Goal: Task Accomplishment & Management: Use online tool/utility

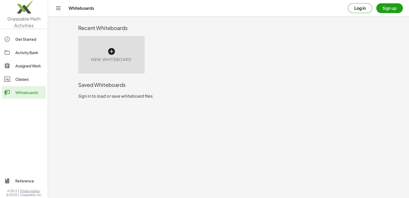
click at [110, 52] on icon at bounding box center [111, 51] width 8 height 8
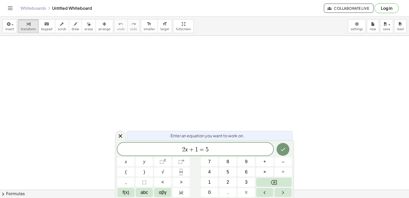
click at [216, 152] on span "2 x ​ + 1 = 5" at bounding box center [195, 149] width 156 height 7
click at [211, 146] on span "p o r ​ n" at bounding box center [195, 149] width 156 height 7
click at [185, 96] on div at bounding box center [204, 189] width 409 height 307
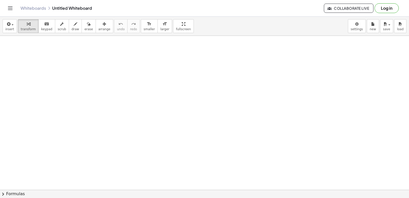
click at [185, 96] on div at bounding box center [204, 189] width 409 height 307
click at [187, 74] on div at bounding box center [204, 189] width 409 height 307
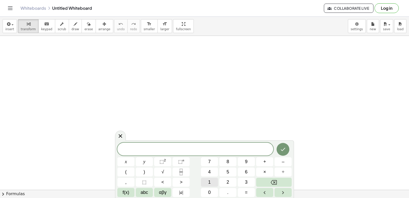
click at [213, 180] on button "1" at bounding box center [209, 181] width 17 height 9
click at [264, 160] on span "+" at bounding box center [264, 161] width 3 height 7
click at [215, 181] on button "1" at bounding box center [209, 181] width 17 height 9
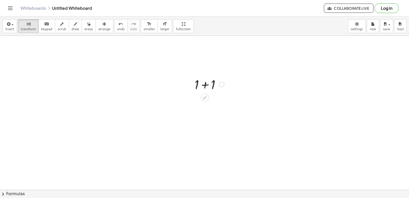
drag, startPoint x: 204, startPoint y: 99, endPoint x: 211, endPoint y: 92, distance: 10.1
click at [205, 84] on div "+ 1 + 1" at bounding box center [205, 84] width 0 height 0
drag, startPoint x: 214, startPoint y: 88, endPoint x: 216, endPoint y: 85, distance: 3.3
click at [216, 85] on div at bounding box center [209, 83] width 35 height 17
drag, startPoint x: 218, startPoint y: 83, endPoint x: 197, endPoint y: 87, distance: 20.8
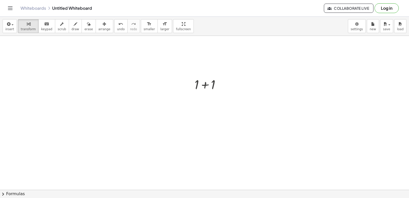
click at [197, 87] on div at bounding box center [209, 83] width 35 height 17
drag, startPoint x: 200, startPoint y: 83, endPoint x: 204, endPoint y: 82, distance: 3.6
click at [201, 83] on div at bounding box center [209, 83] width 35 height 17
drag, startPoint x: 204, startPoint y: 82, endPoint x: 188, endPoint y: 84, distance: 15.7
click at [188, 84] on div "+ 1 2 + 1 + 1 2 + 1 + 1" at bounding box center [204, 189] width 409 height 307
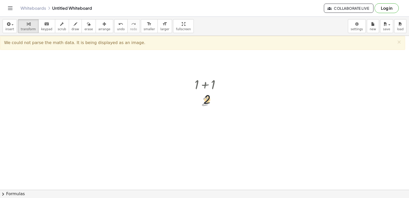
drag, startPoint x: 199, startPoint y: 101, endPoint x: 201, endPoint y: 99, distance: 3.8
click at [201, 99] on div at bounding box center [209, 101] width 35 height 17
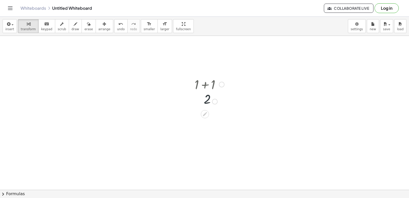
click at [201, 100] on div at bounding box center [209, 101] width 35 height 17
click at [202, 97] on div at bounding box center [209, 101] width 35 height 17
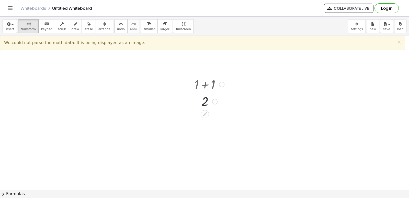
click at [205, 91] on div at bounding box center [209, 83] width 35 height 17
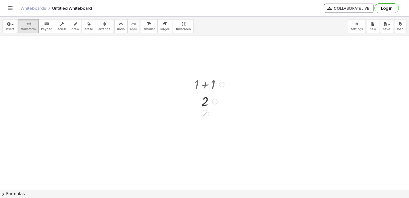
drag, startPoint x: 203, startPoint y: 91, endPoint x: 204, endPoint y: 99, distance: 7.7
click at [205, 84] on div "+ 1 + 1 2" at bounding box center [205, 84] width 0 height 0
click at [205, 93] on div at bounding box center [209, 101] width 35 height 17
click at [84, 29] on span "erase" at bounding box center [88, 29] width 8 height 4
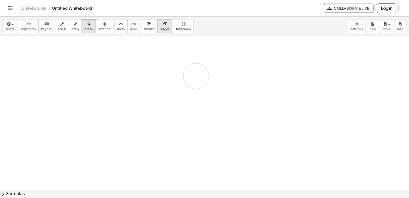
drag, startPoint x: 249, startPoint y: 109, endPoint x: 151, endPoint y: 31, distance: 125.5
click at [168, 30] on div "insert select one: Math Expression Function Text Youtube Video Graphing Geometr…" at bounding box center [204, 107] width 409 height 181
click at [27, 26] on div "button" at bounding box center [28, 24] width 15 height 6
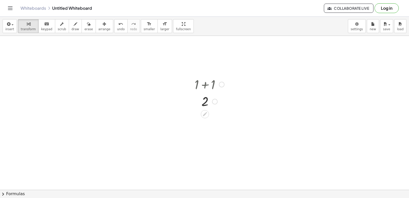
click at [194, 102] on div at bounding box center [191, 92] width 8 height 37
click at [207, 102] on div at bounding box center [209, 101] width 35 height 17
click at [203, 108] on div at bounding box center [209, 101] width 35 height 17
click at [200, 97] on div at bounding box center [209, 101] width 35 height 17
click at [200, 93] on div at bounding box center [209, 101] width 35 height 17
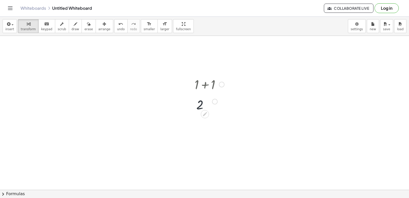
drag, startPoint x: 200, startPoint y: 93, endPoint x: 195, endPoint y: 73, distance: 20.5
click at [194, 91] on div "+ 1 + 1 2 2" at bounding box center [207, 92] width 41 height 37
drag, startPoint x: 195, startPoint y: 73, endPoint x: 148, endPoint y: 119, distance: 66.5
click at [166, 102] on div at bounding box center [204, 189] width 409 height 307
drag, startPoint x: 86, startPoint y: 155, endPoint x: 93, endPoint y: 144, distance: 13.0
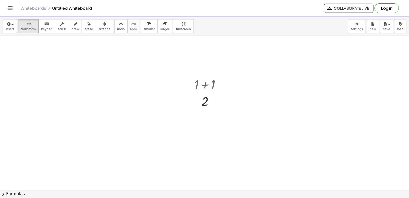
click at [88, 149] on div at bounding box center [204, 189] width 409 height 307
click at [93, 144] on div at bounding box center [204, 189] width 409 height 307
click at [97, 142] on div at bounding box center [204, 189] width 409 height 307
drag, startPoint x: 102, startPoint y: 141, endPoint x: 106, endPoint y: 141, distance: 3.1
click at [102, 144] on div at bounding box center [204, 189] width 409 height 307
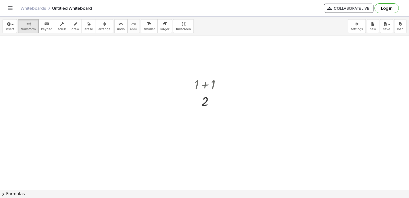
click at [106, 142] on div at bounding box center [204, 189] width 409 height 307
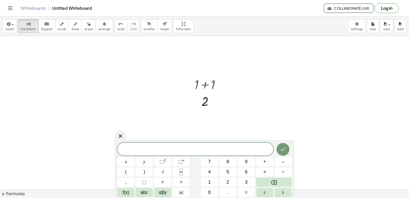
click at [43, 70] on div at bounding box center [204, 189] width 409 height 307
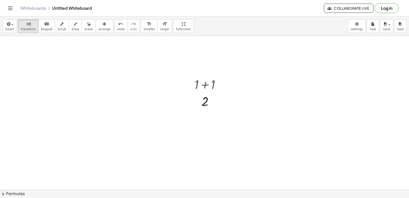
click at [43, 70] on div at bounding box center [204, 189] width 409 height 307
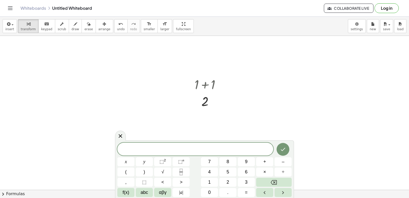
drag, startPoint x: 131, startPoint y: 91, endPoint x: 135, endPoint y: 75, distance: 16.9
click at [132, 92] on div at bounding box center [204, 189] width 409 height 307
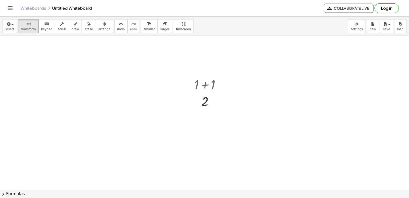
click at [141, 75] on div at bounding box center [204, 189] width 409 height 307
click at [84, 23] on div "button" at bounding box center [88, 24] width 8 height 6
drag, startPoint x: 271, startPoint y: 107, endPoint x: 170, endPoint y: -21, distance: 163.0
click at [170, 0] on html "Graspable Math Activities Get Started Activity Bank Assigned Work Classes White…" at bounding box center [204, 99] width 409 height 198
drag, startPoint x: 234, startPoint y: 78, endPoint x: 225, endPoint y: 88, distance: 13.7
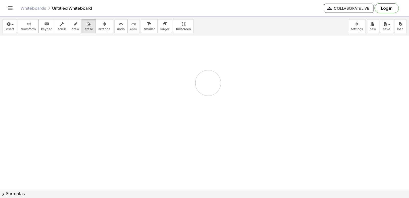
click at [224, 98] on div at bounding box center [204, 189] width 409 height 307
drag, startPoint x: 154, startPoint y: 145, endPoint x: 189, endPoint y: 77, distance: 76.0
click at [195, 77] on div at bounding box center [204, 189] width 409 height 307
drag, startPoint x: 156, startPoint y: 65, endPoint x: 246, endPoint y: 114, distance: 102.8
click at [250, 114] on div at bounding box center [204, 189] width 409 height 307
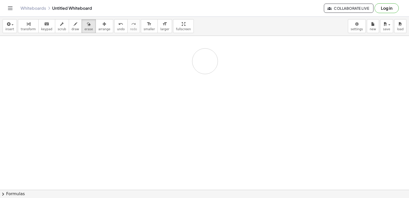
drag, startPoint x: 239, startPoint y: 111, endPoint x: 239, endPoint y: 100, distance: 11.0
click at [205, 62] on div at bounding box center [204, 189] width 409 height 307
click at [207, 88] on div at bounding box center [204, 189] width 409 height 307
click at [210, 84] on div at bounding box center [204, 189] width 409 height 307
click at [212, 81] on div at bounding box center [204, 189] width 409 height 307
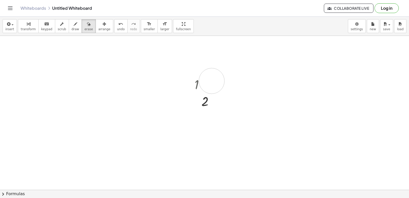
click at [212, 94] on div at bounding box center [204, 189] width 409 height 307
drag, startPoint x: 213, startPoint y: 95, endPoint x: 98, endPoint y: 160, distance: 132.5
click at [98, 160] on div at bounding box center [204, 189] width 409 height 307
drag, startPoint x: 176, startPoint y: 143, endPoint x: 82, endPoint y: 90, distance: 108.3
click at [82, 90] on div at bounding box center [204, 189] width 409 height 307
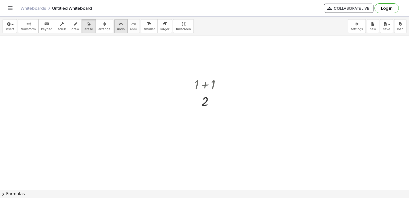
click at [114, 27] on button "undo undo" at bounding box center [120, 26] width 13 height 14
click at [114, 24] on button "undo undo" at bounding box center [120, 26] width 13 height 14
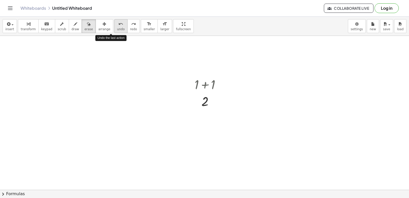
click at [114, 24] on button "undo undo" at bounding box center [120, 26] width 13 height 14
click at [104, 25] on div "insert select one: Math Expression Function Text Youtube Video Graphing Geometr…" at bounding box center [204, 26] width 409 height 19
click at [197, 83] on div at bounding box center [204, 189] width 409 height 307
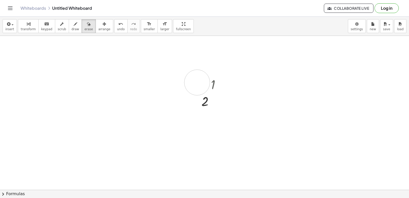
click at [197, 82] on div at bounding box center [204, 189] width 409 height 307
click at [199, 86] on div at bounding box center [204, 189] width 409 height 307
drag, startPoint x: 178, startPoint y: 86, endPoint x: 2, endPoint y: 144, distance: 185.7
click at [77, 113] on div at bounding box center [204, 189] width 409 height 307
click at [28, 27] on span "transform" at bounding box center [28, 29] width 15 height 4
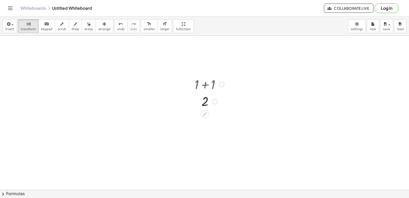
click at [219, 89] on div at bounding box center [209, 83] width 35 height 17
click at [208, 114] on icon at bounding box center [204, 113] width 5 height 5
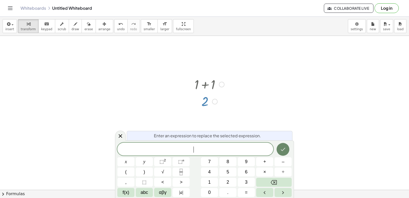
click at [283, 149] on icon "Done" at bounding box center [283, 148] width 5 height 3
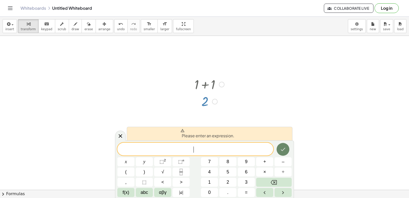
click at [282, 150] on icon "Done" at bounding box center [283, 149] width 6 height 6
click at [267, 141] on div "Please enter an expression. ​ x y ⬚ 2 ⬚ n 7 8 9 + – ( ) √ 4 5 6 × ÷ , ⬚ < > 1 2…" at bounding box center [204, 169] width 179 height 58
click at [267, 141] on div "Please enter an expression. x y ⬚ 2 ⬚ n 7 8 9 + – ( ) √ 4 5 6 × ÷ , ⬚ < > 1 2 3…" at bounding box center [204, 169] width 179 height 58
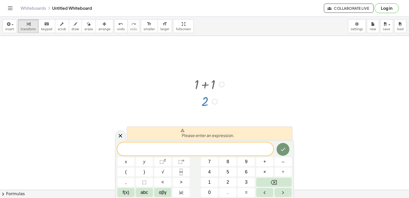
click at [113, 66] on div at bounding box center [204, 189] width 409 height 307
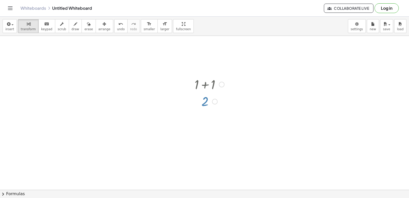
drag, startPoint x: 113, startPoint y: 66, endPoint x: 117, endPoint y: 57, distance: 10.3
click at [115, 61] on div at bounding box center [204, 189] width 409 height 307
drag, startPoint x: 117, startPoint y: 57, endPoint x: 121, endPoint y: 45, distance: 12.5
click at [119, 52] on div at bounding box center [204, 189] width 409 height 307
click at [127, 42] on div at bounding box center [204, 189] width 409 height 307
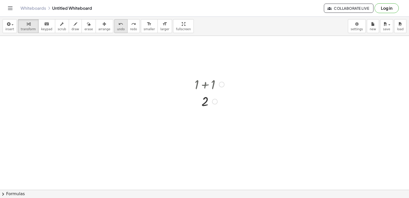
click at [117, 30] on span "undo" at bounding box center [121, 29] width 8 height 4
click at [356, 27] on body "Graspable Math Activities Get Started Activity Bank Assigned Work Classes White…" at bounding box center [204, 99] width 409 height 198
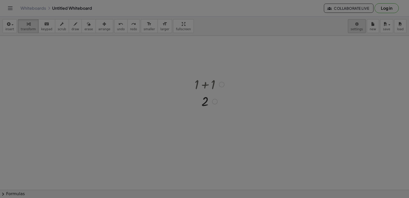
click at [0, 0] on div "× Document Settings These settings are saved with the document you are currentl…" at bounding box center [0, 0] width 0 height 0
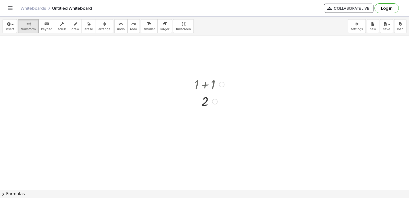
click at [351, 30] on body "Graspable Math Activities Get Started Activity Bank Assigned Work Classes White…" at bounding box center [204, 99] width 409 height 198
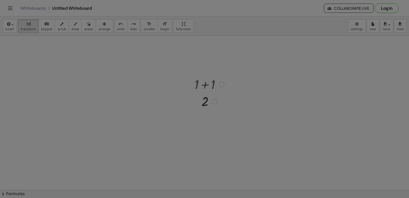
click at [356, 25] on body "Graspable Math Activities Get Started Activity Bank Assigned Work Classes White…" at bounding box center [204, 99] width 409 height 198
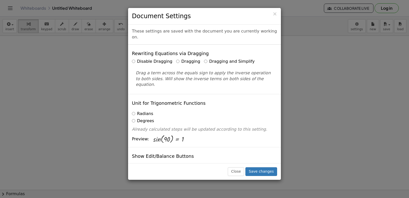
click at [201, 52] on div "Rewriting Equations via Dragging Disable Dragging Dragging Dragging and Simplif…" at bounding box center [204, 68] width 153 height 49
click at [204, 59] on label "Dragging and Simplify" at bounding box center [229, 62] width 51 height 6
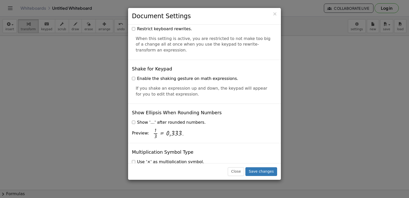
scroll to position [1227, 0]
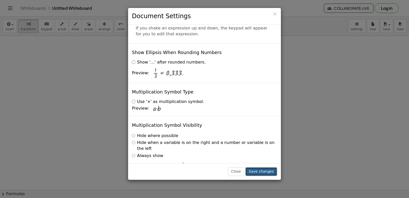
click at [258, 172] on button "Save changes" at bounding box center [261, 171] width 32 height 9
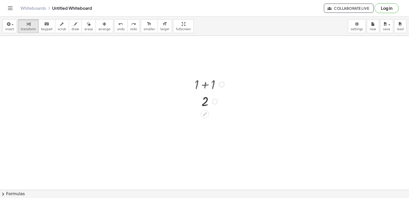
drag, startPoint x: 233, startPoint y: 61, endPoint x: 230, endPoint y: 65, distance: 4.8
click at [230, 65] on div at bounding box center [204, 189] width 409 height 307
drag, startPoint x: 267, startPoint y: 68, endPoint x: 270, endPoint y: 55, distance: 12.9
drag, startPoint x: 105, startPoint y: 138, endPoint x: 306, endPoint y: 71, distance: 212.6
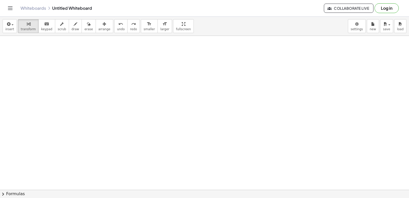
drag, startPoint x: 289, startPoint y: 69, endPoint x: 289, endPoint y: 51, distance: 18.4
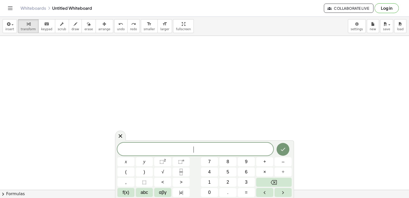
click at [121, 162] on button "x" at bounding box center [125, 161] width 17 height 9
click at [256, 165] on button "+" at bounding box center [264, 161] width 17 height 9
click at [214, 157] on button "7" at bounding box center [209, 161] width 17 height 9
click at [248, 192] on button "=" at bounding box center [246, 192] width 17 height 9
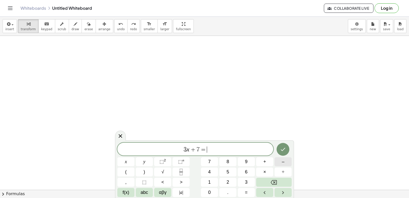
click at [286, 160] on button "–" at bounding box center [283, 161] width 17 height 9
click at [282, 148] on icon "Done" at bounding box center [283, 149] width 6 height 6
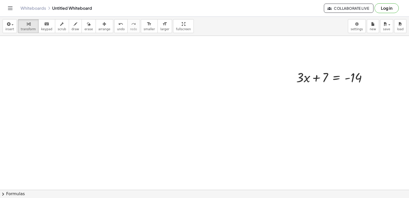
drag, startPoint x: 211, startPoint y: 109, endPoint x: 177, endPoint y: 102, distance: 34.9
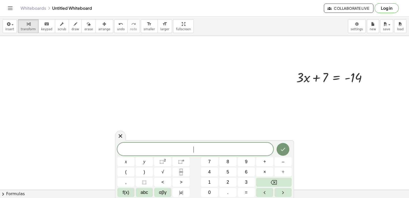
drag, startPoint x: 322, startPoint y: 76, endPoint x: 369, endPoint y: 73, distance: 47.9
click at [369, 73] on div at bounding box center [334, 76] width 80 height 17
drag, startPoint x: 382, startPoint y: 93, endPoint x: 389, endPoint y: 117, distance: 25.4
click at [348, 99] on div at bounding box center [344, 94] width 101 height 17
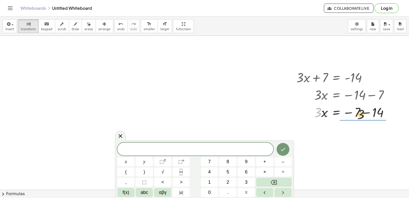
drag, startPoint x: 321, startPoint y: 108, endPoint x: 363, endPoint y: 116, distance: 42.8
click at [380, 106] on div at bounding box center [344, 111] width 101 height 17
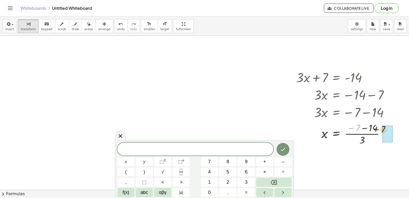
drag, startPoint x: 358, startPoint y: 125, endPoint x: 395, endPoint y: 127, distance: 37.1
click at [395, 127] on div "+ · 3 · x + 7 = - 14 · 3 · x = − 14 − 7 · 3 · x = − 7 − 14 − 7 · 3 x 7 = − 14 −…" at bounding box center [343, 107] width 108 height 80
click at [336, 77] on div "+ · 3 · x + 7 = - 14 · 3 · x = − 14 − 7 · 3 · x = − 7 − 14 − 7 · 3 x 7 = − 14 −…" at bounding box center [336, 77] width 0 height 0
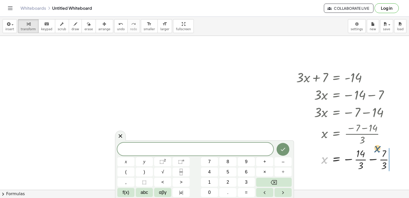
drag, startPoint x: 324, startPoint y: 133, endPoint x: 378, endPoint y: 122, distance: 55.3
click at [336, 77] on div "+ · 3 · x + 7 = - 14 · 3 · x = − 14 − 7 · 3 · x = − 7 − 14 x = · ( − 7 − 14 ) ·…" at bounding box center [336, 77] width 0 height 0
drag, startPoint x: 401, startPoint y: 160, endPoint x: 357, endPoint y: 154, distance: 44.1
click at [363, 155] on div at bounding box center [356, 159] width 125 height 26
drag, startPoint x: 324, startPoint y: 162, endPoint x: 313, endPoint y: 190, distance: 30.0
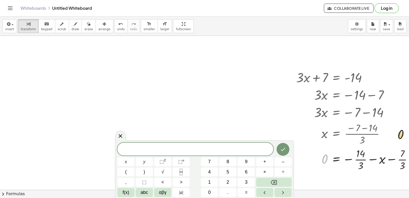
click at [341, 167] on div at bounding box center [356, 159] width 125 height 26
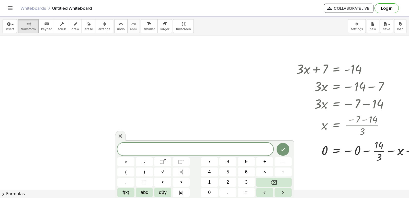
scroll to position [6675, 0]
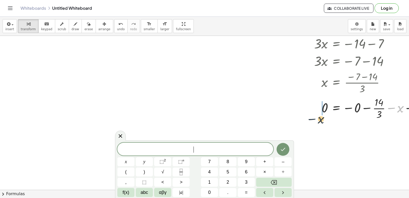
drag, startPoint x: 396, startPoint y: 104, endPoint x: 308, endPoint y: 108, distance: 87.3
click at [306, 113] on div at bounding box center [365, 108] width 143 height 26
drag, startPoint x: 380, startPoint y: 101, endPoint x: 291, endPoint y: 114, distance: 90.1
click at [291, 114] on div "+ · 3 · x + 7 = - 14 · 3 · x = − 14 − 7 · 3 · x = − 7 − 14 x = · ( − 7 − 14 ) ·…" at bounding box center [354, 69] width 131 height 106
drag, startPoint x: 370, startPoint y: 120, endPoint x: 283, endPoint y: 117, distance: 86.7
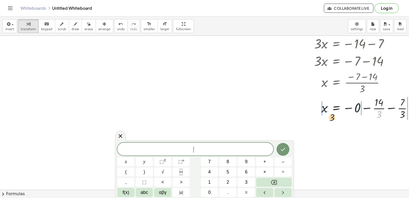
click at [289, 117] on div at bounding box center [293, 69] width 8 height 106
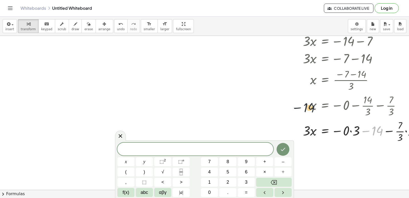
drag, startPoint x: 380, startPoint y: 121, endPoint x: 168, endPoint y: 108, distance: 212.3
drag, startPoint x: 350, startPoint y: 130, endPoint x: 306, endPoint y: 85, distance: 62.7
click at [36, 0] on html "Graspable Math Activities Get Started Activity Bank Assigned Work Classes White…" at bounding box center [204, 99] width 409 height 198
drag, startPoint x: 344, startPoint y: 130, endPoint x: 285, endPoint y: 92, distance: 70.5
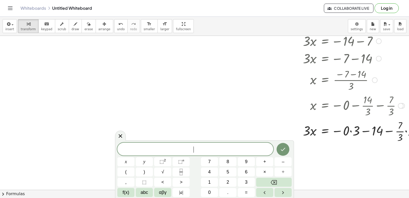
click at [141, 0] on html "Graspable Math Activities Get Started Activity Bank Assigned Work Classes White…" at bounding box center [204, 99] width 409 height 198
drag, startPoint x: 346, startPoint y: 131, endPoint x: 174, endPoint y: 62, distance: 185.5
click at [20, 0] on html "Graspable Math Activities Get Started Activity Bank Assigned Work Classes White…" at bounding box center [204, 99] width 409 height 198
click at [0, 0] on html "Graspable Math Activities Get Started Activity Bank Assigned Work Classes White…" at bounding box center [204, 99] width 409 height 198
drag, startPoint x: 205, startPoint y: 79, endPoint x: 294, endPoint y: 96, distance: 90.5
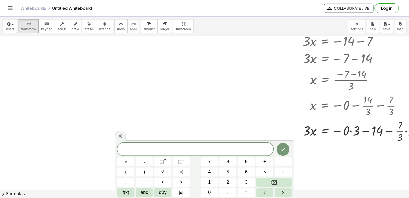
drag, startPoint x: 253, startPoint y: 94, endPoint x: 164, endPoint y: 97, distance: 89.2
drag, startPoint x: 195, startPoint y: 79, endPoint x: 90, endPoint y: 23, distance: 119.3
click at [90, 23] on div "insert select one: Math Expression Function Text Youtube Video Graphing Geometr…" at bounding box center [204, 107] width 409 height 181
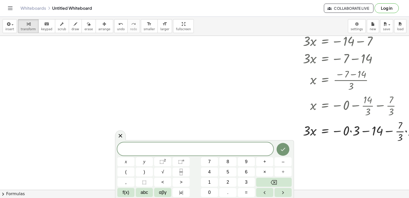
drag, startPoint x: 318, startPoint y: 75, endPoint x: 0, endPoint y: 138, distance: 323.9
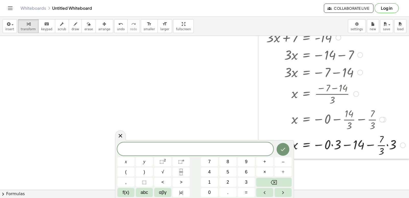
click at [261, 135] on div at bounding box center [263, 92] width 8 height 131
drag, startPoint x: 262, startPoint y: 118, endPoint x: 258, endPoint y: 110, distance: 8.9
click at [262, 118] on div at bounding box center [263, 92] width 8 height 131
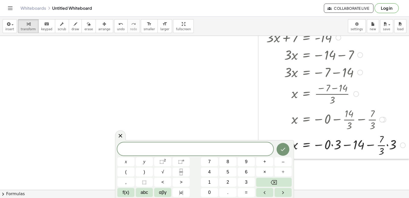
drag, startPoint x: 258, startPoint y: 110, endPoint x: 256, endPoint y: 109, distance: 2.7
click at [259, 110] on div at bounding box center [263, 92] width 8 height 131
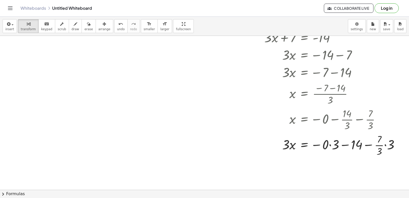
drag, startPoint x: 270, startPoint y: 103, endPoint x: 265, endPoint y: 196, distance: 93.0
drag, startPoint x: 256, startPoint y: 107, endPoint x: 262, endPoint y: 106, distance: 6.3
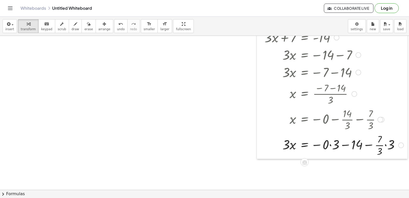
drag, startPoint x: 263, startPoint y: 106, endPoint x: 266, endPoint y: 105, distance: 3.2
click at [265, 105] on div at bounding box center [261, 92] width 8 height 131
click at [268, 105] on div at bounding box center [334, 94] width 144 height 26
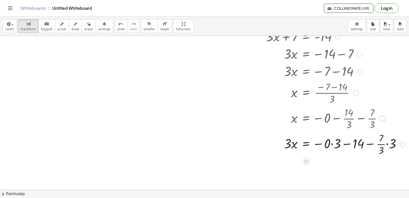
click at [268, 105] on div at bounding box center [336, 92] width 144 height 26
click at [267, 103] on div at bounding box center [336, 92] width 144 height 26
click at [265, 103] on div at bounding box center [262, 91] width 8 height 131
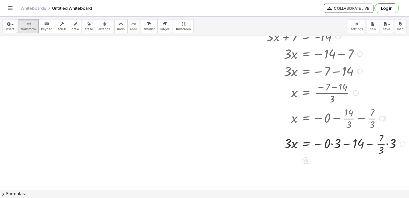
click at [265, 103] on div at bounding box center [262, 91] width 8 height 131
drag, startPoint x: 265, startPoint y: 103, endPoint x: 258, endPoint y: 102, distance: 6.9
click at [261, 103] on div at bounding box center [261, 91] width 8 height 131
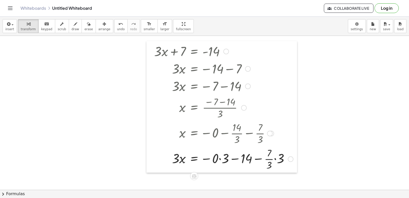
drag, startPoint x: 258, startPoint y: 102, endPoint x: 150, endPoint y: 117, distance: 109.1
click at [150, 117] on div at bounding box center [150, 106] width 8 height 131
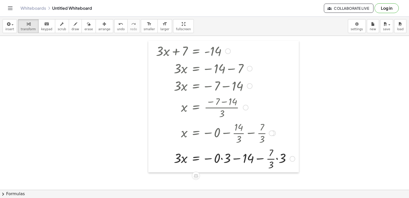
click at [154, 93] on div at bounding box center [152, 106] width 8 height 131
drag, startPoint x: 54, startPoint y: 42, endPoint x: 53, endPoint y: 61, distance: 19.5
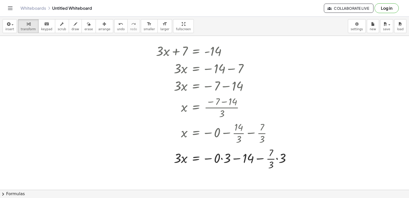
drag, startPoint x: 326, startPoint y: 151, endPoint x: 326, endPoint y: 147, distance: 3.8
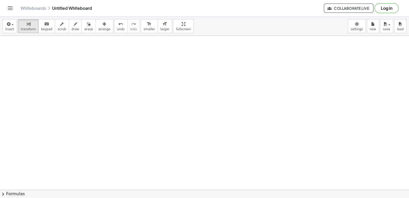
scroll to position [7070, 0]
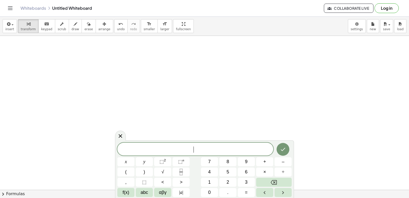
click at [278, 159] on button "–" at bounding box center [283, 161] width 17 height 9
click at [228, 169] on span "5" at bounding box center [227, 171] width 3 height 7
click at [240, 194] on button "=" at bounding box center [246, 192] width 17 height 9
click at [283, 141] on div "− 5 = ​ x y ⬚ 2 ⬚ n 7 8 9 + – ( ) √ 4 5 6 × ÷ , ⬚ < > 1 2 3 f(x) abc αβγ | a | …" at bounding box center [204, 169] width 179 height 58
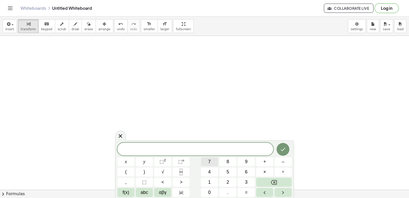
click at [264, 153] on div "​ x y ⬚ 2 ⬚ n 7 8 9 + – ( ) √ 4 5 6 × ÷ , ⬚ < > 1 2 3 f(x) abc αβγ | a | 0 . =" at bounding box center [204, 169] width 174 height 54
click at [214, 159] on button "7" at bounding box center [209, 161] width 17 height 9
click at [264, 168] on span "×" at bounding box center [264, 171] width 3 height 7
click at [268, 180] on button "Backspace" at bounding box center [274, 181] width 36 height 9
click at [122, 159] on button "x" at bounding box center [125, 161] width 17 height 9
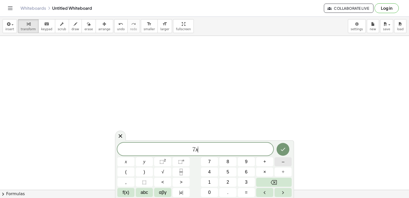
click at [284, 158] on button "–" at bounding box center [283, 161] width 17 height 9
click at [227, 166] on button "8" at bounding box center [227, 161] width 17 height 9
click at [225, 169] on button "5" at bounding box center [227, 171] width 17 height 9
click at [274, 179] on icon "Backspace" at bounding box center [274, 182] width 6 height 6
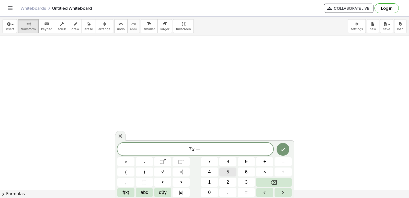
click at [227, 167] on button "5" at bounding box center [227, 171] width 17 height 9
click at [238, 189] on button "=" at bounding box center [246, 192] width 17 height 9
click at [288, 145] on button "Done" at bounding box center [283, 149] width 13 height 13
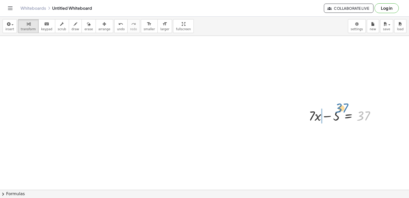
drag, startPoint x: 359, startPoint y: 130, endPoint x: 362, endPoint y: 116, distance: 13.9
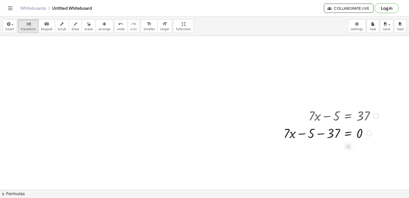
drag, startPoint x: 334, startPoint y: 131, endPoint x: 351, endPoint y: 99, distance: 36.9
click at [404, 197] on html "Graspable Math Activities Get Started Activity Bank Assigned Work Classes White…" at bounding box center [204, 99] width 409 height 198
drag, startPoint x: 219, startPoint y: 131, endPoint x: 310, endPoint y: 152, distance: 93.0
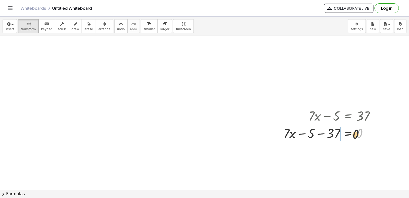
drag, startPoint x: 344, startPoint y: 139, endPoint x: 324, endPoint y: 141, distance: 20.6
drag, startPoint x: 336, startPoint y: 128, endPoint x: 359, endPoint y: 134, distance: 23.9
click at [359, 133] on div at bounding box center [322, 132] width 119 height 17
click at [358, 135] on div at bounding box center [334, 132] width 93 height 17
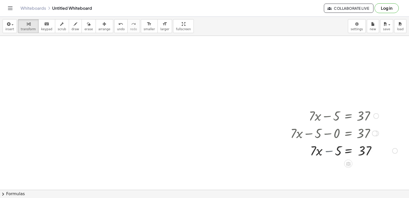
drag, startPoint x: 331, startPoint y: 130, endPoint x: 339, endPoint y: 149, distance: 20.6
click at [362, 135] on div at bounding box center [344, 132] width 112 height 17
drag, startPoint x: 283, startPoint y: 120, endPoint x: 130, endPoint y: 193, distance: 170.2
click at [130, 193] on button "chevron_right Formulas" at bounding box center [204, 193] width 409 height 8
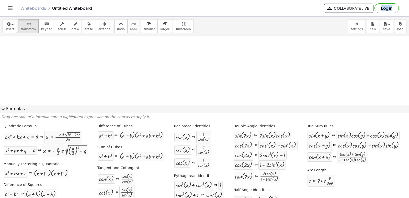
drag, startPoint x: 209, startPoint y: 39, endPoint x: 205, endPoint y: 67, distance: 28.1
click at [205, 65] on div "Graspable Math Activities Get Started Activity Bank Assigned Work Classes White…" at bounding box center [204, 99] width 409 height 198
drag, startPoint x: 211, startPoint y: 71, endPoint x: 220, endPoint y: 68, distance: 9.2
drag, startPoint x: 220, startPoint y: 68, endPoint x: 226, endPoint y: 59, distance: 11.5
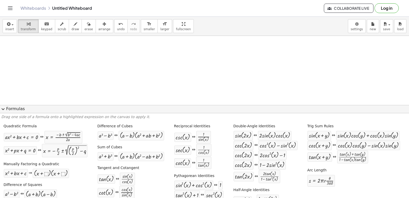
drag, startPoint x: 232, startPoint y: 58, endPoint x: 241, endPoint y: 54, distance: 9.5
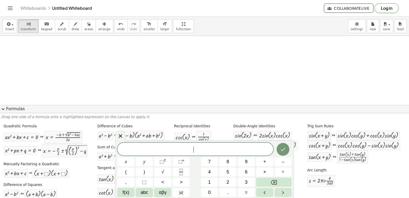
drag, startPoint x: 241, startPoint y: 54, endPoint x: 246, endPoint y: 47, distance: 9.1
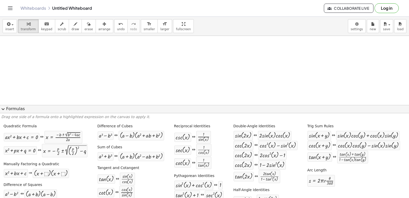
drag, startPoint x: 246, startPoint y: 47, endPoint x: 250, endPoint y: 42, distance: 5.6
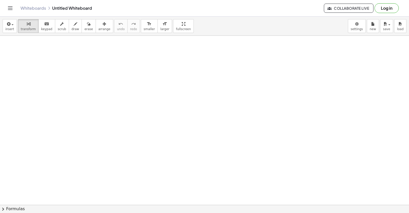
drag, startPoint x: 0, startPoint y: 0, endPoint x: 214, endPoint y: 104, distance: 238.1
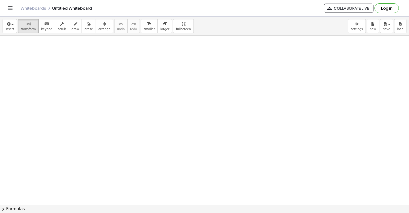
click at [360, 24] on body "Graspable Math Activities Get Started Activity Bank Assigned Work Classes White…" at bounding box center [204, 106] width 409 height 213
click at [0, 0] on div "× Document Settings These settings are saved with the document you are currentl…" at bounding box center [0, 0] width 0 height 0
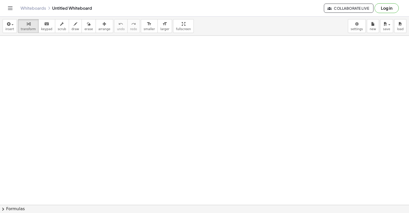
click at [356, 28] on body "Graspable Math Activities Get Started Activity Bank Assigned Work Classes White…" at bounding box center [204, 106] width 409 height 213
click at [0, 0] on div "× Document Settings These settings are saved with the document you are currentl…" at bounding box center [0, 0] width 0 height 0
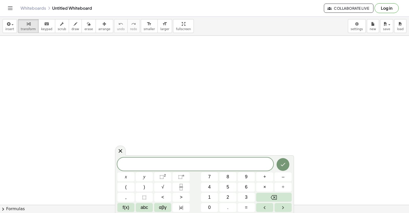
click at [356, 28] on body "Graspable Math Activities Get Started Activity Bank Assigned Work Classes White…" at bounding box center [204, 106] width 409 height 213
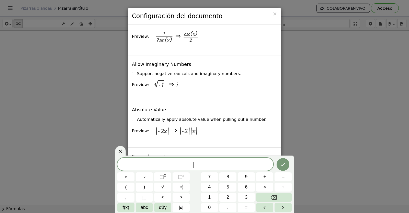
scroll to position [1201, 0]
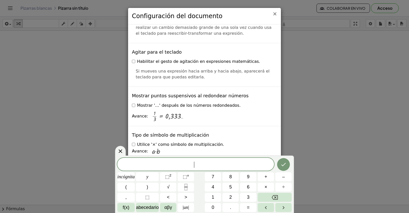
click at [275, 16] on font "×" at bounding box center [274, 14] width 5 height 6
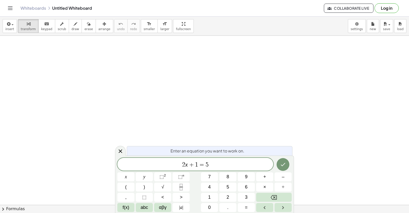
click at [276, 195] on button "Backspace" at bounding box center [274, 197] width 36 height 9
click at [276, 199] on icon "Backspace" at bounding box center [274, 198] width 6 height 6
click at [276, 197] on icon "Backspace" at bounding box center [274, 198] width 6 height 6
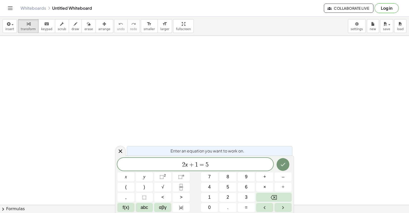
click at [276, 197] on icon "Backspace" at bounding box center [274, 198] width 6 height 6
click at [280, 160] on button "Done" at bounding box center [283, 164] width 13 height 13
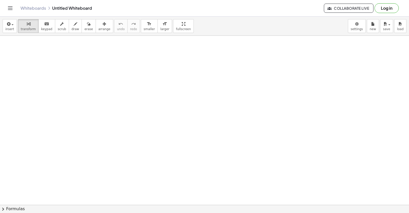
drag, startPoint x: 280, startPoint y: 160, endPoint x: 114, endPoint y: 133, distance: 168.2
drag, startPoint x: 184, startPoint y: 160, endPoint x: 188, endPoint y: 159, distance: 4.1
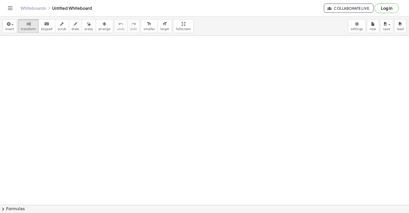
drag, startPoint x: 188, startPoint y: 159, endPoint x: 156, endPoint y: 147, distance: 34.9
click at [0, 0] on div "​" at bounding box center [0, 0] width 0 height 0
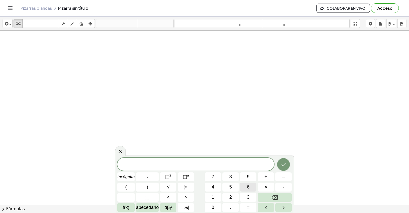
click at [244, 187] on button "6" at bounding box center [248, 187] width 16 height 9
click at [267, 176] on font "+" at bounding box center [266, 176] width 3 height 5
click at [251, 208] on button "=" at bounding box center [248, 207] width 16 height 9
click at [226, 183] on button "5" at bounding box center [230, 187] width 16 height 9
click at [280, 167] on icon "Hecho" at bounding box center [283, 165] width 6 height 6
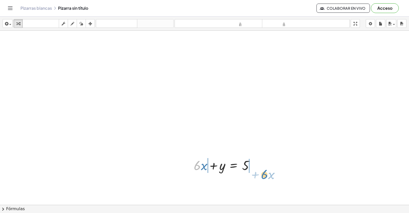
drag, startPoint x: 196, startPoint y: 163, endPoint x: 264, endPoint y: 165, distance: 68.3
click at [267, 168] on div "· 6 + · x + · 6 · x + y = 5" at bounding box center [204, 217] width 409 height 372
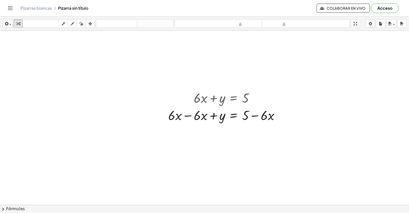
scroll to position [102, 0]
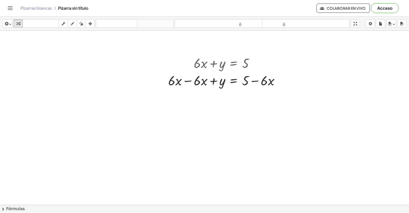
click at [200, 176] on div at bounding box center [204, 114] width 409 height 372
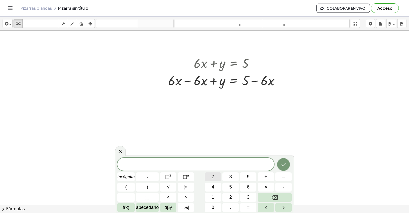
click at [215, 174] on button "7" at bounding box center [213, 177] width 16 height 9
click at [267, 176] on button "+" at bounding box center [266, 177] width 16 height 9
click at [264, 177] on button "+" at bounding box center [266, 177] width 16 height 9
click at [215, 173] on button "7" at bounding box center [213, 177] width 16 height 9
click at [280, 164] on button "Hecho" at bounding box center [283, 164] width 13 height 13
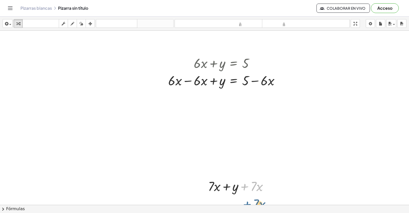
drag, startPoint x: 245, startPoint y: 189, endPoint x: 247, endPoint y: 208, distance: 19.3
click at [247, 208] on div "insertar Seleccione uno: Expresión matemática Función Texto Vídeo de YouTube Gr…" at bounding box center [204, 115] width 409 height 197
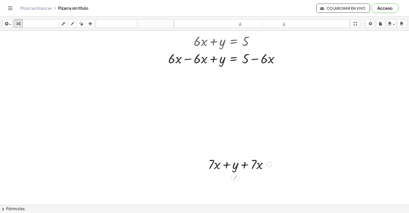
scroll to position [153, 0]
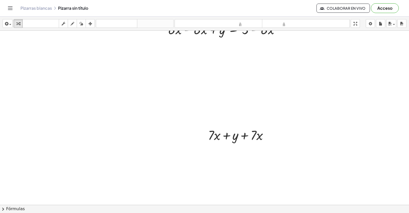
click at [223, 182] on div at bounding box center [204, 63] width 409 height 372
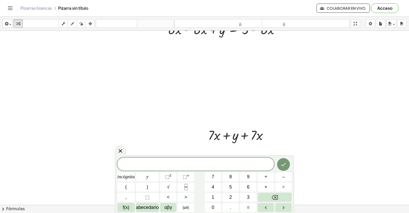
click at [316, 131] on div at bounding box center [204, 63] width 409 height 372
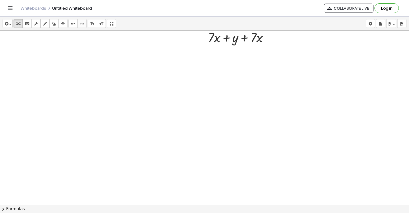
scroll to position [300, 0]
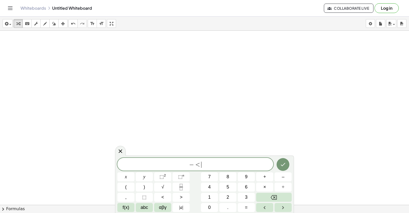
drag, startPoint x: 293, startPoint y: 8, endPoint x: 207, endPoint y: 161, distance: 175.2
click at [207, 161] on div "− < ​" at bounding box center [195, 164] width 156 height 13
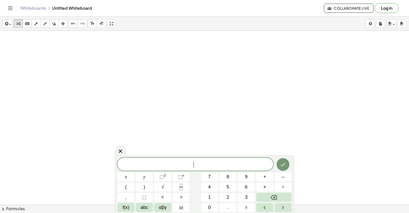
drag, startPoint x: 159, startPoint y: 85, endPoint x: 144, endPoint y: 153, distance: 69.3
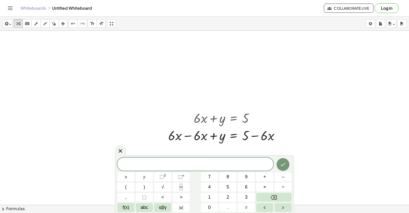
scroll to position [0, 0]
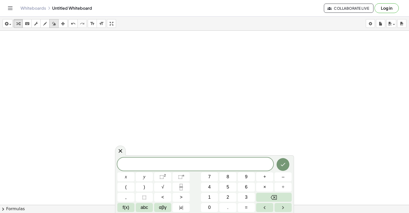
click at [52, 22] on icon "button" at bounding box center [54, 24] width 4 height 6
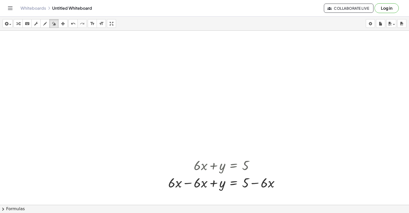
drag, startPoint x: 212, startPoint y: 191, endPoint x: 211, endPoint y: 184, distance: 6.7
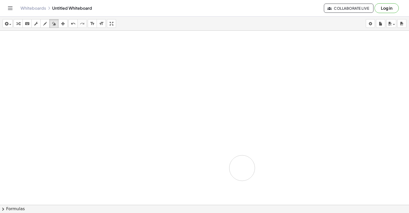
drag, startPoint x: 208, startPoint y: 184, endPoint x: 234, endPoint y: 172, distance: 28.4
drag, startPoint x: 224, startPoint y: 171, endPoint x: 270, endPoint y: 181, distance: 46.7
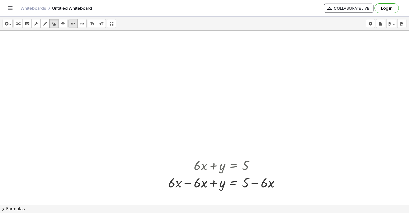
click at [74, 21] on icon "undo" at bounding box center [73, 24] width 5 height 6
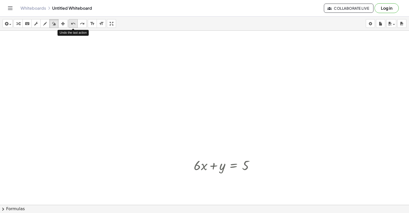
click at [74, 21] on icon "undo" at bounding box center [73, 24] width 5 height 6
drag, startPoint x: 124, startPoint y: 49, endPoint x: 101, endPoint y: 35, distance: 27.0
click at [47, 24] on div "button" at bounding box center [45, 23] width 7 height 6
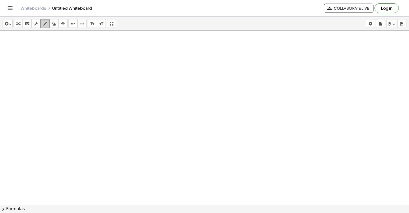
click at [43, 24] on div "button" at bounding box center [45, 23] width 7 height 6
click at [18, 22] on icon "button" at bounding box center [18, 24] width 4 height 6
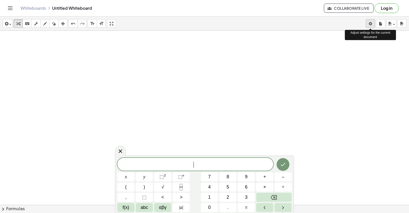
click at [369, 23] on body "Graspable Math Activities Get Started Activity Bank Assigned Work Classes White…" at bounding box center [204, 106] width 409 height 213
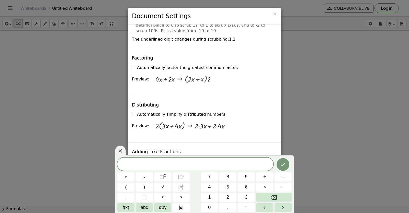
scroll to position [332, 0]
click at [121, 149] on icon at bounding box center [120, 151] width 6 height 6
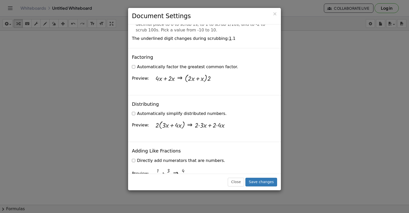
click at [119, 150] on div "× Document Settings These settings are saved with the document you are currentl…" at bounding box center [204, 106] width 409 height 213
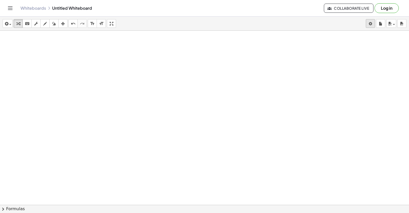
click at [370, 25] on body "Graspable Math Activities Get Started Activity Bank Assigned Work Classes White…" at bounding box center [204, 106] width 409 height 213
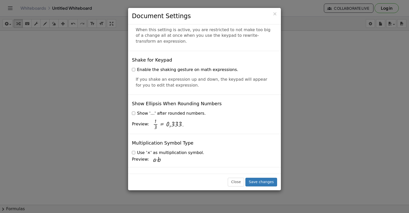
scroll to position [1216, 0]
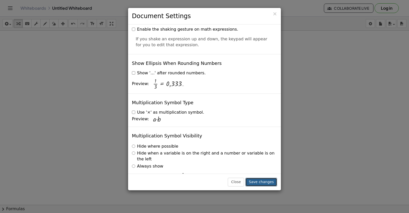
click at [258, 179] on button "Save changes" at bounding box center [261, 182] width 32 height 9
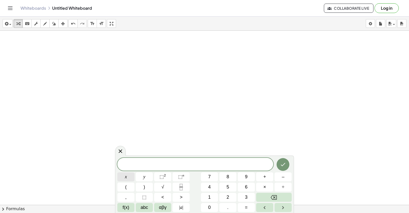
click at [123, 176] on button "x" at bounding box center [125, 177] width 17 height 9
click at [264, 186] on button "×" at bounding box center [264, 187] width 17 height 9
click at [225, 186] on button "5" at bounding box center [227, 187] width 17 height 9
click at [249, 208] on button "=" at bounding box center [246, 207] width 17 height 9
click at [281, 177] on button "–" at bounding box center [283, 177] width 17 height 9
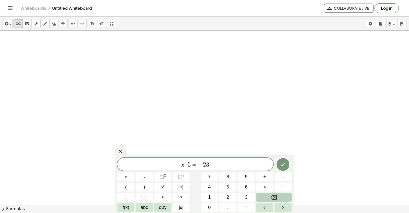
click at [278, 199] on button "Backspace" at bounding box center [274, 197] width 36 height 9
click at [277, 196] on button "Backspace" at bounding box center [274, 197] width 36 height 9
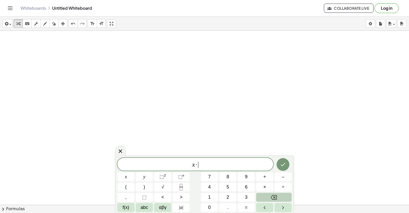
click at [277, 196] on button "Backspace" at bounding box center [274, 197] width 36 height 9
click at [206, 174] on button "7" at bounding box center [209, 177] width 17 height 9
click at [124, 177] on button "x" at bounding box center [125, 177] width 17 height 9
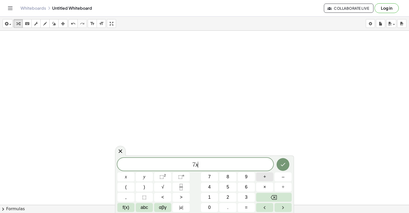
click at [267, 176] on button "+" at bounding box center [264, 177] width 17 height 9
click at [227, 185] on span "5" at bounding box center [227, 187] width 3 height 7
click at [248, 206] on button "=" at bounding box center [246, 207] width 17 height 9
click at [289, 174] on button "–" at bounding box center [283, 177] width 17 height 9
click at [284, 164] on icon "Done" at bounding box center [283, 165] width 6 height 6
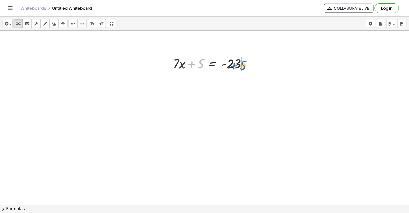
drag, startPoint x: 195, startPoint y: 63, endPoint x: 238, endPoint y: 64, distance: 43.5
click at [238, 64] on div at bounding box center [211, 63] width 82 height 17
click at [245, 82] on div at bounding box center [222, 80] width 105 height 17
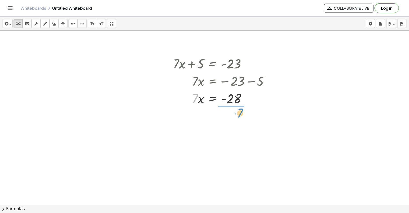
drag, startPoint x: 195, startPoint y: 97, endPoint x: 238, endPoint y: 111, distance: 45.0
click at [231, 119] on div at bounding box center [222, 120] width 105 height 26
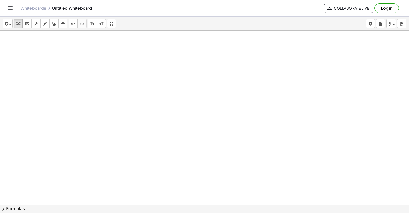
scroll to position [128, 0]
click at [174, 51] on div at bounding box center [204, 164] width 409 height 523
click at [172, 50] on div at bounding box center [204, 164] width 409 height 523
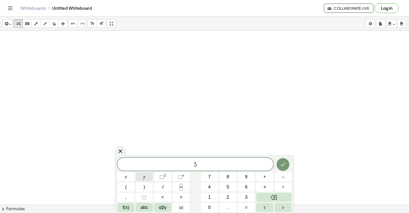
click at [145, 174] on button "y" at bounding box center [144, 177] width 17 height 9
click at [285, 176] on button "–" at bounding box center [283, 177] width 17 height 9
click at [246, 198] on div "5 y − 1 4 ​ x y ⬚ 2 ⬚ n 7 8 9 + – ( ) √ 4 5 6 × ÷ , ⬚ < > 1 2 3 f(x) abc αβγ | …" at bounding box center [204, 185] width 174 height 54
click at [269, 187] on div "5 y − 1 4 6 ​ x y ⬚ 2 ⬚ n 7 8 9 + – ( ) √ 4 5 6 × ÷ , ⬚ < > 1 2 3 f(x) abc αβγ …" at bounding box center [204, 185] width 174 height 54
click at [245, 200] on div "5 y − 1 4 6 ​ x y ⬚ 2 ⬚ n 7 8 9 + – ( ) √ 4 5 6 × ÷ , ⬚ < > 1 2 3 f(x) abc αβγ …" at bounding box center [204, 185] width 174 height 54
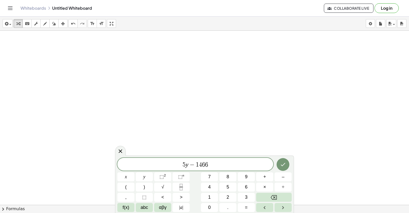
click at [268, 192] on div "5 y − 1 4 6 6 ​ x y ⬚ 2 ⬚ n 7 8 9 + – ( ) √ 4 5 6 × ÷ , ⬚ < > 1 2 3 f(x) abc αβ…" at bounding box center [204, 185] width 174 height 54
click at [266, 197] on button "Backspace" at bounding box center [274, 197] width 36 height 9
click at [243, 201] on div "5 y − 1 4 ​ x y ⬚ 2 ⬚ n 7 8 9 + – ( ) √ 4 5 6 × ÷ , ⬚ < > 1 2 3 f(x) abc αβγ | …" at bounding box center [204, 185] width 174 height 54
click at [243, 206] on button "=" at bounding box center [246, 207] width 17 height 9
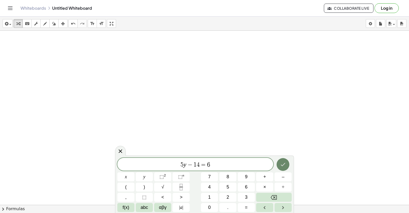
click at [279, 165] on button "Done" at bounding box center [283, 164] width 13 height 13
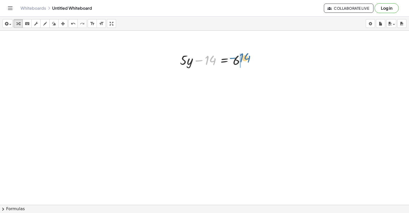
drag, startPoint x: 204, startPoint y: 59, endPoint x: 244, endPoint y: 57, distance: 39.7
click at [244, 57] on div at bounding box center [214, 59] width 74 height 17
click at [243, 77] on div at bounding box center [225, 76] width 97 height 17
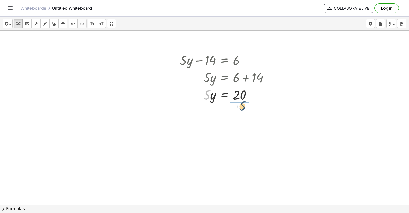
drag, startPoint x: 207, startPoint y: 94, endPoint x: 247, endPoint y: 105, distance: 42.2
click at [240, 116] on div at bounding box center [225, 116] width 97 height 26
click at [240, 116] on div at bounding box center [225, 116] width 97 height 17
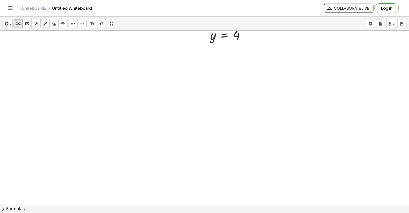
scroll to position [256, 0]
click at [165, 47] on div at bounding box center [204, 36] width 409 height 523
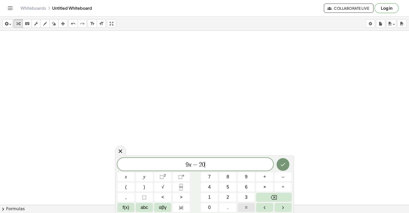
click at [244, 206] on button "=" at bounding box center [246, 207] width 17 height 9
click at [283, 164] on button "Done" at bounding box center [283, 164] width 13 height 13
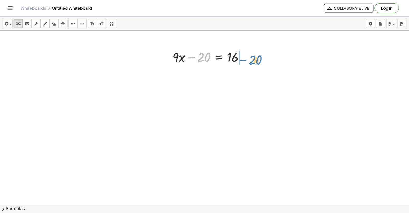
drag, startPoint x: 198, startPoint y: 57, endPoint x: 248, endPoint y: 55, distance: 49.9
click at [249, 55] on div at bounding box center [210, 56] width 80 height 17
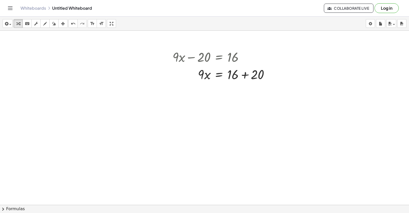
click at [246, 73] on div at bounding box center [223, 73] width 106 height 17
drag, startPoint x: 200, startPoint y: 95, endPoint x: 230, endPoint y: 103, distance: 31.2
click at [230, 104] on div "+ · 7 · x + 5 = - 23 · 7 · x = − 23 − 5 · 7 · x = - 28 x = - · 28 · 7 x = - 4 +…" at bounding box center [204, 36] width 409 height 523
click at [235, 111] on div at bounding box center [223, 113] width 106 height 26
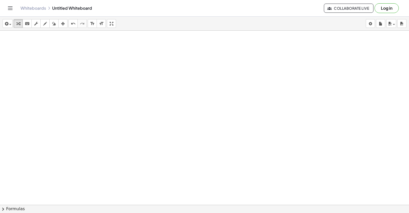
scroll to position [374, 0]
click at [160, 38] on div at bounding box center [204, 4] width 409 height 697
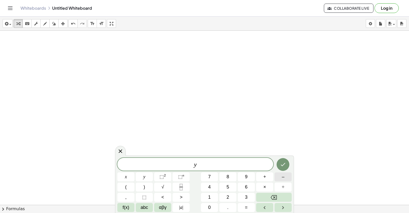
click at [280, 175] on button "–" at bounding box center [283, 177] width 17 height 9
click at [246, 203] on div "y − 2 x x y ⬚ 2 ⬚ n 7 8 9 + – ( ) √ 4 5 6 × ÷ , ⬚ < > 1 2 3 f(x) abc αβγ | a | …" at bounding box center [204, 185] width 174 height 54
click at [248, 203] on button "=" at bounding box center [246, 207] width 17 height 9
click at [280, 161] on button "Done" at bounding box center [283, 164] width 13 height 13
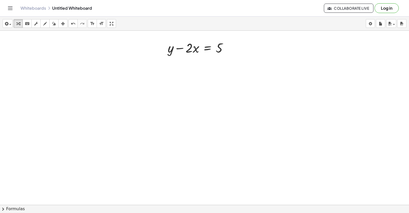
click at [176, 58] on div at bounding box center [204, 4] width 409 height 697
click at [229, 47] on div at bounding box center [229, 48] width 6 height 6
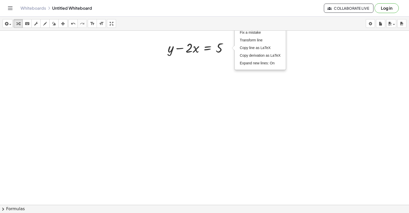
click at [219, 77] on div at bounding box center [204, 4] width 409 height 697
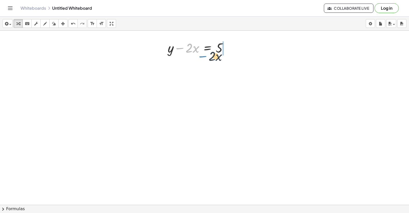
drag, startPoint x: 180, startPoint y: 48, endPoint x: 267, endPoint y: 40, distance: 87.3
click at [250, 37] on div "+ · 7 · x + 5 = - 23 · 7 · x = − 23 − 5 · 7 · x = - 28 x = - · 28 · 7 x = - 4 +…" at bounding box center [204, 4] width 409 height 697
drag, startPoint x: 183, startPoint y: 47, endPoint x: 235, endPoint y: 45, distance: 51.6
click at [237, 44] on div "+ · 7 · x + 5 = - 23 · 7 · x = − 23 − 5 · 7 · x = - 28 x = - · 28 · 7 x = - 4 +…" at bounding box center [204, 4] width 409 height 697
click at [227, 64] on div at bounding box center [212, 64] width 95 height 17
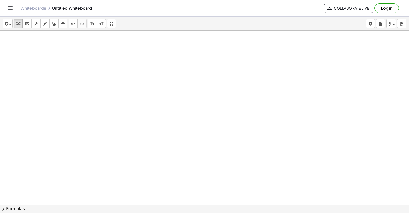
scroll to position [451, 0]
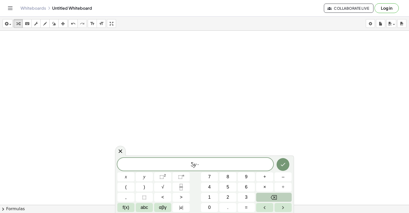
click at [271, 195] on icon "Backspace" at bounding box center [274, 198] width 6 height 6
click at [266, 173] on button "+" at bounding box center [264, 177] width 17 height 9
click at [249, 205] on button "=" at bounding box center [246, 207] width 17 height 9
click at [282, 160] on button "Done" at bounding box center [283, 164] width 13 height 13
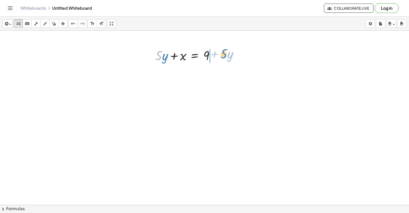
drag, startPoint x: 160, startPoint y: 58, endPoint x: 219, endPoint y: 55, distance: 58.8
click at [219, 55] on div at bounding box center [187, 55] width 68 height 17
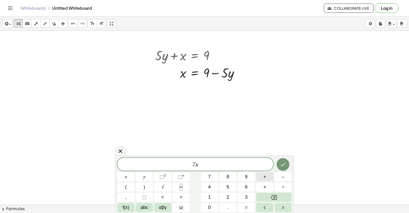
click at [265, 173] on button "+" at bounding box center [264, 177] width 17 height 9
click at [243, 203] on div "7 x + y ​ x y ⬚ 2 ⬚ n 7 8 9 + – ( ) √ 4 5 6 × ÷ , ⬚ < > 1 2 3 f(x) abc αβγ | a …" at bounding box center [204, 185] width 174 height 54
click at [243, 204] on button "=" at bounding box center [246, 207] width 17 height 9
click at [281, 162] on icon "Done" at bounding box center [283, 165] width 6 height 6
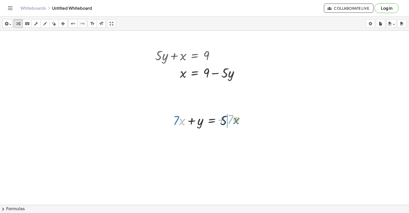
drag, startPoint x: 179, startPoint y: 118, endPoint x: 234, endPoint y: 116, distance: 54.7
click at [234, 116] on div at bounding box center [204, 119] width 68 height 17
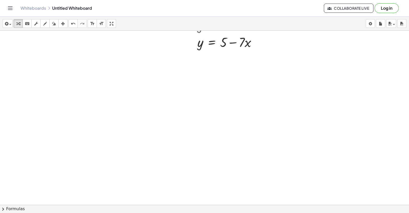
scroll to position [574, 0]
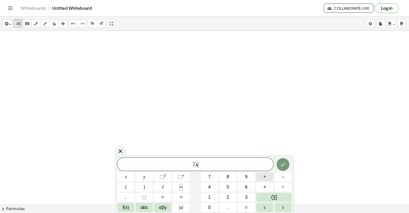
click at [266, 177] on button "+" at bounding box center [264, 177] width 17 height 9
click at [246, 207] on span "=" at bounding box center [246, 207] width 3 height 7
click at [283, 160] on button "Done" at bounding box center [283, 164] width 13 height 13
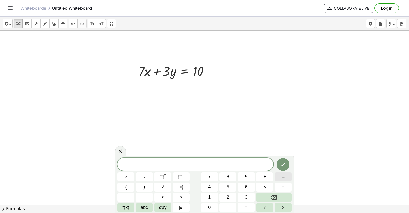
click at [285, 175] on button "–" at bounding box center [283, 177] width 17 height 9
click at [284, 174] on button "–" at bounding box center [283, 177] width 17 height 9
click at [246, 207] on span "=" at bounding box center [246, 207] width 3 height 7
click at [282, 177] on span "–" at bounding box center [283, 177] width 3 height 7
click at [284, 165] on icon "Done" at bounding box center [283, 165] width 6 height 6
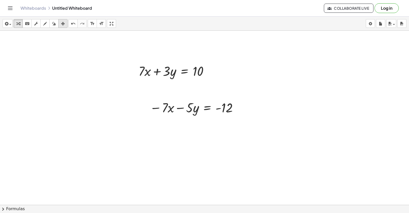
click at [60, 23] on div "button" at bounding box center [63, 23] width 7 height 6
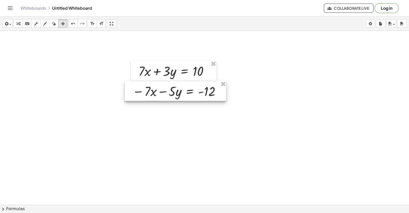
drag, startPoint x: 165, startPoint y: 109, endPoint x: 147, endPoint y: 92, distance: 23.9
click at [147, 92] on div at bounding box center [175, 91] width 101 height 20
click at [16, 22] on div "button" at bounding box center [18, 23] width 7 height 6
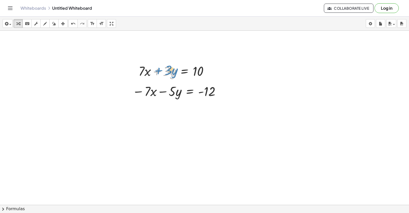
click at [160, 69] on div at bounding box center [175, 70] width 79 height 17
drag, startPoint x: 163, startPoint y: 128, endPoint x: 164, endPoint y: 122, distance: 6.0
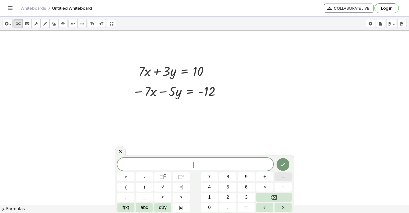
click at [284, 177] on button "–" at bounding box center [283, 177] width 17 height 9
click at [242, 203] on div "− 2 ​ x y ⬚ 2 ⬚ n 7 8 9 + – ( ) √ 4 5 6 × ÷ , ⬚ < > 1 2 3 f(x) abc αβγ | a | 0 …" at bounding box center [204, 185] width 174 height 54
click at [245, 207] on span "=" at bounding box center [246, 207] width 3 height 7
click at [285, 175] on button "–" at bounding box center [283, 177] width 17 height 9
click at [283, 161] on button "Done" at bounding box center [283, 164] width 13 height 13
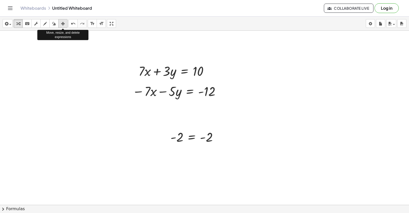
click at [62, 21] on icon "button" at bounding box center [63, 24] width 4 height 6
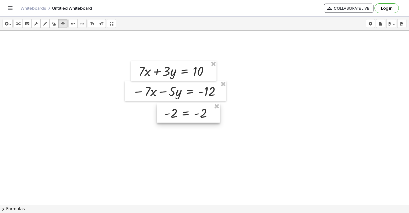
drag, startPoint x: 188, startPoint y: 141, endPoint x: 182, endPoint y: 117, distance: 24.7
click at [182, 117] on div at bounding box center [188, 112] width 63 height 19
click at [44, 22] on icon "button" at bounding box center [45, 24] width 4 height 6
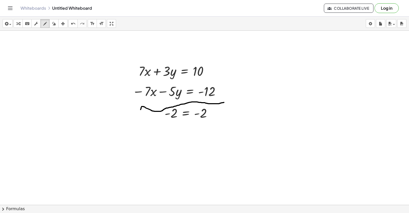
drag, startPoint x: 142, startPoint y: 107, endPoint x: 224, endPoint y: 102, distance: 82.7
click at [17, 22] on div "button" at bounding box center [18, 23] width 7 height 6
drag, startPoint x: 175, startPoint y: 116, endPoint x: 200, endPoint y: 135, distance: 31.9
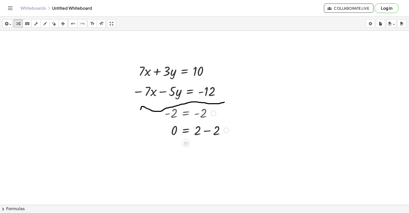
click at [199, 129] on div at bounding box center [197, 129] width 70 height 17
drag, startPoint x: 207, startPoint y: 132, endPoint x: 206, endPoint y: 129, distance: 2.6
click at [207, 129] on div at bounding box center [197, 129] width 70 height 17
click at [204, 133] on div at bounding box center [197, 129] width 70 height 17
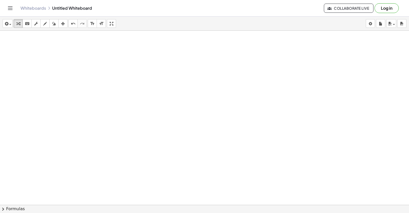
scroll to position [723, 0]
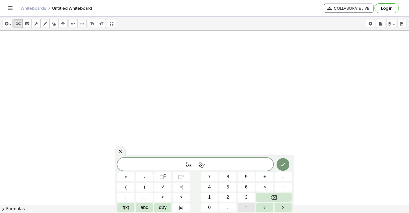
click at [245, 206] on span "=" at bounding box center [246, 207] width 3 height 7
click at [282, 163] on icon "Done" at bounding box center [283, 165] width 6 height 6
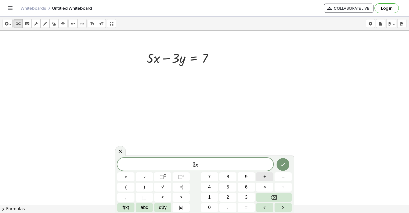
click at [265, 175] on span "+" at bounding box center [264, 177] width 3 height 7
click at [243, 206] on button "=" at bounding box center [246, 207] width 17 height 9
click at [284, 164] on icon "Done" at bounding box center [283, 165] width 6 height 6
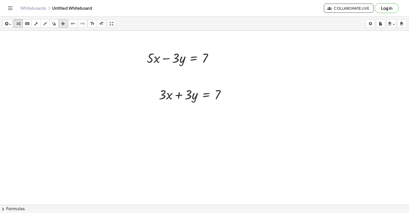
click at [62, 23] on icon "button" at bounding box center [63, 24] width 4 height 6
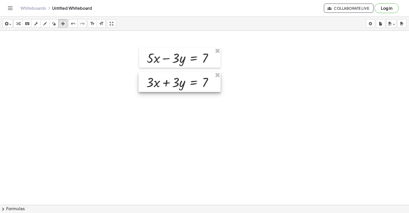
drag, startPoint x: 198, startPoint y: 95, endPoint x: 182, endPoint y: 83, distance: 20.0
click at [182, 83] on div at bounding box center [180, 82] width 82 height 20
drag, startPoint x: 191, startPoint y: 83, endPoint x: 194, endPoint y: 82, distance: 3.6
click at [194, 82] on div at bounding box center [180, 81] width 82 height 20
click at [17, 20] on button "transform" at bounding box center [18, 23] width 9 height 9
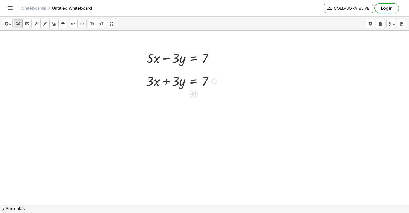
click at [204, 77] on div at bounding box center [182, 80] width 76 height 17
click at [196, 95] on icon at bounding box center [193, 94] width 5 height 4
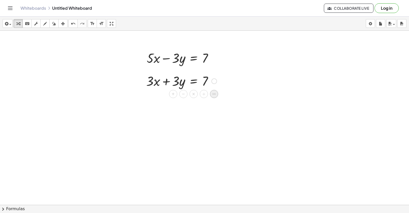
click at [212, 94] on icon at bounding box center [214, 94] width 5 height 5
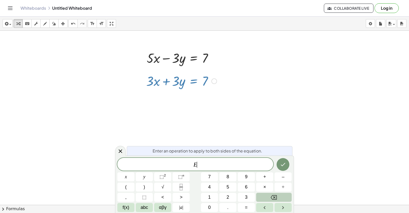
click at [279, 195] on button "Backspace" at bounding box center [274, 197] width 36 height 9
click at [282, 162] on icon "Done" at bounding box center [283, 165] width 6 height 6
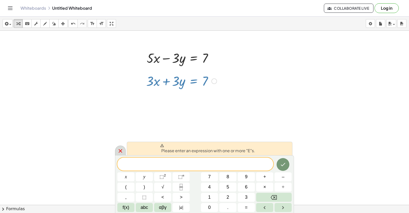
click at [120, 150] on icon at bounding box center [120, 151] width 6 height 6
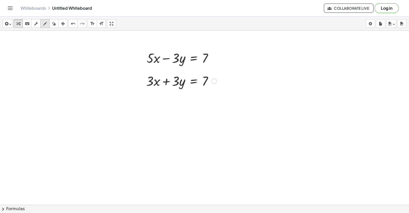
click at [44, 25] on icon "button" at bounding box center [45, 24] width 4 height 6
drag, startPoint x: 149, startPoint y: 98, endPoint x: 254, endPoint y: 99, distance: 105.3
click at [20, 22] on div "button" at bounding box center [18, 23] width 7 height 6
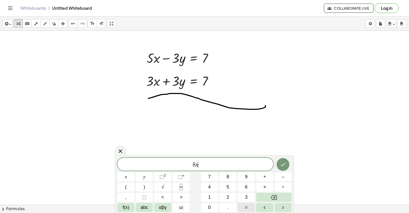
click at [248, 205] on button "=" at bounding box center [246, 207] width 17 height 9
click at [281, 163] on icon "Done" at bounding box center [283, 165] width 6 height 6
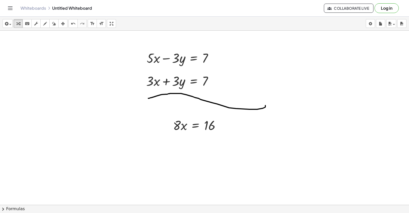
drag, startPoint x: 63, startPoint y: 25, endPoint x: 102, endPoint y: 57, distance: 51.1
click at [63, 26] on icon "button" at bounding box center [63, 24] width 4 height 6
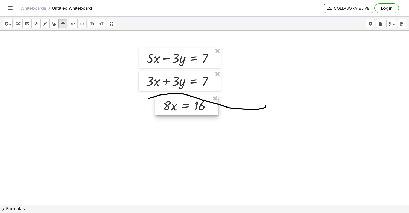
drag, startPoint x: 198, startPoint y: 124, endPoint x: 186, endPoint y: 107, distance: 20.9
click at [187, 107] on div at bounding box center [186, 105] width 63 height 20
click at [17, 22] on icon "button" at bounding box center [18, 24] width 4 height 6
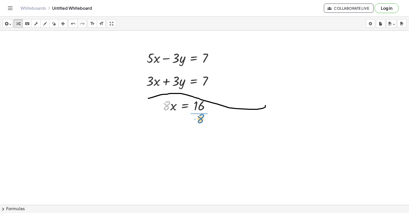
drag, startPoint x: 165, startPoint y: 108, endPoint x: 199, endPoint y: 125, distance: 38.2
click at [202, 128] on div at bounding box center [189, 127] width 58 height 26
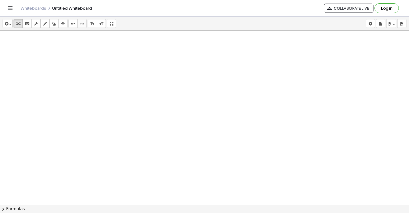
scroll to position [872, 0]
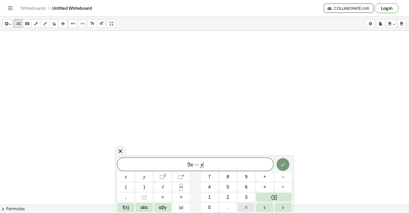
click at [252, 204] on button "=" at bounding box center [246, 207] width 17 height 9
click at [282, 160] on button "Done" at bounding box center [283, 164] width 13 height 13
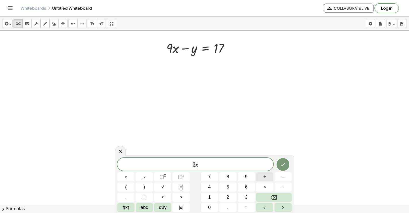
click at [264, 174] on span "+" at bounding box center [264, 177] width 3 height 7
click at [250, 199] on div "3 x + y ​ x y ⬚ 2 ⬚ n 7 8 9 + – ( ) √ 4 5 6 × ÷ , ⬚ < > 1 2 3 f(x) abc αβγ | a …" at bounding box center [204, 185] width 174 height 54
click at [247, 206] on span "=" at bounding box center [246, 207] width 3 height 7
click at [281, 164] on icon "Done" at bounding box center [283, 165] width 6 height 6
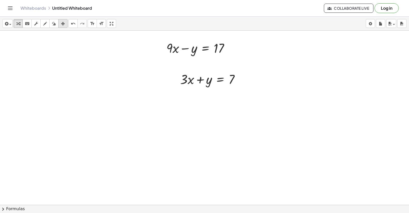
click at [64, 23] on icon "button" at bounding box center [63, 24] width 4 height 6
click at [65, 23] on icon "button" at bounding box center [63, 24] width 4 height 6
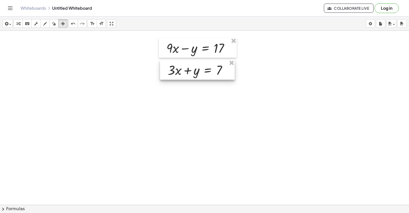
drag, startPoint x: 211, startPoint y: 84, endPoint x: 200, endPoint y: 75, distance: 14.9
click at [200, 75] on div at bounding box center [197, 70] width 75 height 20
click at [18, 22] on icon "button" at bounding box center [18, 24] width 4 height 6
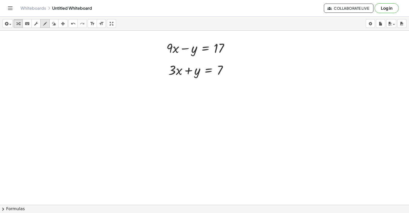
click at [46, 24] on icon "button" at bounding box center [45, 24] width 4 height 6
drag, startPoint x: 173, startPoint y: 82, endPoint x: 278, endPoint y: 82, distance: 104.3
click at [18, 22] on icon "button" at bounding box center [18, 24] width 4 height 6
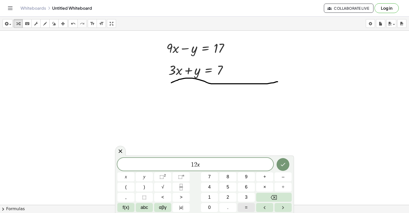
click at [247, 206] on span "=" at bounding box center [246, 207] width 3 height 7
click at [134, 173] on div at bounding box center [125, 177] width 17 height 9
click at [283, 161] on button "Done" at bounding box center [283, 164] width 13 height 13
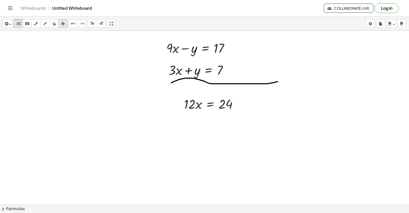
click at [61, 24] on icon "button" at bounding box center [63, 24] width 4 height 6
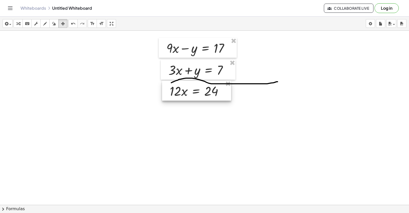
drag, startPoint x: 200, startPoint y: 104, endPoint x: 185, endPoint y: 90, distance: 19.4
click at [185, 90] on div at bounding box center [196, 91] width 69 height 20
click at [17, 23] on icon "button" at bounding box center [18, 24] width 4 height 6
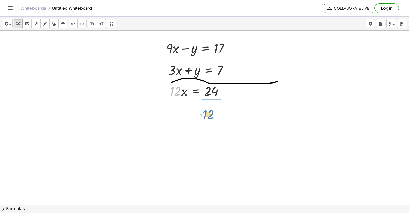
drag, startPoint x: 178, startPoint y: 86, endPoint x: 221, endPoint y: 108, distance: 48.4
click at [213, 111] on div at bounding box center [198, 112] width 63 height 26
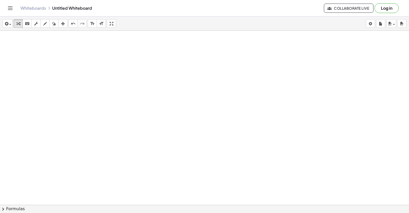
scroll to position [999, 0]
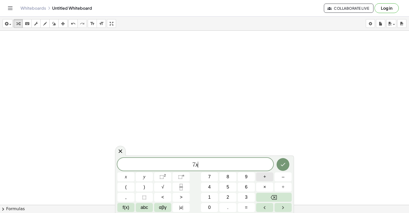
click at [263, 178] on span "+" at bounding box center [264, 177] width 3 height 7
click at [246, 204] on span "=" at bounding box center [246, 207] width 3 height 7
click at [285, 161] on button "Done" at bounding box center [283, 164] width 13 height 13
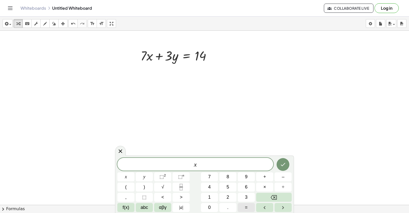
click at [246, 208] on span "=" at bounding box center [246, 207] width 3 height 7
click at [278, 163] on button "Done" at bounding box center [283, 164] width 13 height 13
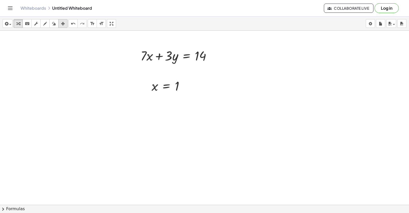
click at [61, 26] on icon "button" at bounding box center [63, 24] width 4 height 6
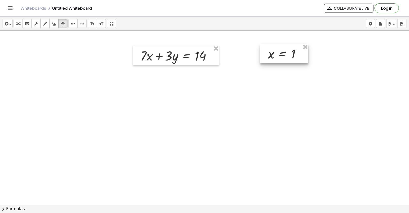
drag, startPoint x: 170, startPoint y: 94, endPoint x: 286, endPoint y: 62, distance: 121.0
click at [286, 62] on div at bounding box center [284, 53] width 48 height 19
click at [19, 20] on div "button" at bounding box center [18, 23] width 7 height 6
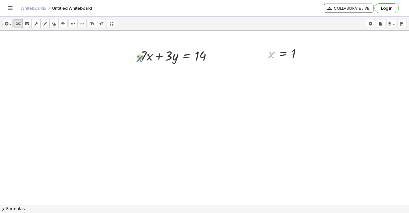
drag, startPoint x: 273, startPoint y: 57, endPoint x: 148, endPoint y: 59, distance: 125.8
drag, startPoint x: 146, startPoint y: 50, endPoint x: 163, endPoint y: 39, distance: 19.7
click at [159, 73] on div at bounding box center [177, 72] width 81 height 17
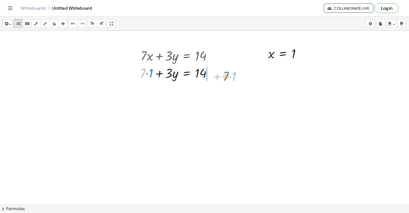
drag, startPoint x: 145, startPoint y: 72, endPoint x: 223, endPoint y: 69, distance: 78.5
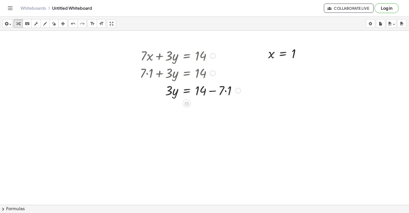
click at [212, 90] on div at bounding box center [190, 90] width 106 height 17
drag, startPoint x: 227, startPoint y: 87, endPoint x: 291, endPoint y: 60, distance: 69.1
drag, startPoint x: 228, startPoint y: 88, endPoint x: 282, endPoint y: 50, distance: 65.5
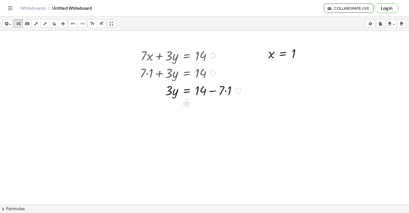
drag, startPoint x: 218, startPoint y: 91, endPoint x: 223, endPoint y: 92, distance: 5.3
click at [221, 94] on div at bounding box center [190, 90] width 106 height 17
click at [212, 108] on div at bounding box center [190, 107] width 106 height 17
click at [216, 109] on div at bounding box center [190, 107] width 106 height 17
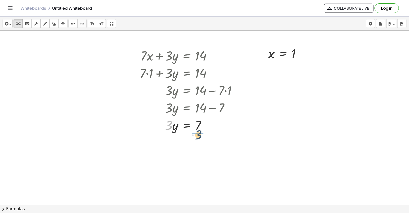
drag, startPoint x: 169, startPoint y: 127, endPoint x: 199, endPoint y: 136, distance: 32.2
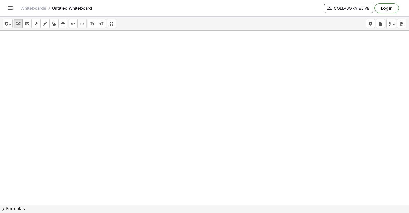
scroll to position [1148, 0]
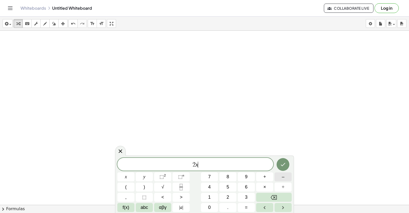
click at [284, 173] on button "–" at bounding box center [283, 177] width 17 height 9
click at [244, 208] on button "=" at bounding box center [246, 207] width 17 height 9
click at [285, 162] on icon "Done" at bounding box center [283, 165] width 6 height 6
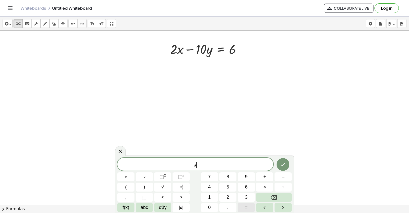
click at [246, 205] on span "=" at bounding box center [246, 207] width 3 height 7
click at [285, 161] on button "Done" at bounding box center [283, 164] width 13 height 13
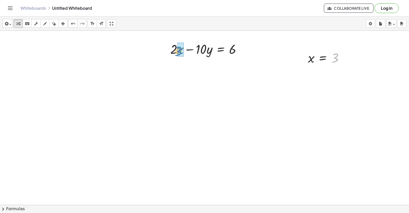
drag, startPoint x: 334, startPoint y: 58, endPoint x: 178, endPoint y: 51, distance: 156.6
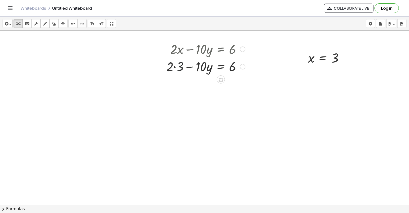
click at [177, 66] on div at bounding box center [206, 66] width 84 height 17
drag, startPoint x: 181, startPoint y: 85, endPoint x: 249, endPoint y: 87, distance: 67.5
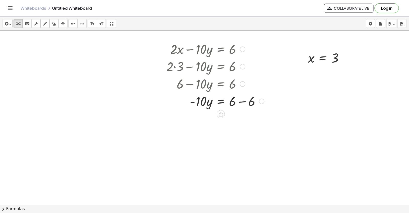
click at [244, 103] on div at bounding box center [215, 100] width 103 height 17
drag, startPoint x: 199, startPoint y: 119, endPoint x: 247, endPoint y: 135, distance: 50.4
drag, startPoint x: 204, startPoint y: 120, endPoint x: 238, endPoint y: 133, distance: 36.8
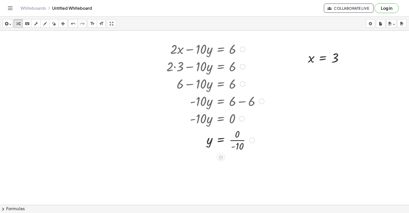
click at [238, 140] on div at bounding box center [215, 140] width 103 height 26
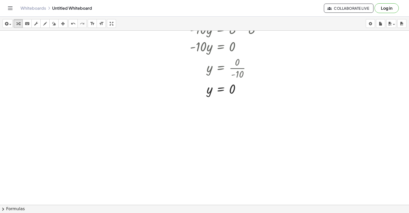
scroll to position [1297, 0]
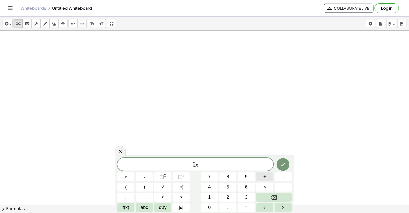
click at [264, 176] on span "+" at bounding box center [264, 177] width 3 height 7
click at [243, 207] on button "=" at bounding box center [246, 207] width 17 height 9
click at [268, 196] on button "Backspace" at bounding box center [274, 197] width 36 height 9
click at [283, 162] on icon "Done" at bounding box center [283, 165] width 6 height 6
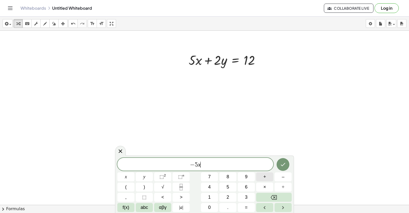
click at [263, 174] on span "+" at bounding box center [264, 177] width 3 height 7
click at [247, 209] on span "=" at bounding box center [246, 207] width 3 height 7
click at [282, 165] on icon "Done" at bounding box center [283, 165] width 6 height 6
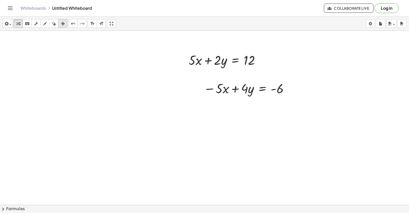
drag, startPoint x: 58, startPoint y: 22, endPoint x: 62, endPoint y: 23, distance: 3.4
click at [58, 22] on button "arrange" at bounding box center [62, 23] width 9 height 9
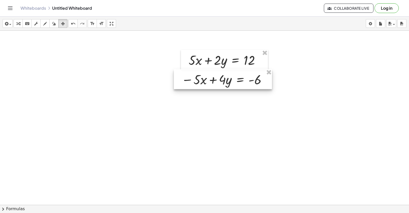
drag, startPoint x: 234, startPoint y: 97, endPoint x: 209, endPoint y: 87, distance: 26.5
click at [211, 88] on div at bounding box center [223, 79] width 98 height 20
click at [40, 23] on button "scrub" at bounding box center [35, 23] width 9 height 9
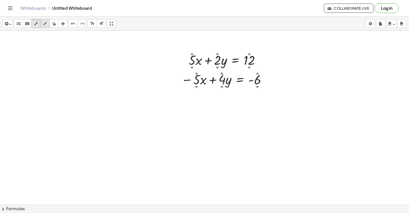
click at [43, 22] on div "button" at bounding box center [45, 23] width 7 height 6
drag, startPoint x: 181, startPoint y: 92, endPoint x: 273, endPoint y: 104, distance: 92.1
click at [17, 23] on icon "button" at bounding box center [18, 24] width 4 height 6
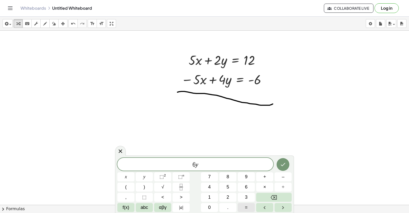
click at [248, 207] on button "=" at bounding box center [246, 207] width 17 height 9
click at [273, 198] on icon "Backspace" at bounding box center [274, 198] width 6 height 6
click at [279, 163] on button "Done" at bounding box center [283, 164] width 13 height 13
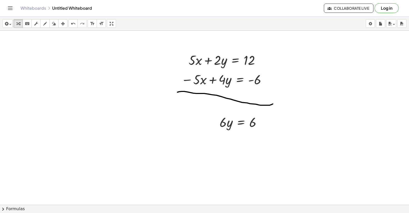
click at [63, 18] on div "insert select one: Math Expression Function Text Youtube Video Graphing Geometr…" at bounding box center [204, 24] width 409 height 14
click at [63, 22] on icon "button" at bounding box center [63, 24] width 4 height 6
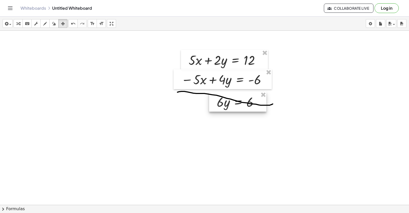
drag, startPoint x: 235, startPoint y: 124, endPoint x: 232, endPoint y: 104, distance: 20.4
click at [232, 104] on div at bounding box center [237, 102] width 57 height 20
click at [17, 23] on icon "button" at bounding box center [18, 24] width 4 height 6
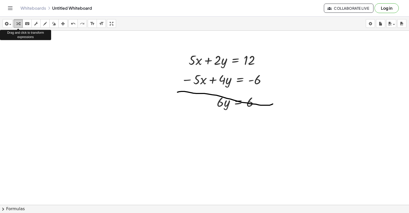
click at [20, 21] on div "button" at bounding box center [18, 23] width 7 height 6
drag, startPoint x: 217, startPoint y: 104, endPoint x: 249, endPoint y: 119, distance: 35.5
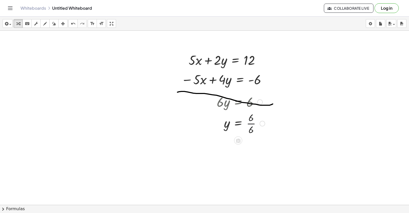
click at [251, 122] on div at bounding box center [240, 123] width 53 height 26
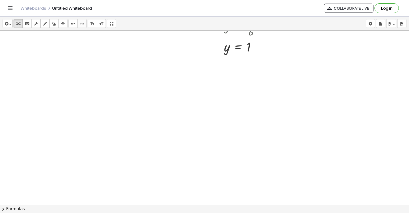
scroll to position [1420, 0]
click at [41, 25] on button "draw" at bounding box center [44, 23] width 9 height 9
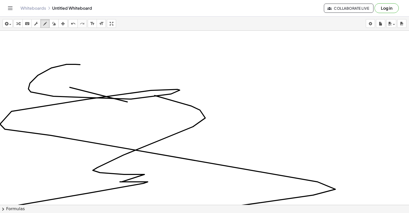
drag, startPoint x: 155, startPoint y: 96, endPoint x: 93, endPoint y: 111, distance: 63.6
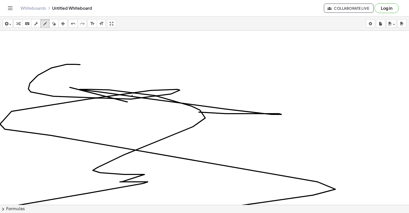
drag, startPoint x: 93, startPoint y: 111, endPoint x: 132, endPoint y: 96, distance: 42.2
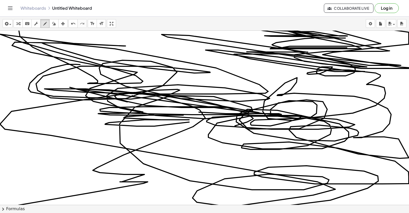
drag, startPoint x: 253, startPoint y: 118, endPoint x: 387, endPoint y: 86, distance: 137.6
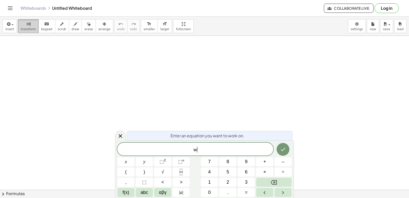
click at [27, 24] on icon "button" at bounding box center [29, 24] width 4 height 6
click at [272, 182] on icon "Backspace" at bounding box center [274, 182] width 6 height 5
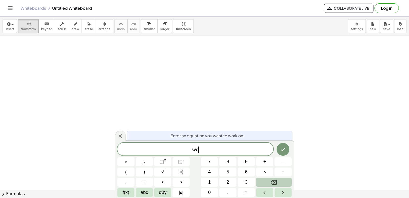
click at [272, 182] on icon "Backspace" at bounding box center [274, 182] width 6 height 5
click at [352, 22] on body "Graspable Math Activities Get Started Activity Bank Assigned Work Classes White…" at bounding box center [204, 99] width 409 height 198
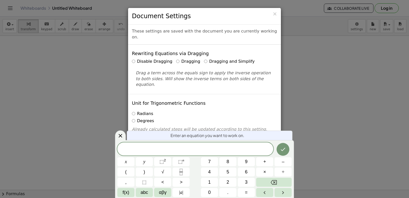
drag, startPoint x: 352, startPoint y: 22, endPoint x: 403, endPoint y: 68, distance: 68.4
click at [403, 68] on div "× Document Settings These settings are saved with the document you are currentl…" at bounding box center [204, 99] width 409 height 198
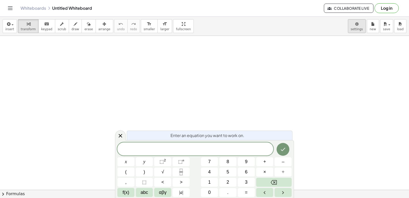
click at [357, 26] on body "Graspable Math Activities Get Started Activity Bank Assigned Work Classes White…" at bounding box center [204, 99] width 409 height 198
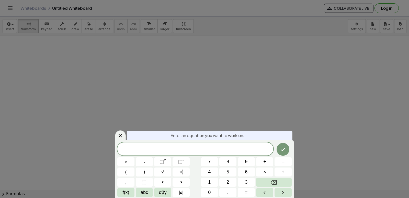
click at [120, 133] on icon at bounding box center [120, 135] width 6 height 6
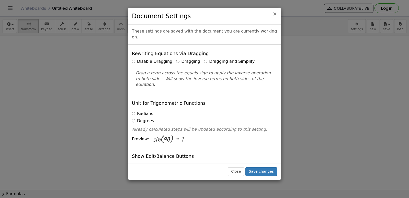
click at [274, 15] on span "×" at bounding box center [274, 14] width 5 height 6
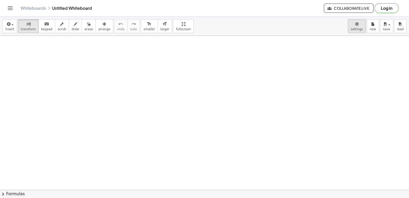
click at [355, 31] on body "Graspable Math Activities Get Started Activity Bank Assigned Work Classes White…" at bounding box center [204, 99] width 409 height 198
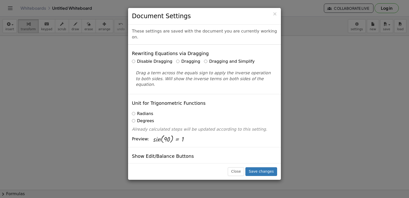
click at [204, 59] on label "Dragging and Simplify" at bounding box center [229, 62] width 51 height 6
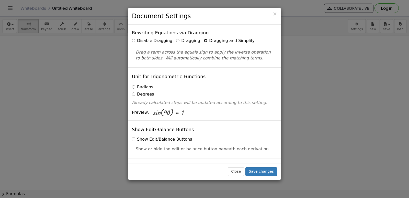
scroll to position [51, 0]
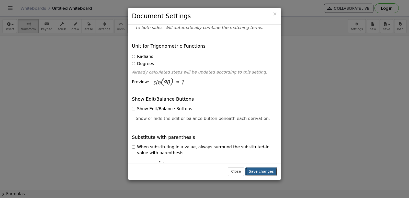
click at [268, 171] on button "Save changes" at bounding box center [261, 171] width 32 height 9
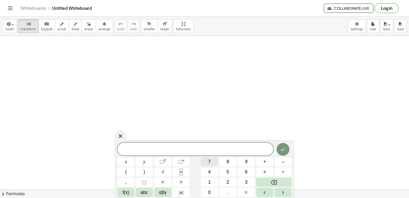
click at [207, 162] on button "7" at bounding box center [209, 161] width 17 height 9
click at [124, 158] on button "x" at bounding box center [125, 161] width 17 height 9
click at [281, 157] on button "–" at bounding box center [283, 161] width 17 height 9
click at [207, 179] on button "1" at bounding box center [209, 181] width 17 height 9
click at [210, 190] on span "0" at bounding box center [209, 192] width 3 height 7
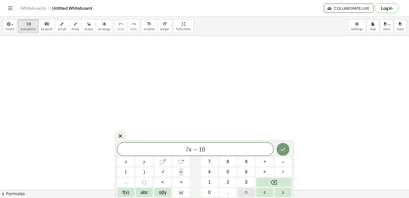
click at [245, 188] on button "=" at bounding box center [246, 192] width 17 height 9
click at [210, 180] on span "1" at bounding box center [209, 181] width 3 height 7
click at [280, 148] on icon "Done" at bounding box center [283, 149] width 6 height 6
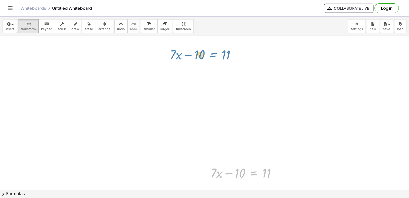
drag, startPoint x: 249, startPoint y: 172, endPoint x: 208, endPoint y: 51, distance: 127.3
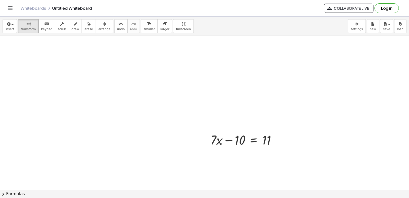
scroll to position [8, 0]
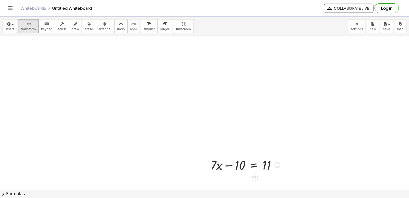
click at [276, 162] on div at bounding box center [278, 165] width 6 height 6
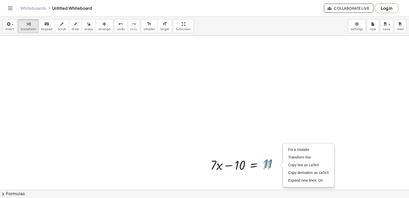
drag, startPoint x: 267, startPoint y: 160, endPoint x: 266, endPoint y: 157, distance: 2.7
click at [268, 157] on div at bounding box center [245, 164] width 75 height 17
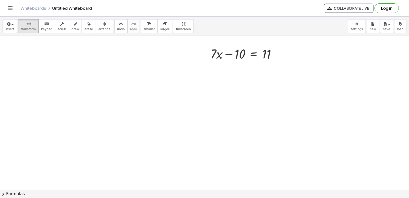
scroll to position [110, 0]
click at [264, 68] on div at bounding box center [245, 61] width 75 height 17
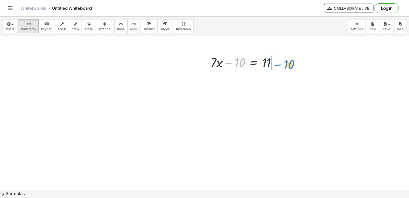
drag, startPoint x: 227, startPoint y: 61, endPoint x: 276, endPoint y: 63, distance: 48.6
click at [276, 63] on div at bounding box center [245, 61] width 75 height 17
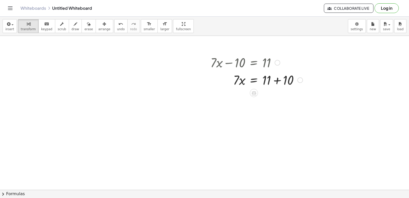
click at [275, 79] on div at bounding box center [256, 79] width 97 height 17
drag, startPoint x: 236, startPoint y: 102, endPoint x: 269, endPoint y: 119, distance: 37.7
click at [269, 119] on div "+ · 7 · x − 10 = 11 · 7 · x = + 11 + 10 · 7 · 7 · x = 21 Fix a mistake Transfor…" at bounding box center [204, 79] width 409 height 307
click at [270, 119] on div at bounding box center [256, 119] width 97 height 26
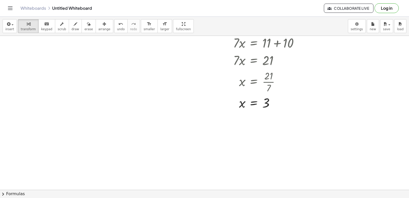
scroll to position [154, 0]
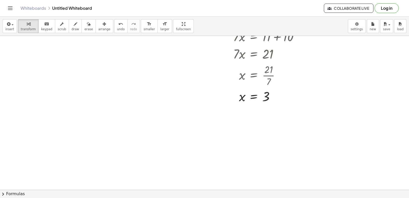
drag, startPoint x: 186, startPoint y: 155, endPoint x: 186, endPoint y: 153, distance: 2.6
click at [186, 154] on div at bounding box center [204, 112] width 409 height 461
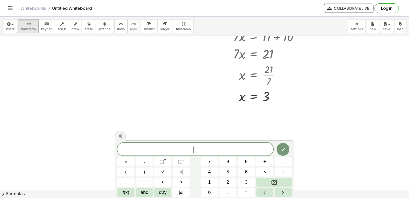
drag, startPoint x: 186, startPoint y: 153, endPoint x: 180, endPoint y: 144, distance: 10.0
click at [186, 152] on span "​" at bounding box center [195, 149] width 156 height 7
click at [227, 165] on div "​ x y ⬚ 2 ⬚ n 7 8 9 + – ( ) √ 4 5 6 × ÷ , ⬚ < > 1 2 3 f(x) abc αβγ | a | 0 . =" at bounding box center [204, 169] width 174 height 54
click at [125, 162] on span "x" at bounding box center [126, 161] width 2 height 7
click at [280, 179] on button "Backspace" at bounding box center [274, 181] width 36 height 9
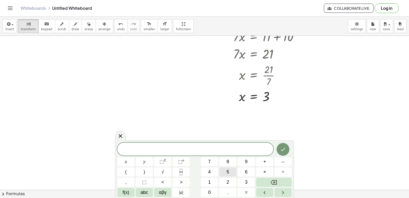
click at [230, 169] on button "5" at bounding box center [227, 171] width 17 height 9
click at [121, 160] on button "x" at bounding box center [125, 161] width 17 height 9
click at [263, 161] on button "+" at bounding box center [264, 161] width 17 height 9
click at [223, 161] on button "8" at bounding box center [227, 161] width 17 height 9
click at [243, 187] on div "5 x + 8 ​ x y ⬚ 2 ⬚ n 7 8 9 + – ( ) √ 4 5 6 × ÷ , ⬚ < > 1 2 3 f(x) abc αβγ | a …" at bounding box center [204, 169] width 174 height 54
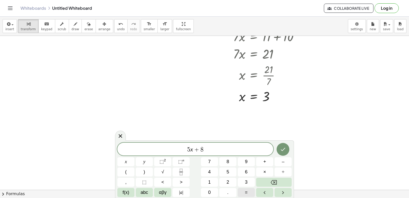
click at [253, 190] on button "=" at bounding box center [246, 192] width 17 height 9
click at [280, 163] on button "–" at bounding box center [283, 161] width 17 height 9
click at [211, 181] on button "1" at bounding box center [209, 181] width 17 height 9
click at [237, 173] on div "5 x + 8 = − 1 ​ x y ⬚ 2 ⬚ n 7 8 9 + – ( ) √ 4 5 6 × ÷ , ⬚ < > 1 2 3 f(x) abc αβ…" at bounding box center [204, 169] width 174 height 54
click at [230, 179] on button "2" at bounding box center [227, 181] width 17 height 9
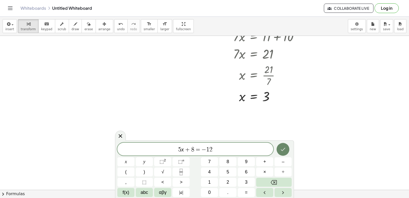
click at [284, 151] on icon "Done" at bounding box center [283, 149] width 6 height 6
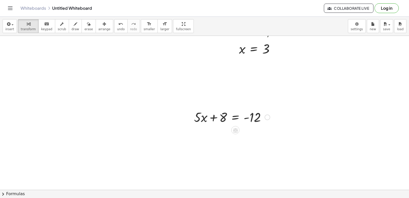
scroll to position [205, 0]
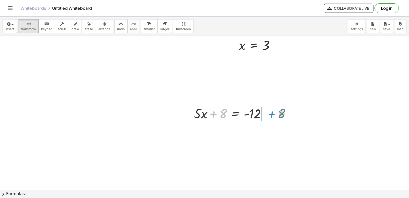
drag, startPoint x: 214, startPoint y: 118, endPoint x: 272, endPoint y: 118, distance: 58.3
click at [272, 118] on div "+ 8 + · 5 · x + 8 = - 12" at bounding box center [229, 113] width 87 height 20
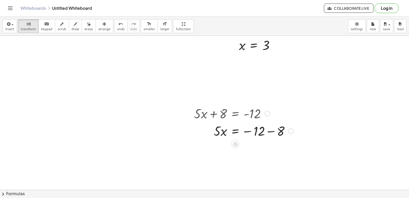
click at [270, 132] on div at bounding box center [243, 130] width 105 height 17
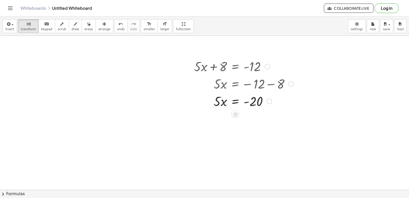
scroll to position [256, 0]
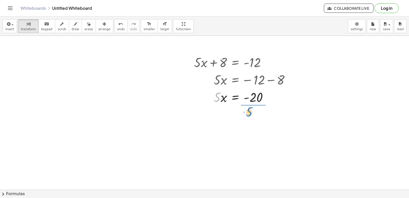
drag, startPoint x: 219, startPoint y: 99, endPoint x: 255, endPoint y: 115, distance: 39.6
click at [257, 119] on div at bounding box center [243, 118] width 105 height 26
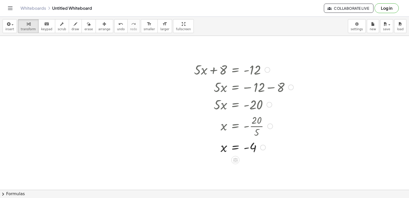
scroll to position [230, 0]
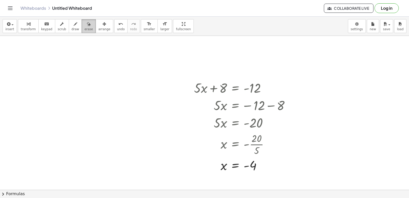
click at [84, 27] on span "erase" at bounding box center [88, 29] width 8 height 4
drag, startPoint x: 135, startPoint y: 77, endPoint x: 167, endPoint y: 82, distance: 32.4
click at [145, 78] on div at bounding box center [204, 35] width 409 height 461
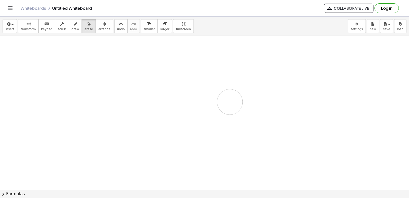
drag, startPoint x: 238, startPoint y: 94, endPoint x: 222, endPoint y: 109, distance: 22.2
click at [222, 109] on div at bounding box center [204, 35] width 409 height 461
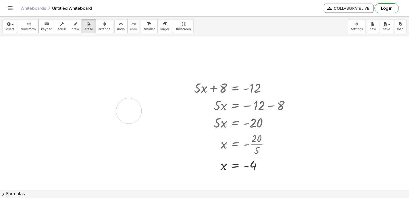
click at [129, 111] on div at bounding box center [204, 35] width 409 height 461
click at [140, 123] on div at bounding box center [204, 35] width 409 height 461
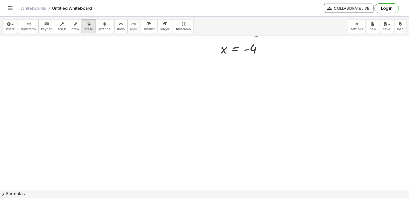
scroll to position [384, 0]
drag, startPoint x: 229, startPoint y: 159, endPoint x: 227, endPoint y: 149, distance: 10.6
drag, startPoint x: 225, startPoint y: 147, endPoint x: 224, endPoint y: 141, distance: 6.1
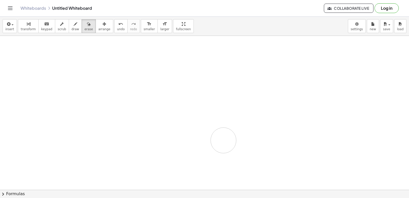
drag, startPoint x: 223, startPoint y: 140, endPoint x: 209, endPoint y: 133, distance: 16.0
click at [87, 25] on icon "button" at bounding box center [89, 24] width 4 height 6
drag, startPoint x: 146, startPoint y: 138, endPoint x: 149, endPoint y: 134, distance: 4.6
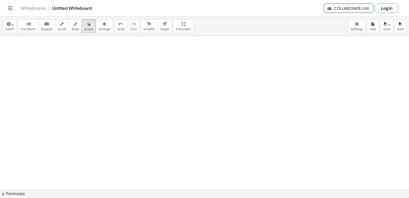
drag, startPoint x: 145, startPoint y: 109, endPoint x: 173, endPoint y: 123, distance: 31.2
drag, startPoint x: 174, startPoint y: 122, endPoint x: 84, endPoint y: 30, distance: 128.9
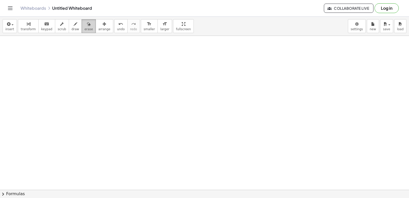
click at [85, 30] on button "erase" at bounding box center [89, 26] width 14 height 14
click at [84, 30] on span "erase" at bounding box center [88, 29] width 8 height 4
click at [84, 25] on div "button" at bounding box center [88, 24] width 8 height 6
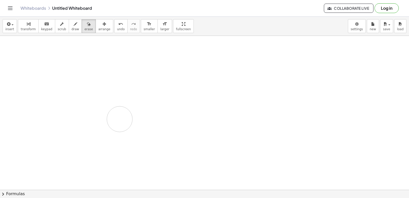
drag, startPoint x: 120, startPoint y: 119, endPoint x: 117, endPoint y: 144, distance: 25.3
drag, startPoint x: 118, startPoint y: 140, endPoint x: 164, endPoint y: 131, distance: 46.4
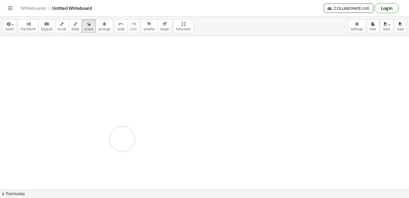
drag, startPoint x: 181, startPoint y: 132, endPoint x: 72, endPoint y: 89, distance: 118.0
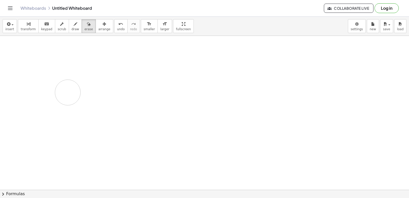
drag, startPoint x: 68, startPoint y: 92, endPoint x: 155, endPoint y: 105, distance: 87.8
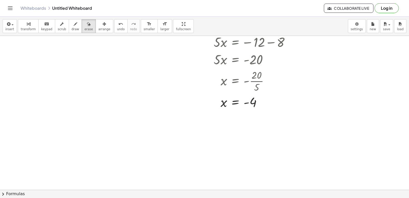
scroll to position [282, 0]
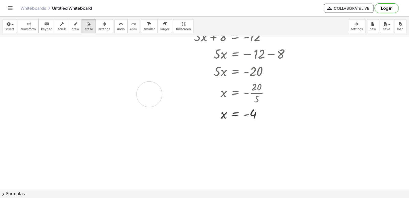
drag, startPoint x: 149, startPoint y: 95, endPoint x: 166, endPoint y: 4, distance: 92.8
click at [166, 22] on div "insert select one: Math Expression Function Text Youtube Video Graphing Geometr…" at bounding box center [204, 107] width 409 height 181
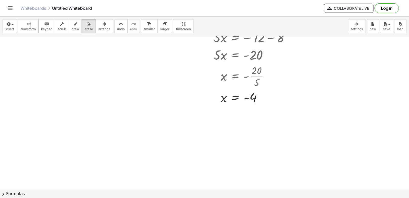
scroll to position [307, 0]
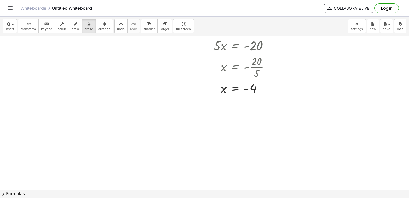
drag, startPoint x: 107, startPoint y: 90, endPoint x: 109, endPoint y: 88, distance: 3.1
click at [109, 89] on div at bounding box center [204, 36] width 409 height 614
click at [109, 88] on div at bounding box center [204, 36] width 409 height 614
drag, startPoint x: 108, startPoint y: 84, endPoint x: 108, endPoint y: 177, distance: 92.3
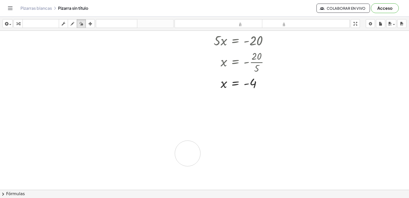
drag, startPoint x: 97, startPoint y: 137, endPoint x: 188, endPoint y: 153, distance: 92.4
click at [188, 153] on div at bounding box center [204, 30] width 409 height 614
click at [111, 141] on div at bounding box center [204, 30] width 409 height 614
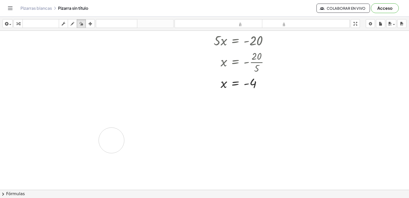
click at [111, 140] on div at bounding box center [204, 30] width 409 height 614
drag, startPoint x: 111, startPoint y: 140, endPoint x: 110, endPoint y: 125, distance: 14.4
click at [112, 138] on div at bounding box center [204, 30] width 409 height 614
drag, startPoint x: 127, startPoint y: 130, endPoint x: 135, endPoint y: 131, distance: 8.8
click at [131, 132] on div at bounding box center [204, 30] width 409 height 614
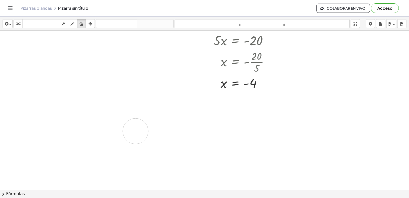
drag, startPoint x: 135, startPoint y: 131, endPoint x: 134, endPoint y: 163, distance: 31.7
click at [131, 160] on div at bounding box center [204, 30] width 409 height 614
drag, startPoint x: 212, startPoint y: 185, endPoint x: 198, endPoint y: 154, distance: 33.6
click at [208, 177] on div at bounding box center [204, 30] width 409 height 614
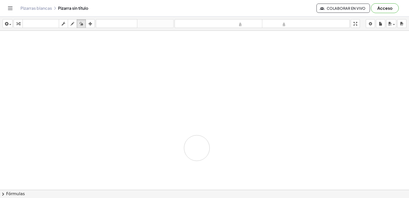
drag, startPoint x: 197, startPoint y: 148, endPoint x: 189, endPoint y: 131, distance: 18.9
drag, startPoint x: 189, startPoint y: 131, endPoint x: 156, endPoint y: 93, distance: 50.2
drag, startPoint x: 156, startPoint y: 93, endPoint x: 52, endPoint y: 36, distance: 118.5
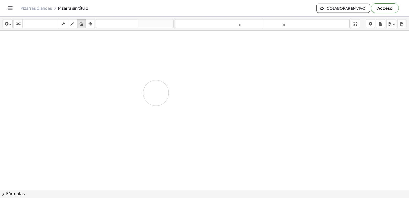
click at [79, 20] on button "borrar" at bounding box center [81, 23] width 9 height 9
drag, startPoint x: 175, startPoint y: 105, endPoint x: 173, endPoint y: 100, distance: 5.6
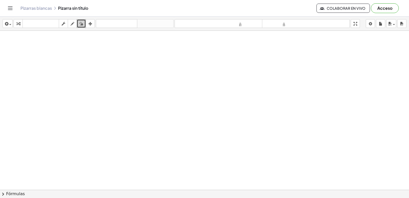
drag, startPoint x: 173, startPoint y: 100, endPoint x: 156, endPoint y: 98, distance: 17.0
drag, startPoint x: 154, startPoint y: 96, endPoint x: 156, endPoint y: 92, distance: 4.6
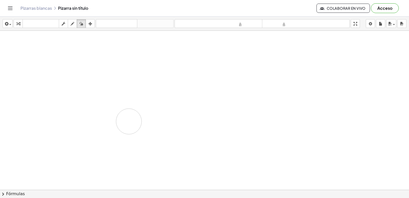
drag, startPoint x: 158, startPoint y: 122, endPoint x: 133, endPoint y: 147, distance: 36.0
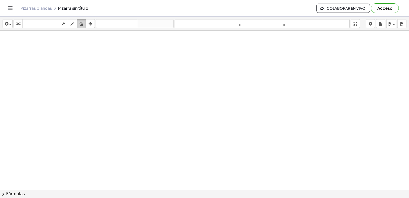
click at [79, 25] on div "button" at bounding box center [81, 23] width 7 height 6
click at [81, 22] on icon "button" at bounding box center [81, 24] width 4 height 6
drag, startPoint x: 202, startPoint y: 110, endPoint x: 196, endPoint y: 98, distance: 13.7
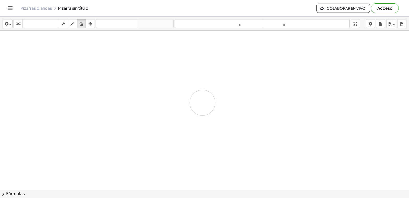
drag, startPoint x: 196, startPoint y: 98, endPoint x: 150, endPoint y: 70, distance: 53.9
click at [80, 25] on icon "button" at bounding box center [81, 24] width 4 height 6
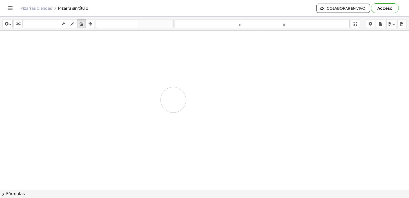
drag, startPoint x: 140, startPoint y: 95, endPoint x: 184, endPoint y: 119, distance: 49.7
drag, startPoint x: 180, startPoint y: 109, endPoint x: 92, endPoint y: 124, distance: 90.0
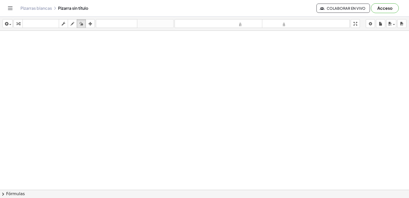
drag, startPoint x: 83, startPoint y: 116, endPoint x: 154, endPoint y: 106, distance: 71.0
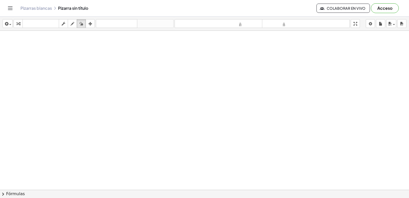
drag, startPoint x: 161, startPoint y: 101, endPoint x: 141, endPoint y: 92, distance: 21.3
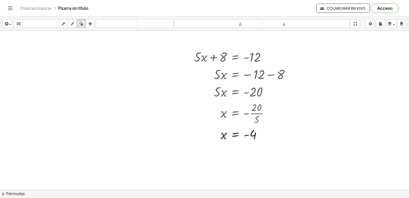
click at [0, 74] on div at bounding box center [204, 13] width 409 height 476
click at [38, 57] on div at bounding box center [204, 13] width 409 height 476
drag, startPoint x: 38, startPoint y: 57, endPoint x: 85, endPoint y: 60, distance: 47.1
click at [71, 60] on div at bounding box center [204, 13] width 409 height 476
click at [87, 61] on div at bounding box center [204, 13] width 409 height 476
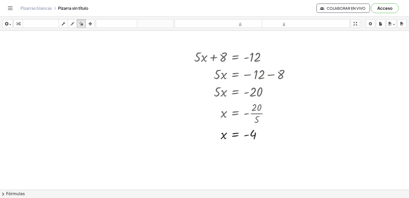
drag, startPoint x: 86, startPoint y: 61, endPoint x: 80, endPoint y: 58, distance: 6.2
click at [84, 60] on div at bounding box center [204, 13] width 409 height 476
click at [80, 58] on div at bounding box center [204, 13] width 409 height 476
click at [77, 54] on div at bounding box center [204, 13] width 409 height 476
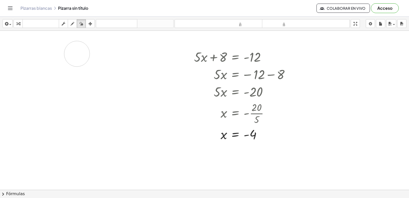
click at [77, 54] on div at bounding box center [204, 13] width 409 height 476
click at [75, 48] on div at bounding box center [204, 13] width 409 height 476
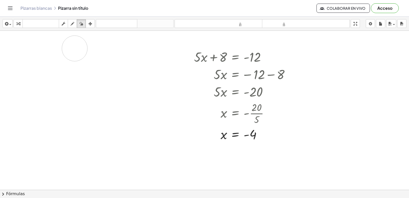
click at [75, 48] on div at bounding box center [204, 13] width 409 height 476
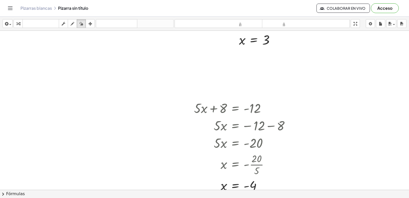
scroll to position [231, 0]
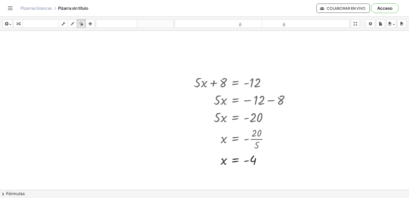
click at [30, 110] on div at bounding box center [204, 38] width 409 height 476
click at [36, 105] on div at bounding box center [204, 38] width 409 height 476
click at [84, 25] on div "button" at bounding box center [81, 23] width 7 height 6
click at [74, 23] on icon "button" at bounding box center [73, 24] width 4 height 6
click at [59, 48] on div at bounding box center [204, 38] width 409 height 476
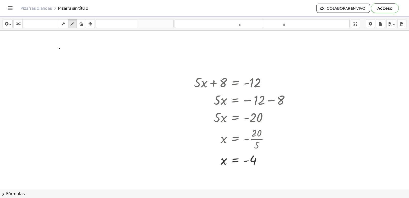
click at [59, 48] on div at bounding box center [204, 38] width 409 height 476
click at [17, 23] on icon "button" at bounding box center [18, 24] width 4 height 6
click at [10, 24] on div "button" at bounding box center [7, 23] width 7 height 6
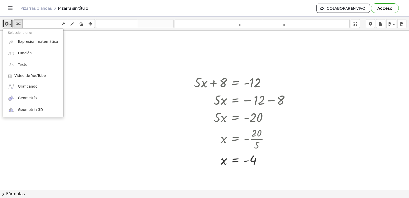
drag, startPoint x: 69, startPoint y: 68, endPoint x: 74, endPoint y: 38, distance: 29.9
click at [70, 57] on div at bounding box center [204, 38] width 409 height 476
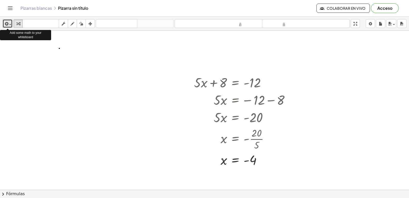
click at [6, 26] on icon "button" at bounding box center [6, 24] width 5 height 6
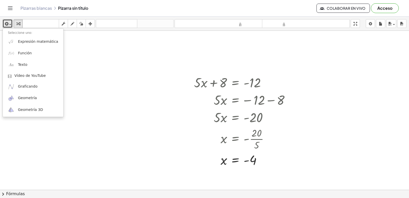
drag, startPoint x: 85, startPoint y: 80, endPoint x: 72, endPoint y: 45, distance: 37.3
click at [82, 62] on div at bounding box center [204, 38] width 409 height 476
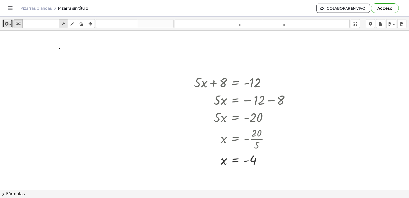
click at [65, 27] on icon "button" at bounding box center [64, 24] width 4 height 6
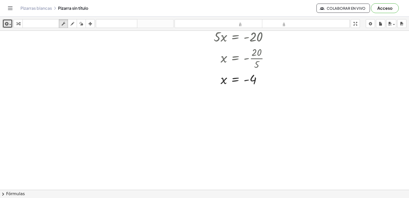
click at [105, 98] on div at bounding box center [204, 37] width 409 height 635
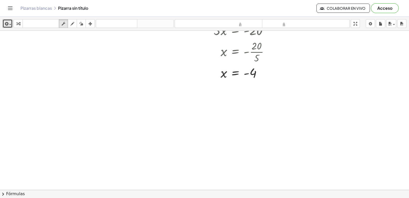
click at [105, 98] on div at bounding box center [204, 30] width 409 height 635
click at [72, 26] on icon "button" at bounding box center [73, 24] width 4 height 6
click at [87, 23] on div "button" at bounding box center [90, 23] width 7 height 6
click at [74, 63] on div at bounding box center [204, 30] width 409 height 635
click at [72, 81] on div at bounding box center [204, 30] width 409 height 635
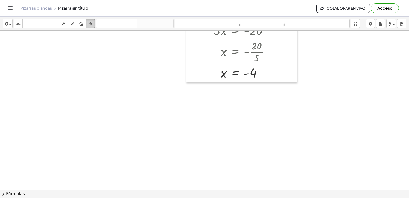
drag, startPoint x: 71, startPoint y: 79, endPoint x: 90, endPoint y: 23, distance: 58.9
click at [92, 20] on button "arreglar" at bounding box center [90, 23] width 9 height 9
drag, startPoint x: 55, startPoint y: 121, endPoint x: 64, endPoint y: 114, distance: 11.4
click at [61, 118] on div at bounding box center [204, 30] width 409 height 635
click at [65, 114] on div at bounding box center [204, 30] width 409 height 635
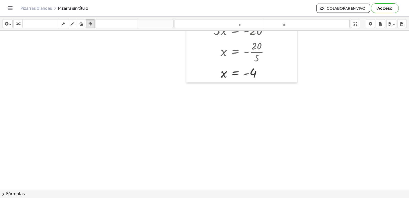
drag, startPoint x: 220, startPoint y: 143, endPoint x: 203, endPoint y: 132, distance: 20.8
click at [211, 135] on div at bounding box center [204, 30] width 409 height 635
click at [197, 131] on div at bounding box center [204, 30] width 409 height 635
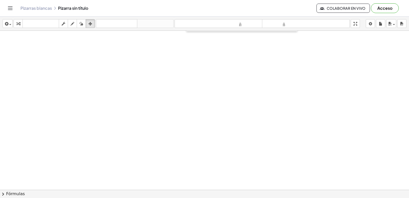
drag, startPoint x: 193, startPoint y: 125, endPoint x: 187, endPoint y: 123, distance: 6.5
drag, startPoint x: 184, startPoint y: 120, endPoint x: 157, endPoint y: 144, distance: 36.6
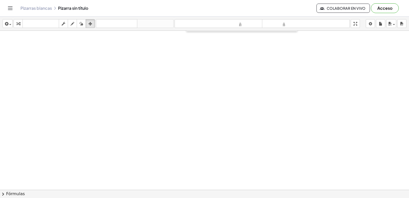
drag, startPoint x: 187, startPoint y: 165, endPoint x: 182, endPoint y: 166, distance: 4.2
drag, startPoint x: 182, startPoint y: 166, endPoint x: 71, endPoint y: 167, distance: 111.7
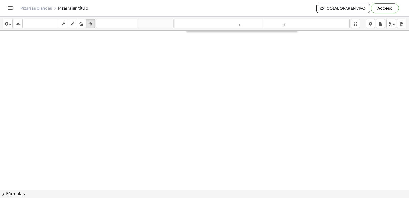
drag, startPoint x: 89, startPoint y: 132, endPoint x: 89, endPoint y: 129, distance: 3.1
drag, startPoint x: 94, startPoint y: 127, endPoint x: 63, endPoint y: 124, distance: 30.8
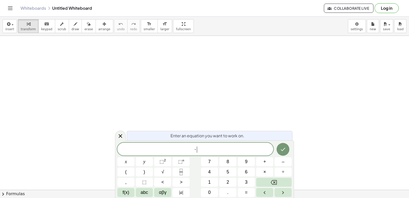
click at [249, 144] on div "· ​" at bounding box center [195, 148] width 156 height 13
click at [277, 183] on button "Backspace" at bounding box center [274, 181] width 36 height 9
click at [145, 195] on span "abc" at bounding box center [144, 192] width 7 height 7
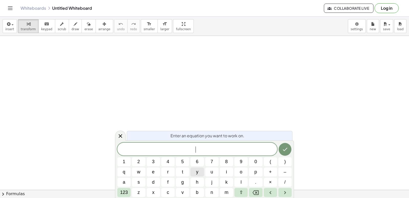
click at [198, 172] on span "y" at bounding box center [197, 171] width 2 height 7
click at [126, 188] on button "123" at bounding box center [123, 192] width 13 height 9
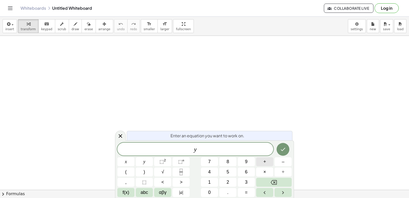
click at [268, 160] on button "+" at bounding box center [264, 161] width 17 height 9
click at [129, 192] on span "f(x)" at bounding box center [126, 192] width 7 height 7
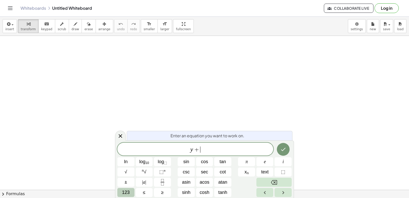
click at [129, 190] on span "123" at bounding box center [126, 192] width 8 height 7
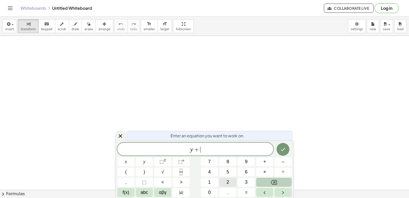
click at [222, 178] on button "2" at bounding box center [227, 181] width 17 height 9
click at [150, 190] on button "abc" at bounding box center [144, 192] width 17 height 9
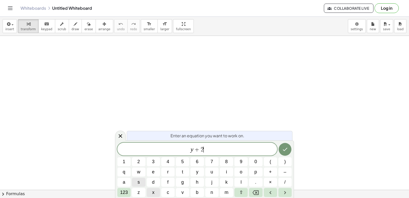
click at [153, 190] on button "x" at bounding box center [153, 192] width 13 height 9
click at [128, 189] on span "123" at bounding box center [124, 192] width 8 height 7
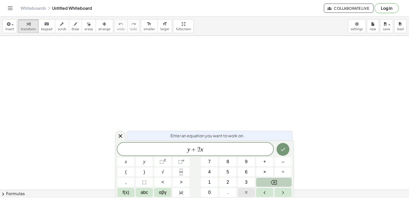
click at [248, 192] on button "=" at bounding box center [246, 192] width 17 height 9
click at [210, 184] on span "1" at bounding box center [209, 181] width 3 height 7
click at [210, 192] on span "0" at bounding box center [209, 192] width 3 height 7
click at [285, 150] on icon "Done" at bounding box center [283, 149] width 6 height 6
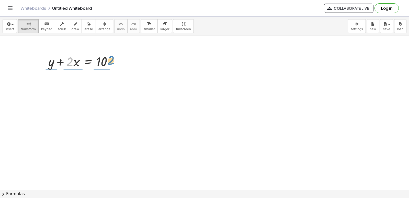
drag, startPoint x: 71, startPoint y: 66, endPoint x: 111, endPoint y: 67, distance: 39.4
click at [113, 65] on div at bounding box center [82, 60] width 73 height 17
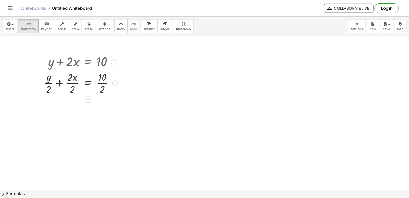
click at [56, 84] on div at bounding box center [80, 83] width 78 height 26
click at [58, 83] on div at bounding box center [80, 83] width 78 height 26
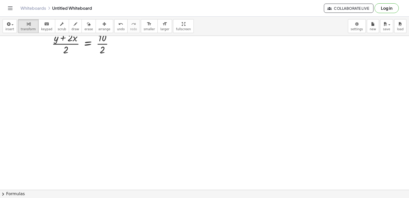
scroll to position [77, 0]
click at [134, 129] on div at bounding box center [204, 129] width 409 height 340
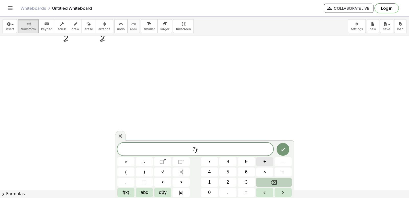
click at [264, 160] on span "+" at bounding box center [264, 161] width 3 height 7
click at [261, 173] on button "×" at bounding box center [264, 171] width 17 height 9
click at [273, 179] on icon "Backspace" at bounding box center [274, 182] width 6 height 6
click at [265, 170] on span "×" at bounding box center [264, 171] width 3 height 7
click at [252, 195] on button "=" at bounding box center [246, 192] width 17 height 9
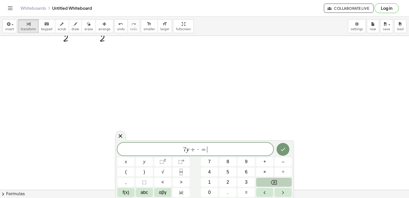
click at [270, 182] on button "Backspace" at bounding box center [274, 181] width 36 height 9
click at [263, 170] on span "×" at bounding box center [264, 171] width 3 height 7
click at [271, 181] on icon "Backspace" at bounding box center [274, 182] width 6 height 6
click at [265, 163] on div "7 y + ​ x y ⬚ 2 ⬚ n 7 8 9 + – ( ) √ 4 5 6 × ÷ , ⬚ < > 1 2 3 f(x) abc αβγ | a | …" at bounding box center [204, 169] width 174 height 54
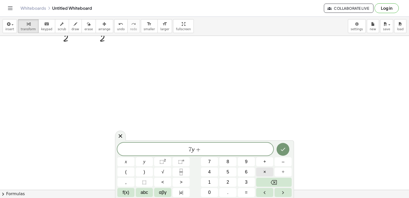
click at [262, 169] on button "×" at bounding box center [264, 171] width 17 height 9
click at [279, 179] on button "Backspace" at bounding box center [274, 181] width 36 height 9
click at [267, 159] on button "+" at bounding box center [264, 161] width 17 height 9
click at [246, 190] on span "=" at bounding box center [246, 192] width 3 height 7
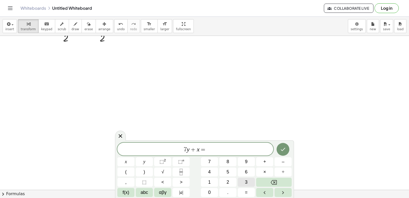
click at [246, 178] on span "3" at bounding box center [246, 181] width 3 height 7
click at [285, 146] on icon "Done" at bounding box center [283, 149] width 6 height 6
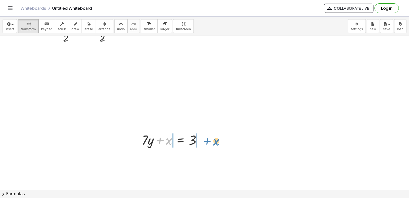
drag, startPoint x: 162, startPoint y: 138, endPoint x: 209, endPoint y: 139, distance: 47.3
click at [209, 139] on div "+ y + · 2 · x = 10 + · y · 2 + · 2 · x · 2 = · 10 · 2 y · x = 10 · 2 · 2 · · 2 …" at bounding box center [204, 129] width 409 height 340
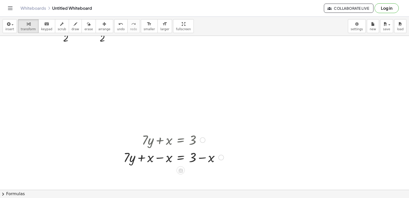
scroll to position [102, 0]
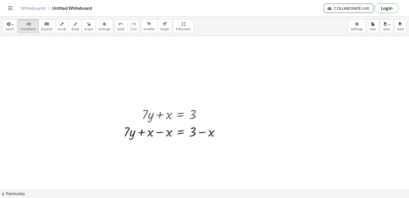
click at [283, 120] on div at bounding box center [204, 104] width 409 height 340
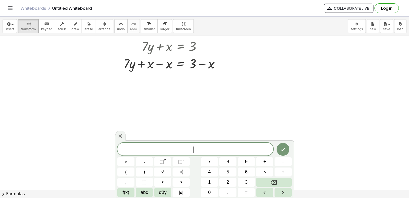
scroll to position [179, 0]
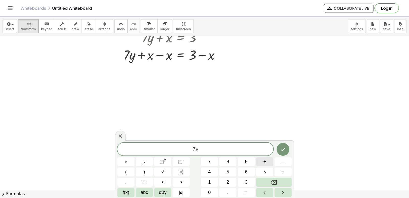
click at [260, 160] on button "+" at bounding box center [264, 161] width 17 height 9
click at [211, 169] on span "4" at bounding box center [209, 171] width 3 height 7
click at [248, 191] on button "=" at bounding box center [246, 192] width 17 height 9
click at [209, 178] on button "1" at bounding box center [209, 181] width 17 height 9
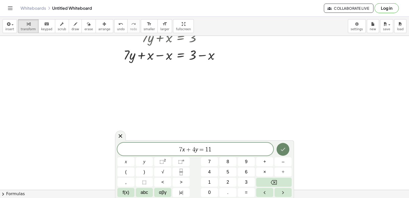
click at [277, 148] on button "Done" at bounding box center [283, 149] width 13 height 13
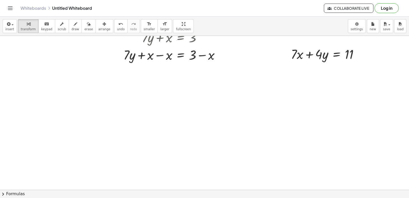
click at [240, 126] on div at bounding box center [204, 27] width 409 height 340
click at [236, 130] on div at bounding box center [204, 27] width 409 height 340
click at [232, 126] on div at bounding box center [204, 27] width 409 height 340
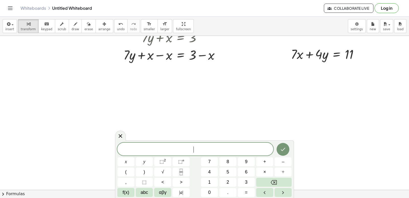
click at [198, 125] on div at bounding box center [204, 27] width 409 height 340
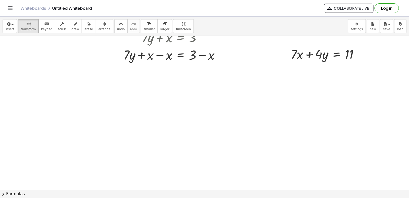
drag, startPoint x: 198, startPoint y: 125, endPoint x: 195, endPoint y: 127, distance: 4.0
click at [198, 125] on div at bounding box center [204, 27] width 409 height 340
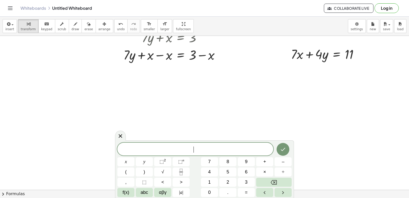
click at [192, 129] on div at bounding box center [204, 27] width 409 height 340
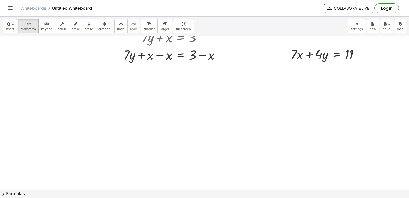
drag, startPoint x: 230, startPoint y: 143, endPoint x: 255, endPoint y: 153, distance: 26.8
click at [231, 143] on div at bounding box center [204, 27] width 409 height 340
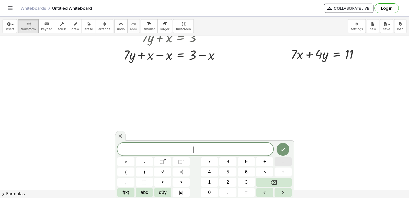
click at [281, 162] on button "–" at bounding box center [283, 161] width 17 height 9
click at [264, 164] on span "+" at bounding box center [264, 161] width 3 height 7
click at [247, 191] on span "=" at bounding box center [246, 192] width 3 height 7
click at [284, 159] on span "–" at bounding box center [283, 161] width 3 height 7
click at [225, 178] on button "2" at bounding box center [227, 181] width 17 height 9
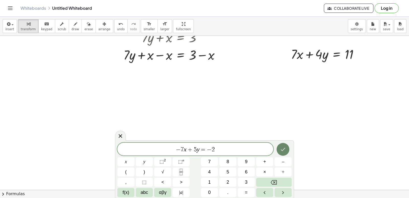
click at [134, 157] on div at bounding box center [125, 161] width 17 height 9
click at [279, 149] on button "Done" at bounding box center [283, 149] width 13 height 13
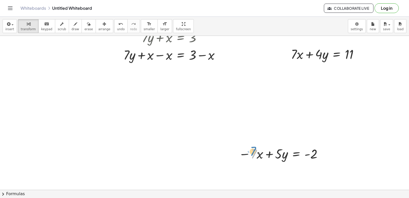
drag, startPoint x: 259, startPoint y: 147, endPoint x: 255, endPoint y: 146, distance: 4.6
click at [255, 146] on div at bounding box center [281, 152] width 90 height 17
click at [100, 24] on div "button" at bounding box center [104, 24] width 12 height 6
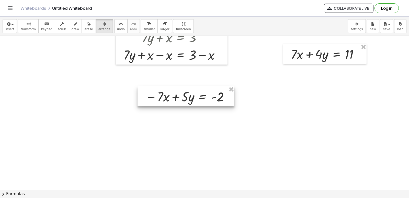
drag, startPoint x: 302, startPoint y: 157, endPoint x: 208, endPoint y: 106, distance: 106.8
click at [208, 106] on div at bounding box center [186, 96] width 97 height 20
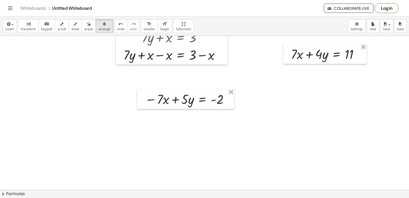
click at [221, 122] on div at bounding box center [204, 27] width 409 height 340
click at [102, 25] on icon "button" at bounding box center [104, 24] width 4 height 6
drag, startPoint x: 171, startPoint y: 103, endPoint x: 169, endPoint y: 101, distance: 2.7
click at [170, 102] on div at bounding box center [185, 99] width 97 height 20
click at [158, 125] on div at bounding box center [204, 27] width 409 height 340
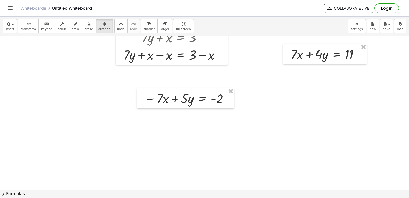
drag, startPoint x: 158, startPoint y: 122, endPoint x: 172, endPoint y: 109, distance: 18.8
click at [158, 122] on div at bounding box center [204, 27] width 409 height 340
click at [203, 94] on div at bounding box center [204, 27] width 409 height 340
drag, startPoint x: 193, startPoint y: 133, endPoint x: 195, endPoint y: 131, distance: 3.0
click at [195, 133] on div at bounding box center [204, 27] width 409 height 340
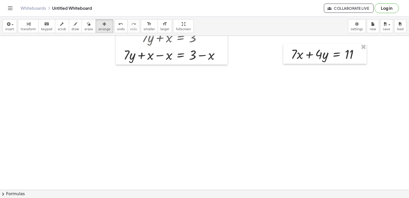
click at [197, 130] on div at bounding box center [204, 27] width 409 height 340
click at [197, 128] on div at bounding box center [204, 27] width 409 height 340
drag, startPoint x: 197, startPoint y: 128, endPoint x: 188, endPoint y: 158, distance: 31.5
click at [188, 158] on div at bounding box center [204, 27] width 409 height 340
drag, startPoint x: 188, startPoint y: 158, endPoint x: 182, endPoint y: 139, distance: 19.2
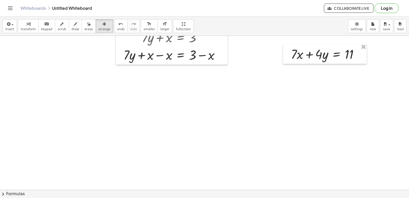
click at [184, 152] on div at bounding box center [204, 27] width 409 height 340
drag, startPoint x: 182, startPoint y: 139, endPoint x: 185, endPoint y: 143, distance: 4.6
click at [184, 142] on div at bounding box center [204, 27] width 409 height 340
drag, startPoint x: 252, startPoint y: 112, endPoint x: 324, endPoint y: 84, distance: 76.7
click at [313, 91] on div at bounding box center [204, 27] width 409 height 340
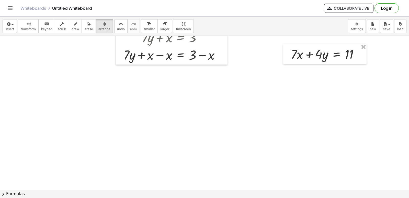
drag, startPoint x: 277, startPoint y: 122, endPoint x: 104, endPoint y: 3, distance: 210.3
click at [140, 32] on div "insert select one: Math Expression Function Text Youtube Video Graphing Geometr…" at bounding box center [204, 107] width 409 height 181
click at [98, 26] on div "button" at bounding box center [104, 24] width 12 height 6
drag, startPoint x: 93, startPoint y: 26, endPoint x: 62, endPoint y: 37, distance: 32.7
click at [62, 37] on div at bounding box center [204, 27] width 409 height 340
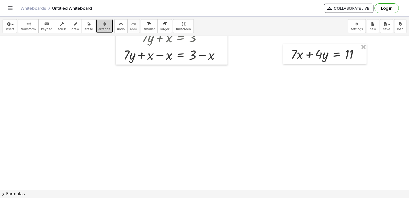
drag, startPoint x: 64, startPoint y: 44, endPoint x: 93, endPoint y: 56, distance: 31.5
click at [66, 48] on div at bounding box center [204, 27] width 409 height 340
drag, startPoint x: 112, startPoint y: 85, endPoint x: 142, endPoint y: 61, distance: 38.4
click at [134, 65] on div at bounding box center [204, 27] width 409 height 340
drag, startPoint x: 142, startPoint y: 61, endPoint x: 140, endPoint y: 66, distance: 5.3
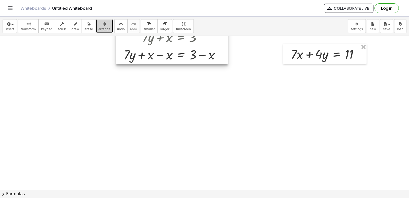
click at [141, 64] on div at bounding box center [172, 45] width 112 height 37
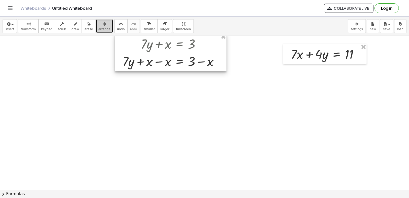
drag, startPoint x: 140, startPoint y: 66, endPoint x: 138, endPoint y: 73, distance: 7.6
click at [138, 71] on div at bounding box center [171, 51] width 112 height 37
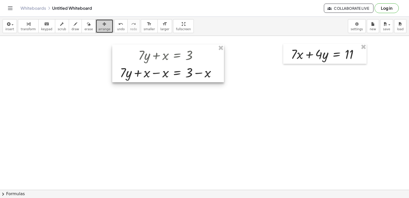
drag, startPoint x: 138, startPoint y: 73, endPoint x: 137, endPoint y: 78, distance: 4.9
click at [137, 78] on div at bounding box center [168, 63] width 112 height 37
click at [21, 28] on span "transform" at bounding box center [28, 29] width 15 height 4
click at [32, 27] on div "button" at bounding box center [28, 24] width 15 height 6
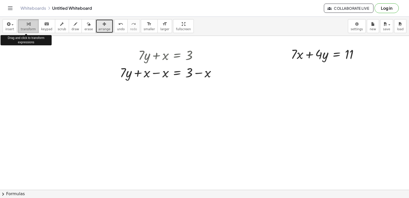
click at [21, 27] on span "transform" at bounding box center [28, 29] width 15 height 4
click at [110, 133] on div at bounding box center [204, 27] width 409 height 340
click at [206, 106] on div at bounding box center [204, 27] width 409 height 340
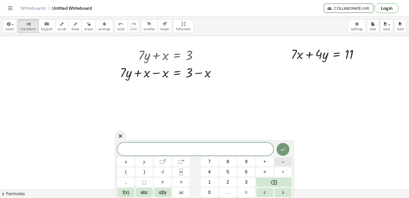
click at [282, 161] on span "–" at bounding box center [283, 161] width 3 height 7
click at [214, 161] on button "7" at bounding box center [209, 161] width 17 height 9
click at [260, 161] on button "+" at bounding box center [264, 161] width 17 height 9
click at [226, 170] on button "5" at bounding box center [227, 171] width 17 height 9
click at [248, 188] on button "=" at bounding box center [246, 192] width 17 height 9
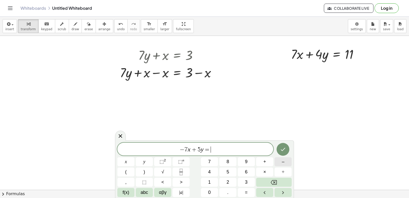
click at [283, 163] on span "–" at bounding box center [283, 161] width 3 height 7
click at [232, 180] on button "2" at bounding box center [227, 181] width 17 height 9
click at [281, 146] on button "Done" at bounding box center [283, 149] width 13 height 13
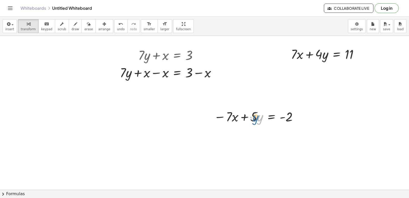
drag, startPoint x: 258, startPoint y: 120, endPoint x: 254, endPoint y: 120, distance: 4.6
click at [254, 120] on div at bounding box center [256, 115] width 90 height 17
click at [97, 31] on button "arrange" at bounding box center [105, 26] width 18 height 14
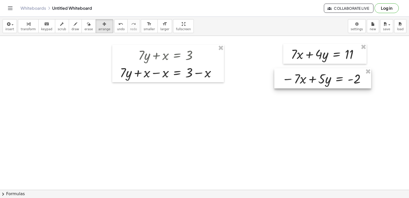
drag, startPoint x: 267, startPoint y: 113, endPoint x: 335, endPoint y: 76, distance: 77.8
click at [335, 76] on div at bounding box center [322, 78] width 97 height 20
click at [98, 29] on span "arrange" at bounding box center [104, 29] width 12 height 4
click at [31, 29] on span "transform" at bounding box center [28, 29] width 15 height 4
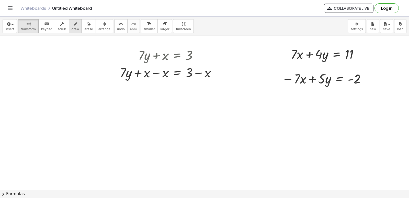
click at [73, 23] on button "draw" at bounding box center [75, 26] width 13 height 14
drag, startPoint x: 275, startPoint y: 96, endPoint x: 239, endPoint y: 100, distance: 36.4
click at [359, 92] on div at bounding box center [204, 27] width 409 height 340
click at [21, 31] on button "transform" at bounding box center [28, 26] width 21 height 14
click at [314, 79] on div at bounding box center [324, 78] width 90 height 17
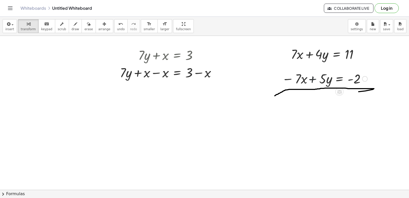
click at [314, 79] on div at bounding box center [324, 78] width 90 height 17
click at [317, 53] on div at bounding box center [326, 53] width 77 height 17
click at [322, 79] on div at bounding box center [324, 78] width 90 height 17
drag, startPoint x: 81, startPoint y: 122, endPoint x: 95, endPoint y: 121, distance: 14.1
click at [89, 121] on div at bounding box center [204, 27] width 409 height 340
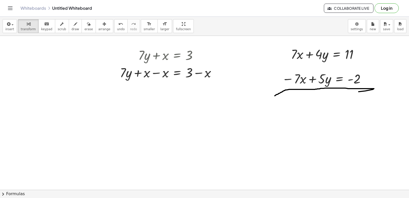
click at [112, 129] on div at bounding box center [204, 27] width 409 height 340
drag, startPoint x: 189, startPoint y: 132, endPoint x: 151, endPoint y: 116, distance: 41.0
click at [179, 127] on div at bounding box center [204, 27] width 409 height 340
drag, startPoint x: 151, startPoint y: 116, endPoint x: 153, endPoint y: 118, distance: 2.7
click at [153, 116] on div at bounding box center [204, 27] width 409 height 340
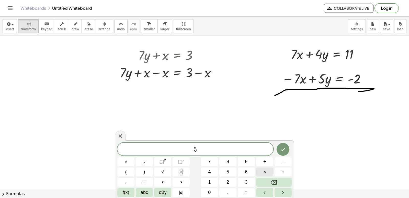
click at [267, 167] on button "×" at bounding box center [264, 171] width 17 height 9
click at [285, 181] on button "Backspace" at bounding box center [274, 181] width 36 height 9
click at [269, 161] on button "+" at bounding box center [264, 161] width 17 height 9
click at [249, 180] on button "3" at bounding box center [246, 181] width 17 height 9
click at [245, 190] on span "=" at bounding box center [246, 192] width 3 height 7
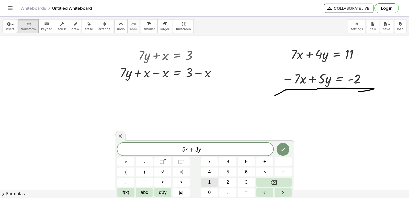
click at [209, 178] on span "1" at bounding box center [209, 181] width 3 height 7
click at [248, 184] on button "3" at bounding box center [246, 181] width 17 height 9
click at [282, 150] on icon "Done" at bounding box center [283, 149] width 6 height 6
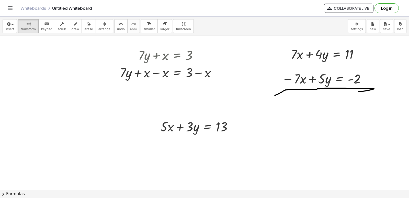
drag, startPoint x: 166, startPoint y: 141, endPoint x: 168, endPoint y: 145, distance: 4.8
click at [168, 145] on div at bounding box center [204, 27] width 409 height 340
drag, startPoint x: 166, startPoint y: 145, endPoint x: 170, endPoint y: 145, distance: 4.3
click at [170, 145] on div at bounding box center [204, 27] width 409 height 340
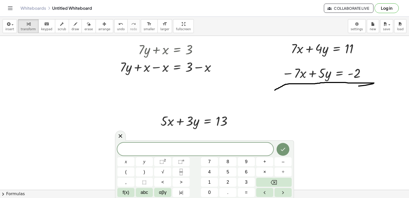
scroll to position [187, 0]
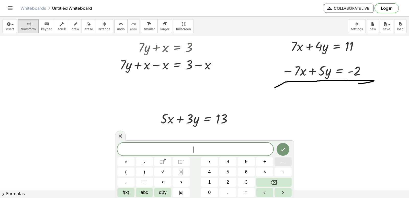
click at [278, 159] on button "–" at bounding box center [283, 161] width 17 height 9
click at [230, 173] on button "5" at bounding box center [227, 171] width 17 height 9
click at [269, 162] on button "+" at bounding box center [264, 161] width 17 height 9
click at [246, 172] on span "6" at bounding box center [246, 171] width 3 height 7
click at [245, 169] on button "6" at bounding box center [246, 171] width 17 height 9
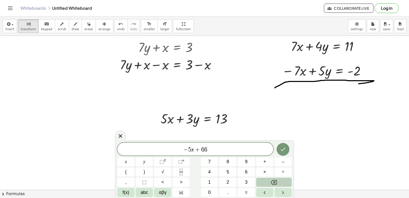
click at [283, 176] on div "− 5 x + 6 6 ​ x y ⬚ 2 ⬚ n 7 8 9 + – ( ) √ 4 5 6 × ÷ , ⬚ < > 1 2 3 f(x) abc αβγ …" at bounding box center [204, 169] width 174 height 54
click at [278, 179] on button "Backspace" at bounding box center [274, 181] width 36 height 9
click at [249, 193] on button "=" at bounding box center [246, 192] width 17 height 9
click at [287, 161] on button "–" at bounding box center [283, 161] width 17 height 9
click at [208, 170] on button "4" at bounding box center [209, 171] width 17 height 9
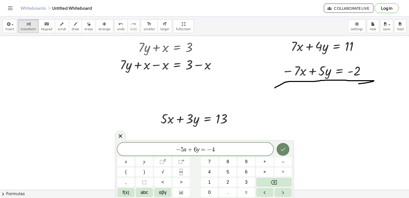
click at [284, 147] on icon "Done" at bounding box center [283, 149] width 6 height 6
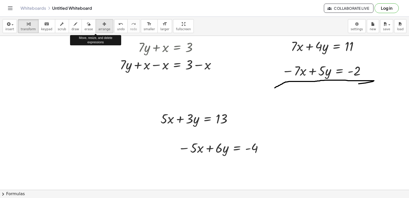
click at [98, 29] on span "arrange" at bounding box center [104, 29] width 12 height 4
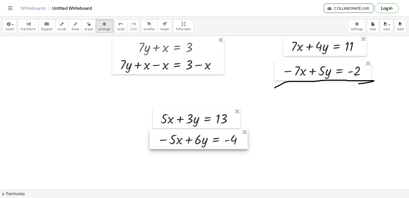
drag, startPoint x: 187, startPoint y: 148, endPoint x: 166, endPoint y: 140, distance: 22.6
click at [166, 140] on div at bounding box center [199, 139] width 98 height 20
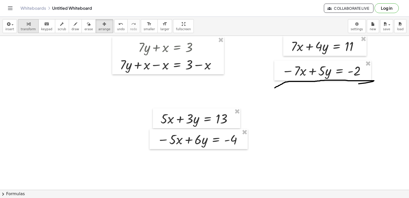
click at [29, 31] on span "transform" at bounding box center [28, 29] width 15 height 4
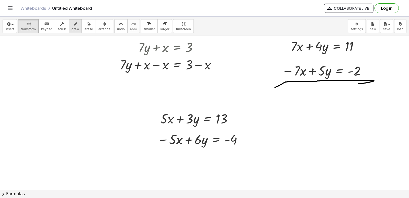
click at [72, 31] on span "draw" at bounding box center [76, 29] width 8 height 4
drag, startPoint x: 152, startPoint y: 150, endPoint x: 115, endPoint y: 140, distance: 39.0
click at [231, 144] on div at bounding box center [204, 79] width 409 height 461
click at [24, 29] on span "transform" at bounding box center [28, 29] width 15 height 4
click at [195, 173] on div at bounding box center [204, 79] width 409 height 461
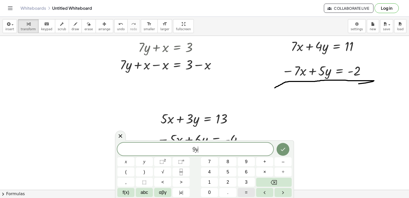
click at [243, 182] on div "9 y ​ x y ⬚ 2 ⬚ n 7 8 9 + – ( ) √ 4 5 6 × ÷ , ⬚ < > 1 2 3 f(x) abc αβγ | a | 0 …" at bounding box center [204, 169] width 174 height 54
click at [245, 190] on span "=" at bounding box center [246, 192] width 3 height 7
click at [247, 163] on span "9" at bounding box center [246, 161] width 3 height 7
click at [280, 150] on button "Done" at bounding box center [283, 149] width 13 height 13
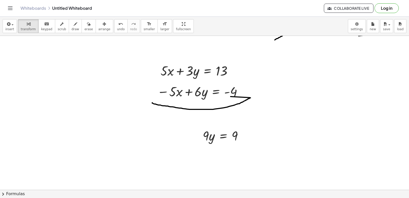
scroll to position [238, 0]
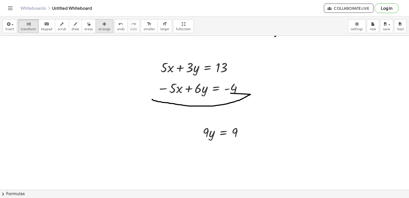
click at [102, 26] on icon "button" at bounding box center [104, 24] width 4 height 6
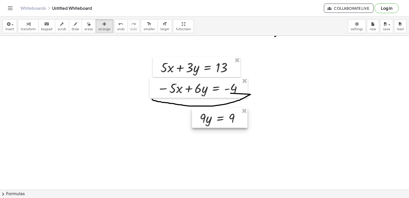
drag, startPoint x: 214, startPoint y: 128, endPoint x: 211, endPoint y: 114, distance: 14.6
click at [211, 114] on div at bounding box center [219, 118] width 55 height 20
click at [27, 25] on icon "button" at bounding box center [29, 24] width 4 height 6
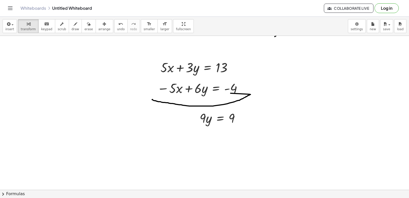
click at [207, 136] on div at bounding box center [204, 28] width 409 height 461
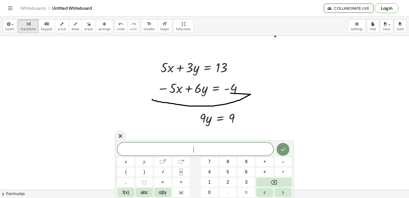
click at [206, 139] on div at bounding box center [204, 28] width 409 height 461
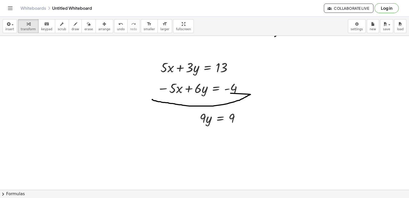
click at [206, 139] on div at bounding box center [204, 28] width 409 height 461
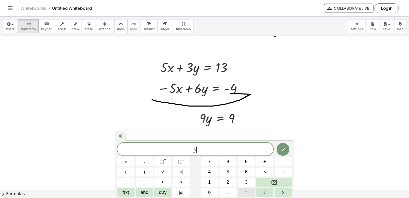
click at [244, 191] on button "=" at bounding box center [246, 192] width 17 height 9
click at [167, 160] on button "⬚ 2" at bounding box center [162, 161] width 17 height 9
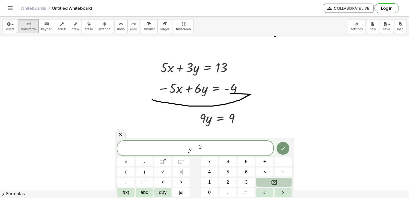
click at [273, 180] on icon "Backspace" at bounding box center [274, 182] width 6 height 6
click at [272, 181] on icon "Backspace" at bounding box center [274, 182] width 6 height 6
click at [268, 180] on button "Backspace" at bounding box center [274, 181] width 36 height 9
click at [200, 151] on span "y = ​ 9" at bounding box center [195, 148] width 156 height 9
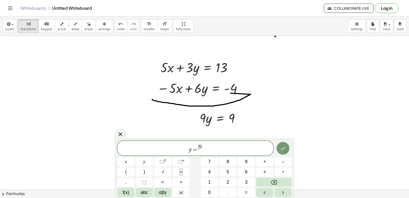
click at [200, 152] on span "y = ​ 9" at bounding box center [195, 148] width 156 height 9
click at [201, 152] on span "y = ​ 9" at bounding box center [195, 148] width 156 height 9
click at [201, 152] on span "y = 9" at bounding box center [195, 148] width 156 height 9
click at [201, 152] on span "y = 9 ​" at bounding box center [195, 148] width 156 height 9
click at [285, 182] on button "Backspace" at bounding box center [274, 181] width 36 height 9
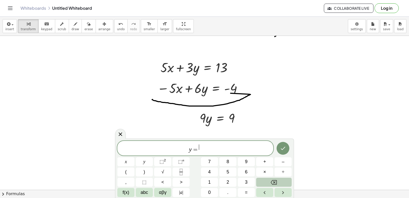
click at [285, 182] on button "Backspace" at bounding box center [274, 181] width 36 height 9
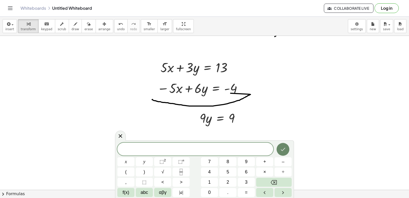
click at [279, 148] on button "Done" at bounding box center [283, 149] width 13 height 13
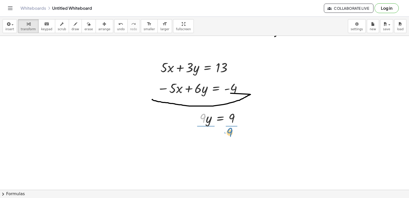
drag, startPoint x: 201, startPoint y: 117, endPoint x: 227, endPoint y: 131, distance: 30.3
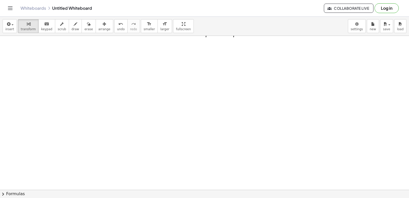
scroll to position [358, 0]
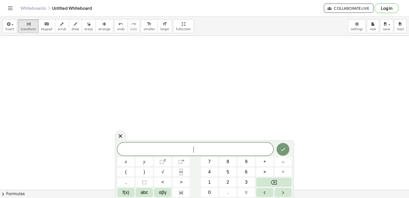
click at [262, 161] on button "+" at bounding box center [264, 161] width 17 height 9
click at [246, 190] on span "=" at bounding box center [246, 192] width 3 height 7
click at [215, 179] on button "1" at bounding box center [209, 181] width 17 height 9
click at [229, 157] on button "8" at bounding box center [227, 161] width 17 height 9
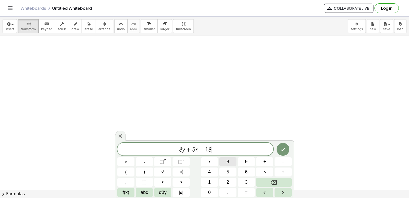
click at [231, 162] on button "8" at bounding box center [227, 161] width 17 height 9
click at [274, 180] on button "Backspace" at bounding box center [274, 181] width 36 height 9
click at [283, 150] on icon "Done" at bounding box center [283, 148] width 5 height 3
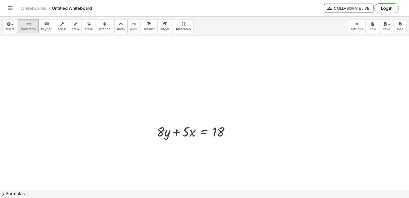
drag, startPoint x: 163, startPoint y: 161, endPoint x: 159, endPoint y: 156, distance: 6.4
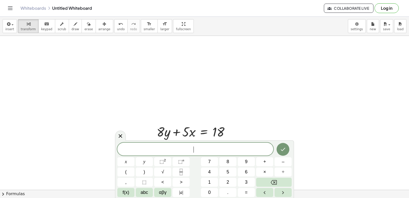
click at [159, 153] on span "​" at bounding box center [195, 149] width 156 height 7
click at [282, 163] on span "–" at bounding box center [283, 161] width 3 height 7
click at [228, 158] on span "8" at bounding box center [227, 161] width 3 height 7
click at [282, 159] on span "–" at bounding box center [283, 161] width 3 height 7
click at [212, 162] on button "7" at bounding box center [209, 161] width 17 height 9
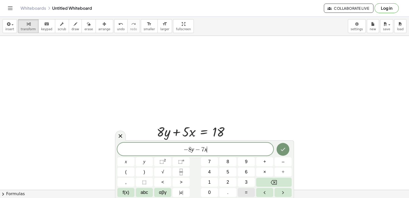
click at [248, 190] on button "=" at bounding box center [246, 192] width 17 height 9
click at [280, 157] on button "–" at bounding box center [283, 161] width 17 height 9
click at [227, 180] on span "2" at bounding box center [227, 181] width 3 height 7
click at [283, 144] on button "Done" at bounding box center [283, 149] width 13 height 13
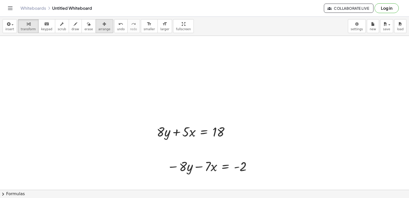
click at [96, 32] on button "arrange" at bounding box center [105, 26] width 18 height 14
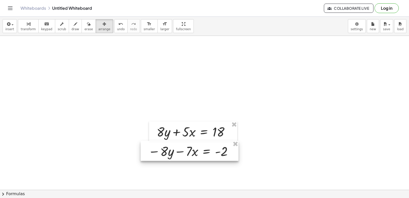
drag, startPoint x: 191, startPoint y: 168, endPoint x: 170, endPoint y: 153, distance: 26.0
click at [171, 153] on div at bounding box center [190, 151] width 98 height 20
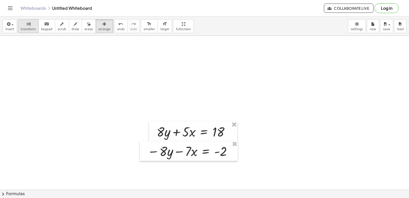
click at [33, 31] on button "transform" at bounding box center [28, 26] width 21 height 14
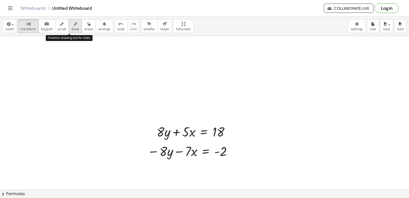
click at [72, 31] on span "draw" at bounding box center [76, 29] width 8 height 4
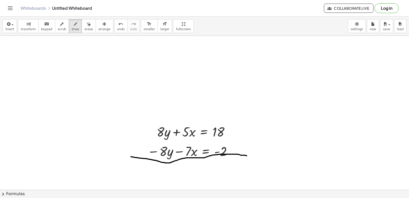
drag, startPoint x: 131, startPoint y: 156, endPoint x: 247, endPoint y: 155, distance: 115.8
click at [29, 29] on span "transform" at bounding box center [28, 29] width 15 height 4
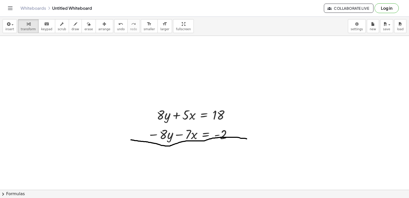
scroll to position [384, 0]
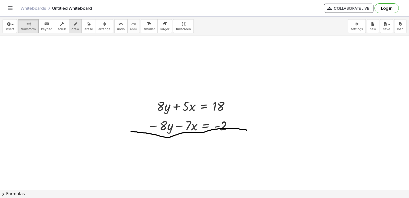
click at [72, 31] on span "draw" at bounding box center [76, 29] width 8 height 4
drag, startPoint x: 149, startPoint y: 134, endPoint x: 145, endPoint y: 120, distance: 14.2
drag, startPoint x: 153, startPoint y: 116, endPoint x: 154, endPoint y: 91, distance: 25.1
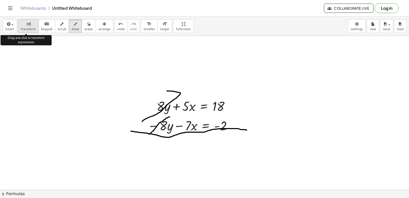
click at [21, 27] on div "button" at bounding box center [28, 24] width 15 height 6
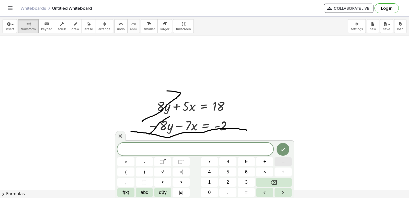
click at [281, 161] on button "–" at bounding box center [283, 161] width 17 height 9
click at [229, 183] on span "2" at bounding box center [227, 181] width 3 height 7
click at [246, 190] on span "=" at bounding box center [246, 192] width 3 height 7
click at [275, 162] on button "–" at bounding box center [283, 161] width 17 height 9
click at [211, 170] on button "4" at bounding box center [209, 171] width 17 height 9
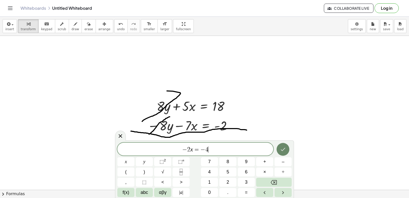
click at [134, 157] on div at bounding box center [125, 161] width 17 height 9
click at [280, 150] on button "Done" at bounding box center [283, 149] width 13 height 13
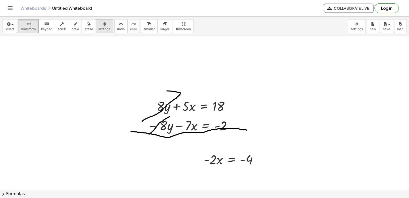
click at [98, 27] on span "arrange" at bounding box center [104, 29] width 12 height 4
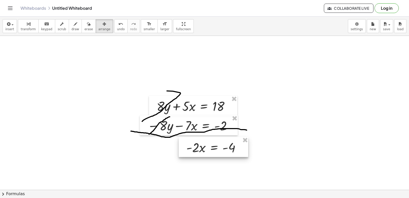
drag, startPoint x: 243, startPoint y: 159, endPoint x: 226, endPoint y: 147, distance: 21.1
click at [226, 147] on div at bounding box center [214, 147] width 70 height 20
click at [26, 28] on span "transform" at bounding box center [28, 29] width 15 height 4
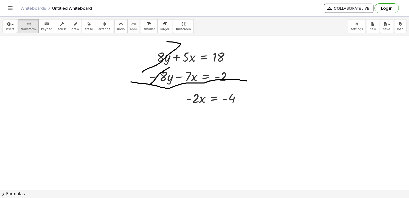
scroll to position [435, 0]
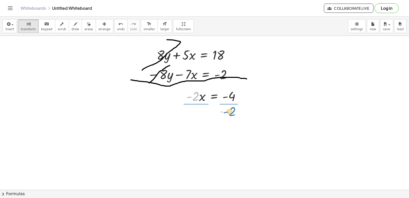
drag, startPoint x: 194, startPoint y: 98, endPoint x: 230, endPoint y: 113, distance: 39.5
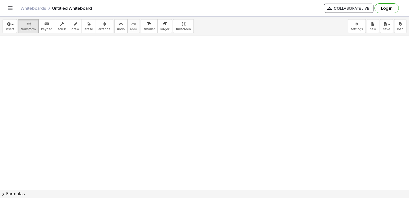
scroll to position [538, 0]
drag, startPoint x: 203, startPoint y: 109, endPoint x: 155, endPoint y: 114, distance: 47.8
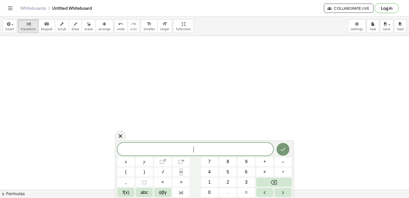
drag, startPoint x: 153, startPoint y: 114, endPoint x: 153, endPoint y: 117, distance: 3.1
click at [211, 163] on button "7" at bounding box center [209, 161] width 17 height 9
click at [261, 159] on button "+" at bounding box center [264, 161] width 17 height 9
click at [223, 181] on button "2" at bounding box center [227, 181] width 17 height 9
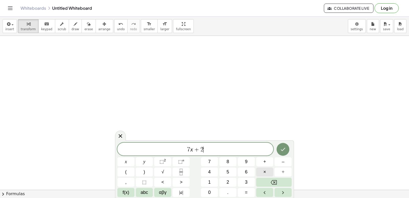
click at [262, 170] on button "×" at bounding box center [264, 171] width 17 height 9
click at [282, 184] on button "Backspace" at bounding box center [274, 181] width 36 height 9
click at [249, 190] on button "=" at bounding box center [246, 192] width 17 height 9
click at [286, 161] on button "–" at bounding box center [283, 161] width 17 height 9
click at [211, 182] on span "1" at bounding box center [209, 181] width 3 height 7
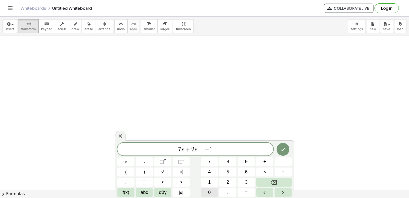
click at [207, 189] on button "0" at bounding box center [209, 192] width 17 height 9
click at [283, 151] on icon "Done" at bounding box center [283, 149] width 6 height 6
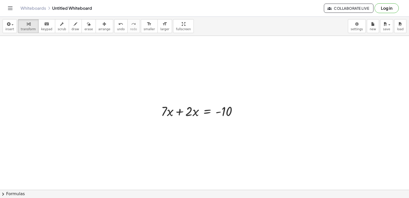
scroll to position [564, 0]
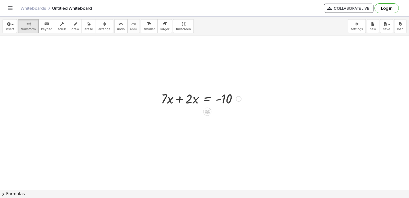
click at [195, 101] on div at bounding box center [200, 97] width 85 height 17
click at [199, 100] on div at bounding box center [200, 97] width 85 height 17
click at [193, 101] on div at bounding box center [200, 97] width 85 height 17
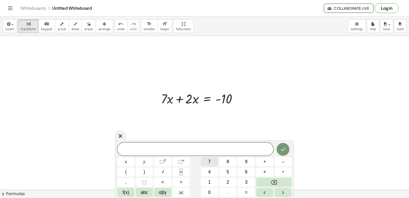
click at [208, 161] on button "7" at bounding box center [209, 161] width 17 height 9
click at [269, 161] on button "+" at bounding box center [264, 161] width 17 height 9
click at [224, 180] on button "2" at bounding box center [227, 181] width 17 height 9
click at [243, 192] on button "=" at bounding box center [246, 192] width 17 height 9
click at [210, 178] on button "1" at bounding box center [209, 181] width 17 height 9
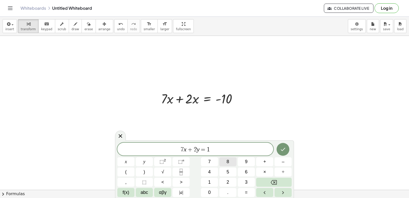
click at [233, 162] on button "8" at bounding box center [227, 161] width 17 height 9
click at [281, 146] on icon "Done" at bounding box center [283, 149] width 6 height 6
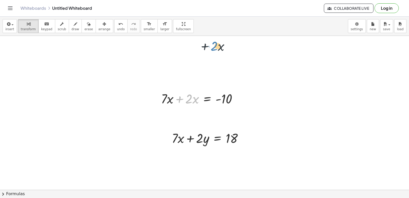
drag, startPoint x: 186, startPoint y: 103, endPoint x: 222, endPoint y: 32, distance: 79.2
click at [222, 32] on div "insert select one: Math Expression Function Text Youtube Video Graphing Geometr…" at bounding box center [204, 107] width 409 height 181
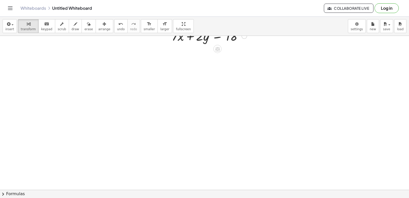
scroll to position [640, 0]
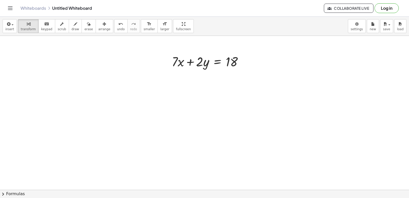
drag, startPoint x: 276, startPoint y: 68, endPoint x: 279, endPoint y: 62, distance: 6.1
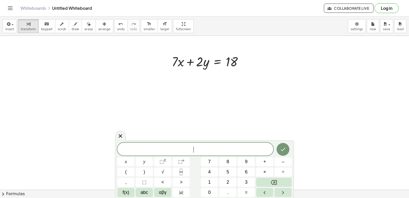
drag, startPoint x: 276, startPoint y: 58, endPoint x: 268, endPoint y: 61, distance: 8.4
click at [241, 193] on button "=" at bounding box center [246, 192] width 17 height 9
click at [229, 183] on button "2" at bounding box center [227, 181] width 17 height 9
click at [285, 149] on icon "Done" at bounding box center [283, 149] width 6 height 6
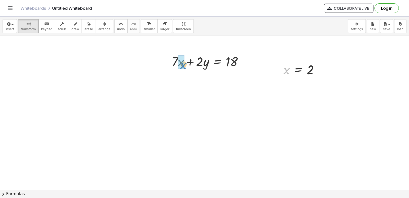
drag, startPoint x: 289, startPoint y: 73, endPoint x: 185, endPoint y: 67, distance: 103.4
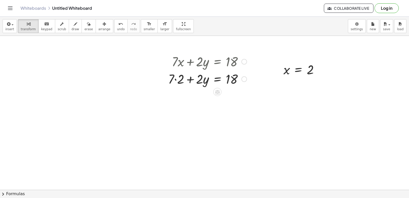
click at [192, 76] on div at bounding box center [208, 78] width 84 height 17
click at [180, 80] on div at bounding box center [208, 78] width 84 height 17
click at [176, 79] on div at bounding box center [208, 78] width 84 height 17
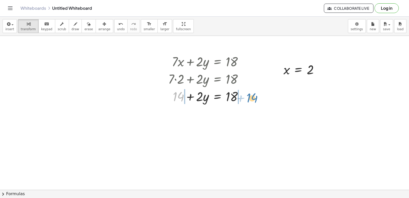
drag, startPoint x: 179, startPoint y: 99, endPoint x: 253, endPoint y: 100, distance: 73.9
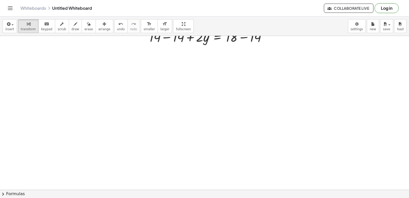
scroll to position [742, 0]
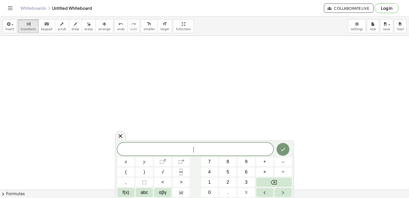
click at [242, 162] on button "9" at bounding box center [246, 161] width 17 height 9
click at [264, 159] on span "+" at bounding box center [264, 161] width 3 height 7
click at [247, 190] on span "=" at bounding box center [246, 192] width 3 height 7
click at [208, 169] on button "4" at bounding box center [209, 171] width 17 height 9
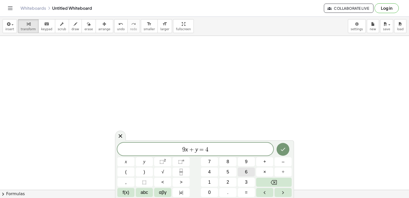
click at [241, 169] on button "6" at bounding box center [246, 171] width 17 height 9
click at [286, 148] on button "Done" at bounding box center [283, 149] width 13 height 13
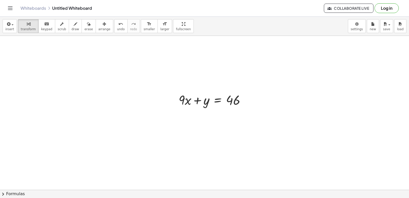
drag, startPoint x: 175, startPoint y: 171, endPoint x: 179, endPoint y: 167, distance: 6.0
drag, startPoint x: 185, startPoint y: 162, endPoint x: 185, endPoint y: 158, distance: 3.4
drag, startPoint x: 185, startPoint y: 158, endPoint x: 188, endPoint y: 148, distance: 10.0
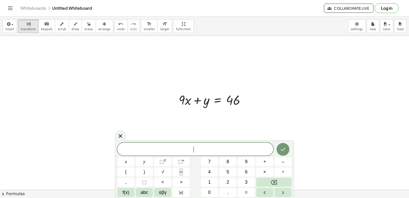
click at [242, 192] on button "=" at bounding box center [246, 192] width 17 height 9
click at [228, 170] on span "5" at bounding box center [227, 171] width 3 height 7
click at [274, 184] on icon "Backspace" at bounding box center [274, 182] width 6 height 5
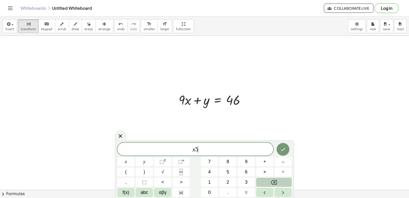
click at [274, 184] on icon "Backspace" at bounding box center [274, 182] width 6 height 5
click at [246, 189] on span "=" at bounding box center [246, 192] width 3 height 7
click at [231, 171] on button "5" at bounding box center [227, 171] width 17 height 9
click at [279, 146] on button "Done" at bounding box center [283, 149] width 13 height 13
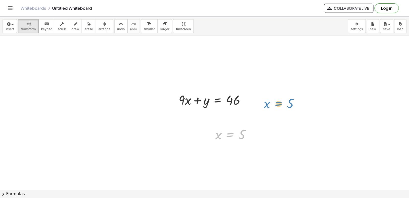
drag, startPoint x: 232, startPoint y: 133, endPoint x: 283, endPoint y: 106, distance: 57.9
click at [99, 28] on span "arrange" at bounding box center [104, 29] width 12 height 4
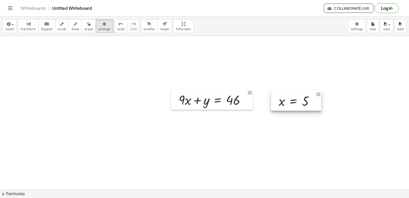
drag, startPoint x: 220, startPoint y: 127, endPoint x: 284, endPoint y: 94, distance: 71.9
click at [284, 94] on div at bounding box center [296, 100] width 50 height 19
click at [22, 22] on div "button" at bounding box center [28, 24] width 15 height 6
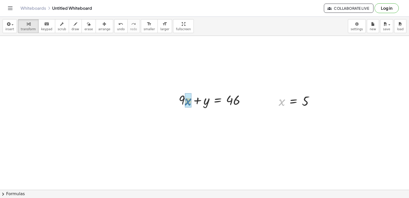
drag, startPoint x: 279, startPoint y: 105, endPoint x: 186, endPoint y: 105, distance: 93.3
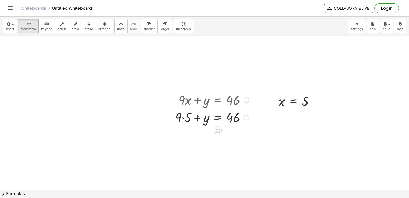
click at [196, 119] on div at bounding box center [212, 116] width 79 height 17
click at [183, 118] on div at bounding box center [212, 116] width 79 height 17
click at [183, 117] on div at bounding box center [213, 116] width 77 height 17
drag, startPoint x: 187, startPoint y: 132, endPoint x: 261, endPoint y: 133, distance: 73.9
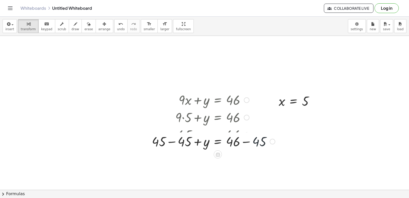
click at [218, 100] on div "+ · 9 · x + y = 46 + · 9 · 5 + y = 46 + 45 + y = 46 + y = 46 + 45 − 45 + − 45" at bounding box center [218, 100] width 0 height 0
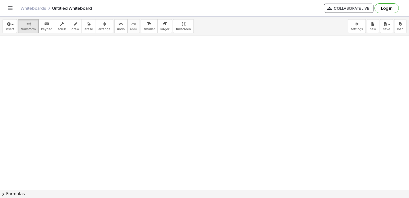
scroll to position [947, 0]
drag, startPoint x: 158, startPoint y: 83, endPoint x: 160, endPoint y: 79, distance: 4.3
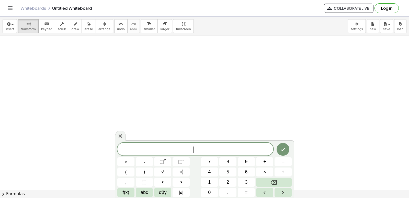
drag, startPoint x: 161, startPoint y: 76, endPoint x: 157, endPoint y: 76, distance: 3.1
click at [212, 173] on button "4" at bounding box center [209, 171] width 17 height 9
click at [122, 163] on button "x" at bounding box center [125, 161] width 17 height 9
click at [283, 163] on span "–" at bounding box center [283, 161] width 3 height 7
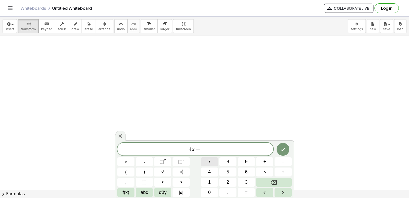
click at [211, 164] on button "7" at bounding box center [209, 161] width 17 height 9
click at [249, 190] on button "=" at bounding box center [246, 192] width 17 height 9
click at [206, 178] on button "1" at bounding box center [209, 181] width 17 height 9
click at [280, 148] on icon "Done" at bounding box center [283, 149] width 6 height 6
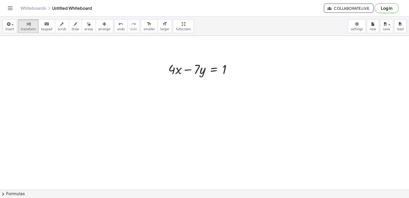
scroll to position [973, 0]
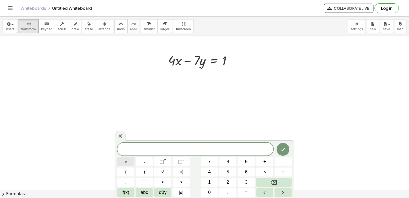
click at [129, 162] on button "x" at bounding box center [125, 161] width 17 height 9
click at [247, 190] on span "=" at bounding box center [246, 192] width 3 height 7
click at [230, 182] on button "2" at bounding box center [227, 181] width 17 height 9
click at [282, 144] on button "Done" at bounding box center [283, 149] width 13 height 13
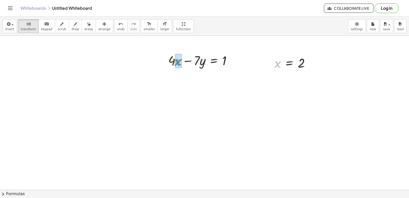
drag, startPoint x: 276, startPoint y: 64, endPoint x: 178, endPoint y: 63, distance: 98.2
click at [173, 78] on div at bounding box center [200, 77] width 76 height 17
click at [173, 78] on div at bounding box center [202, 77] width 73 height 17
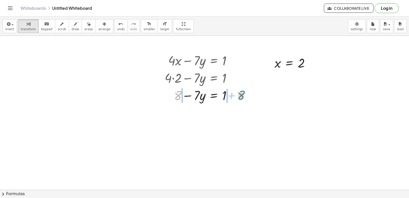
drag, startPoint x: 179, startPoint y: 95, endPoint x: 242, endPoint y: 95, distance: 63.4
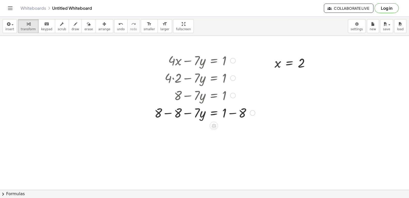
click at [231, 112] on div at bounding box center [205, 112] width 106 height 17
click at [232, 112] on div at bounding box center [199, 112] width 94 height 17
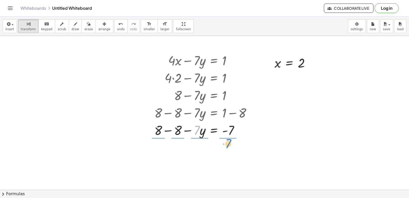
drag, startPoint x: 197, startPoint y: 131, endPoint x: 228, endPoint y: 144, distance: 34.1
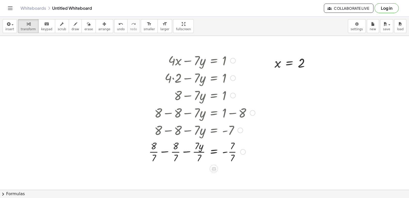
click at [233, 150] on div at bounding box center [201, 151] width 111 height 26
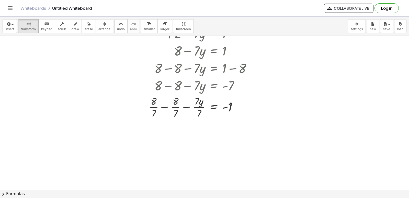
scroll to position [1075, 0]
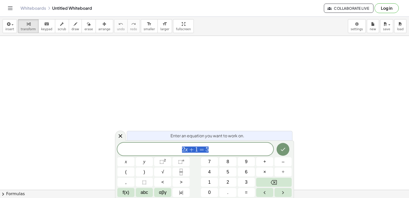
drag, startPoint x: 121, startPoint y: 136, endPoint x: 96, endPoint y: 142, distance: 25.8
click at [121, 136] on icon at bounding box center [120, 136] width 6 height 6
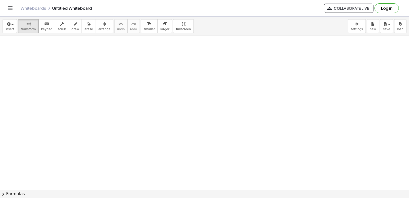
click at [44, 87] on div at bounding box center [204, 189] width 409 height 307
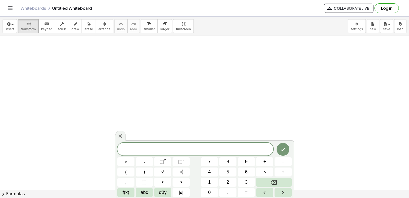
drag, startPoint x: 44, startPoint y: 87, endPoint x: 267, endPoint y: 55, distance: 225.4
click at [279, 57] on div at bounding box center [204, 189] width 409 height 307
click at [118, 138] on icon at bounding box center [120, 135] width 6 height 6
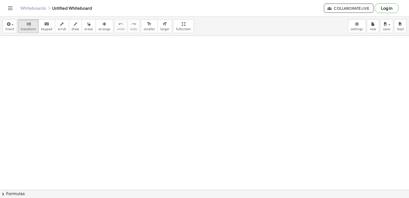
drag, startPoint x: 60, startPoint y: 80, endPoint x: 125, endPoint y: 86, distance: 65.9
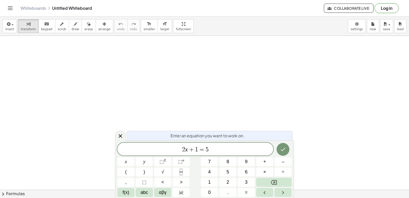
click at [119, 135] on icon at bounding box center [121, 136] width 4 height 4
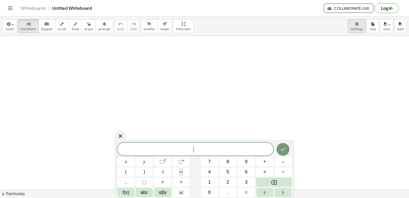
click at [354, 29] on body "Graspable Math Activities Get Started Activity Bank Assigned Work Classes White…" at bounding box center [204, 99] width 409 height 198
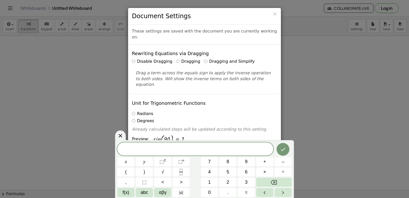
drag, startPoint x: 120, startPoint y: 134, endPoint x: 145, endPoint y: 109, distance: 34.9
click at [120, 133] on icon at bounding box center [120, 135] width 6 height 6
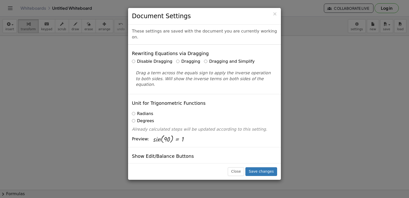
click at [204, 59] on label "Dragging and Simplify" at bounding box center [229, 62] width 51 height 6
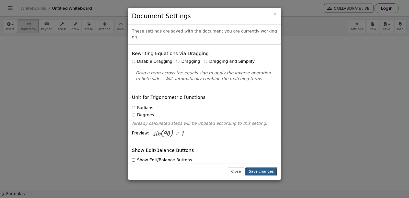
click at [270, 170] on button "Save changes" at bounding box center [261, 171] width 32 height 9
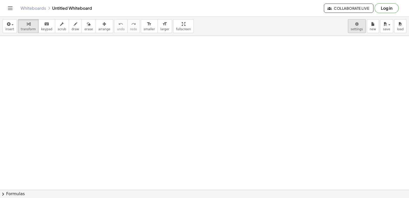
click at [351, 29] on body "Graspable Math Activities Get Started Activity Bank Assigned Work Classes White…" at bounding box center [204, 99] width 409 height 198
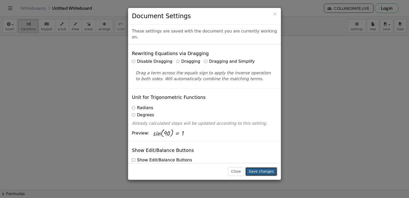
drag, startPoint x: 270, startPoint y: 171, endPoint x: 278, endPoint y: 167, distance: 8.8
click at [270, 170] on button "Save changes" at bounding box center [261, 171] width 32 height 9
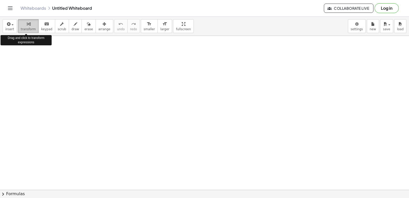
click at [32, 27] on span "transform" at bounding box center [28, 29] width 15 height 4
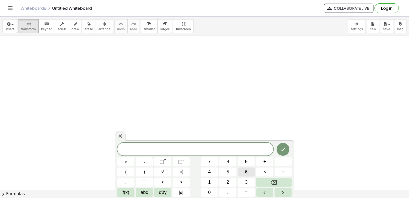
click at [248, 170] on button "6" at bounding box center [246, 171] width 17 height 9
click at [270, 179] on div "6 6 6 ​ x y ⬚ 2 ⬚ n 7 8 9 + – ( ) √ 4 5 6 × ÷ , ⬚ < > 1 2 3 f(x) abc αβγ | a | …" at bounding box center [204, 169] width 174 height 54
click at [270, 179] on button "Backspace" at bounding box center [274, 181] width 36 height 9
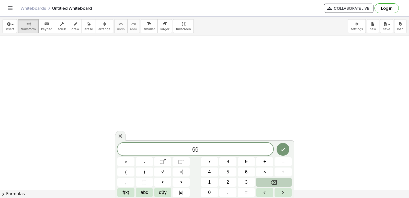
click at [270, 179] on button "Backspace" at bounding box center [274, 181] width 36 height 9
click at [270, 180] on button "Backspace" at bounding box center [274, 181] width 36 height 9
drag, startPoint x: 118, startPoint y: 135, endPoint x: 131, endPoint y: 137, distance: 13.9
click at [118, 135] on icon at bounding box center [120, 135] width 6 height 6
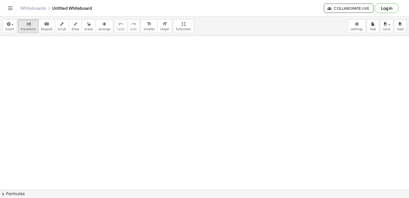
drag, startPoint x: 239, startPoint y: 144, endPoint x: 349, endPoint y: 138, distance: 109.5
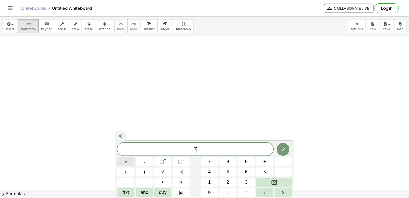
click at [129, 159] on button "x" at bounding box center [125, 161] width 17 height 9
click at [263, 160] on button "+" at bounding box center [264, 161] width 17 height 9
click at [251, 161] on button "9" at bounding box center [246, 161] width 17 height 9
click at [248, 193] on button "=" at bounding box center [246, 192] width 17 height 9
click at [284, 159] on span "–" at bounding box center [283, 161] width 3 height 7
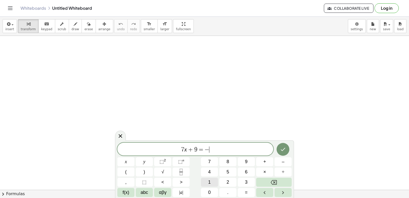
click at [215, 178] on button "1" at bounding box center [209, 181] width 17 height 9
click at [231, 178] on button "2" at bounding box center [227, 181] width 17 height 9
click at [279, 150] on button "Done" at bounding box center [283, 149] width 13 height 13
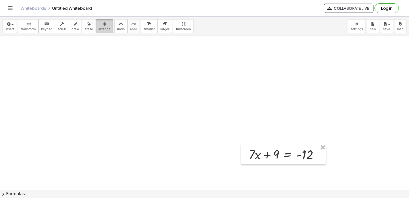
click at [98, 29] on span "arrange" at bounding box center [104, 29] width 12 height 4
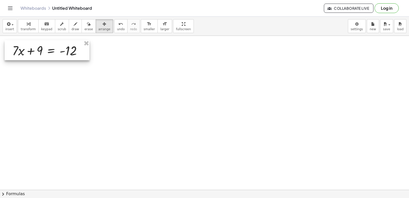
drag, startPoint x: 276, startPoint y: 152, endPoint x: 39, endPoint y: 48, distance: 258.5
click at [39, 48] on div at bounding box center [47, 50] width 85 height 20
click at [25, 30] on span "transform" at bounding box center [28, 29] width 15 height 4
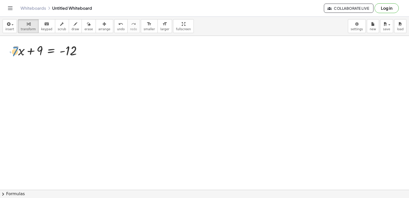
click at [17, 49] on div at bounding box center [49, 49] width 78 height 17
drag, startPoint x: 39, startPoint y: 51, endPoint x: 98, endPoint y: 53, distance: 59.3
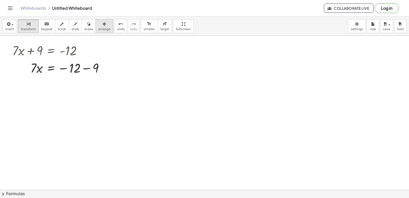
click at [101, 30] on button "arrange" at bounding box center [105, 26] width 18 height 14
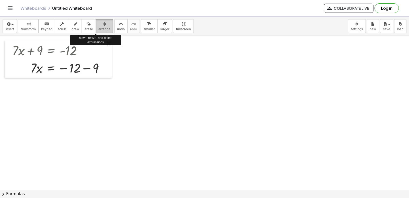
click at [99, 28] on span "arrange" at bounding box center [104, 29] width 12 height 4
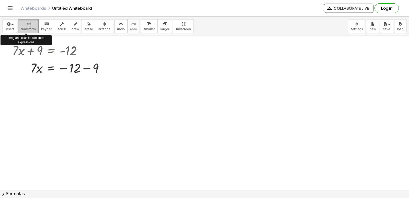
click at [24, 32] on button "transform" at bounding box center [28, 26] width 21 height 14
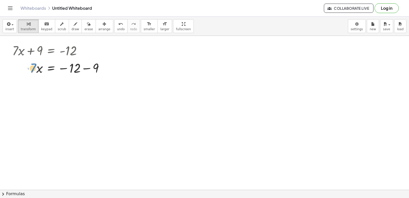
click at [31, 67] on div at bounding box center [60, 67] width 101 height 17
click at [86, 71] on div at bounding box center [60, 67] width 101 height 17
drag, startPoint x: 35, startPoint y: 83, endPoint x: 75, endPoint y: 97, distance: 42.4
click at [69, 110] on div at bounding box center [60, 107] width 101 height 26
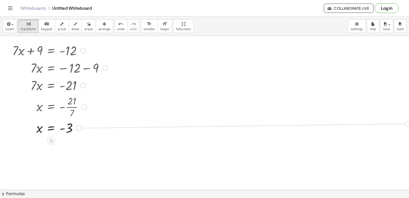
drag, startPoint x: 79, startPoint y: 127, endPoint x: 409, endPoint y: 123, distance: 329.7
click at [409, 123] on div "+ · 7 · x + 9 = - 12 · 7 · x = − 12 − 9 · 7 · x = - 21 x = - · 21 · 7 x = - 3 ×" at bounding box center [204, 113] width 409 height 154
click at [404, 122] on div at bounding box center [404, 122] width 6 height 6
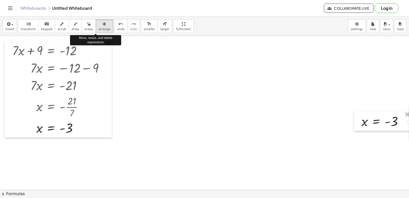
drag, startPoint x: 97, startPoint y: 23, endPoint x: 409, endPoint y: 81, distance: 316.8
click at [104, 24] on div "insert select one: Math Expression Function Text Youtube Video Graphing Geometr…" at bounding box center [204, 26] width 409 height 19
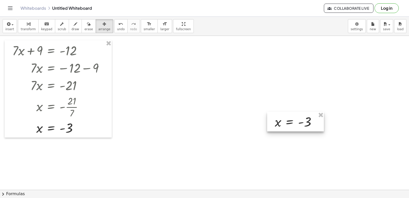
drag, startPoint x: 398, startPoint y: 121, endPoint x: 313, endPoint y: 119, distance: 85.7
click at [306, 120] on div at bounding box center [295, 121] width 57 height 19
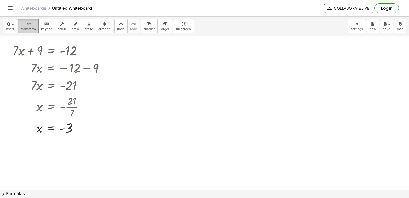
click at [24, 30] on span "transform" at bounding box center [28, 29] width 15 height 4
click at [114, 28] on button "undo undo" at bounding box center [120, 26] width 13 height 14
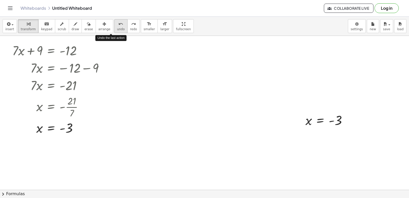
click at [117, 30] on span "undo" at bounding box center [121, 29] width 8 height 4
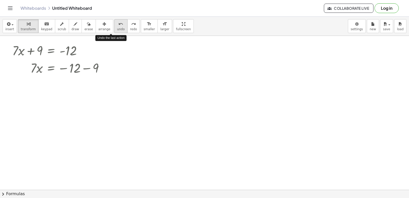
click at [117, 30] on span "undo" at bounding box center [121, 29] width 8 height 4
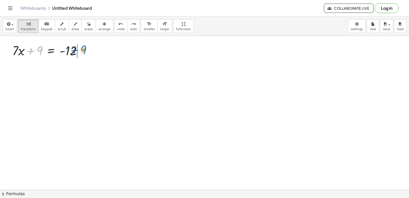
drag, startPoint x: 39, startPoint y: 50, endPoint x: 84, endPoint y: 49, distance: 45.0
click at [84, 49] on div at bounding box center [49, 49] width 78 height 17
click at [72, 51] on div at bounding box center [69, 49] width 83 height 17
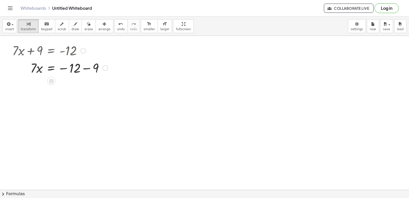
click at [76, 68] on div at bounding box center [60, 67] width 101 height 17
click at [87, 67] on div at bounding box center [60, 67] width 101 height 17
drag, startPoint x: 31, startPoint y: 84, endPoint x: 69, endPoint y: 84, distance: 37.8
click at [86, 84] on div at bounding box center [60, 84] width 101 height 17
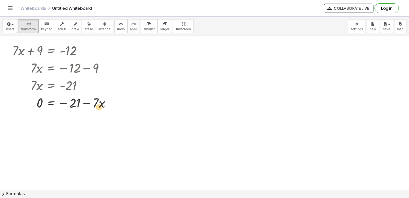
drag, startPoint x: 95, startPoint y: 102, endPoint x: 93, endPoint y: 99, distance: 4.1
click at [98, 104] on div at bounding box center [63, 102] width 107 height 17
click at [114, 31] on button "undo undo" at bounding box center [120, 26] width 13 height 14
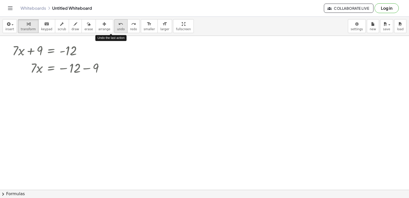
click at [114, 31] on button "undo undo" at bounding box center [120, 26] width 13 height 14
click at [117, 29] on span "undo" at bounding box center [121, 29] width 8 height 4
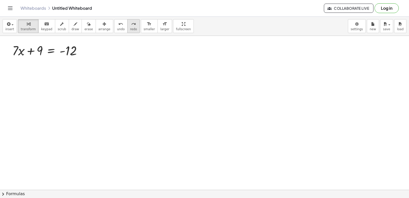
click at [127, 29] on button "redo redo" at bounding box center [133, 26] width 13 height 14
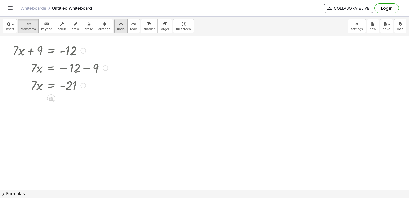
click at [117, 28] on span "undo" at bounding box center [121, 29] width 8 height 4
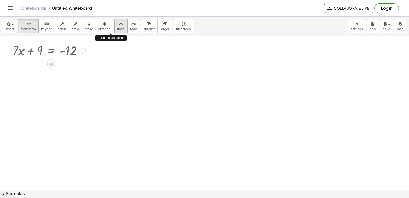
click at [117, 28] on span "undo" at bounding box center [121, 29] width 8 height 4
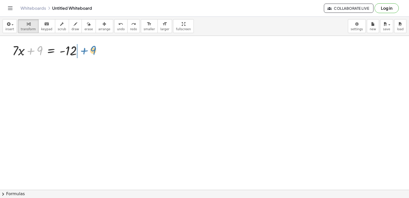
drag, startPoint x: 39, startPoint y: 49, endPoint x: 93, endPoint y: 48, distance: 53.9
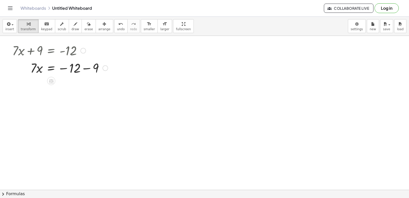
click at [83, 68] on div at bounding box center [60, 67] width 101 height 17
drag, startPoint x: 44, startPoint y: 88, endPoint x: 75, endPoint y: 90, distance: 31.3
drag, startPoint x: 75, startPoint y: 82, endPoint x: 71, endPoint y: 92, distance: 10.6
click at [74, 86] on div at bounding box center [56, 84] width 105 height 17
click at [76, 105] on div at bounding box center [60, 107] width 101 height 26
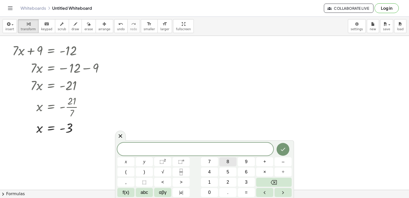
click at [233, 158] on button "8" at bounding box center [227, 161] width 17 height 9
click at [142, 161] on button "y" at bounding box center [144, 161] width 17 height 9
click at [288, 159] on button "–" at bounding box center [283, 161] width 17 height 9
click at [230, 173] on button "5" at bounding box center [227, 171] width 17 height 9
click at [249, 190] on button "=" at bounding box center [246, 192] width 17 height 9
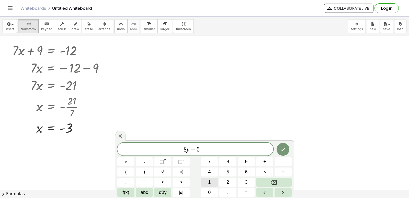
click at [208, 178] on button "1" at bounding box center [209, 181] width 17 height 9
click at [208, 179] on button "1" at bounding box center [209, 181] width 17 height 9
click at [283, 144] on button "Done" at bounding box center [283, 149] width 13 height 13
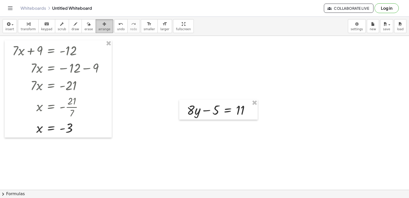
click at [98, 29] on span "arrange" at bounding box center [104, 29] width 12 height 4
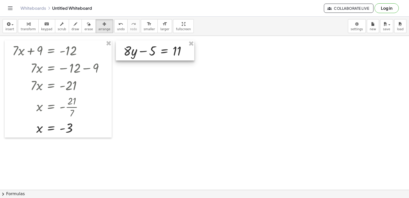
drag, startPoint x: 213, startPoint y: 111, endPoint x: 150, endPoint y: 52, distance: 86.4
click at [150, 52] on div at bounding box center [155, 50] width 78 height 20
drag, startPoint x: 242, startPoint y: 68, endPoint x: 98, endPoint y: 60, distance: 144.1
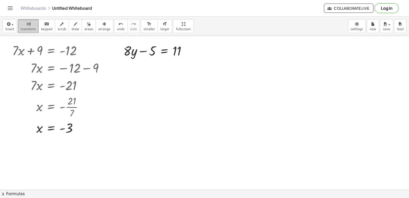
click at [27, 26] on icon "button" at bounding box center [29, 24] width 4 height 6
drag, startPoint x: 149, startPoint y: 60, endPoint x: 152, endPoint y: 52, distance: 7.8
click at [152, 52] on div "+ · 8 · y − 5 = 11" at bounding box center [155, 50] width 78 height 20
drag, startPoint x: 152, startPoint y: 51, endPoint x: 186, endPoint y: 59, distance: 35.6
click at [186, 59] on div at bounding box center [157, 50] width 72 height 17
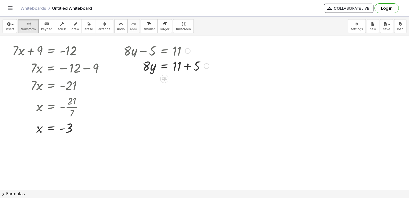
click at [188, 69] on div at bounding box center [166, 65] width 91 height 17
drag, startPoint x: 143, startPoint y: 88, endPoint x: 175, endPoint y: 103, distance: 35.6
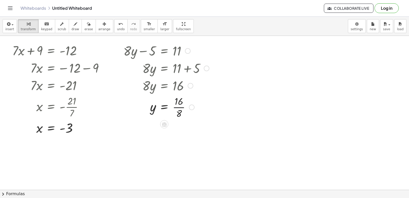
click at [176, 107] on div at bounding box center [166, 107] width 91 height 26
click at [166, 141] on icon at bounding box center [164, 141] width 5 height 4
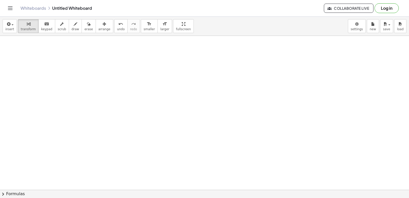
drag, startPoint x: 268, startPoint y: 112, endPoint x: 260, endPoint y: 112, distance: 7.4
click at [261, 110] on div at bounding box center [206, 75] width 412 height 340
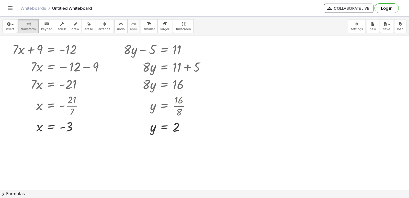
scroll to position [0, 0]
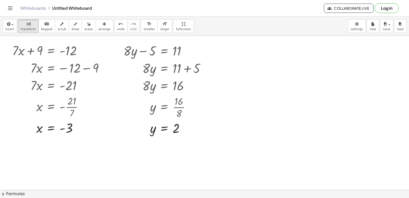
drag, startPoint x: 352, startPoint y: 95, endPoint x: 337, endPoint y: 114, distance: 24.7
click at [349, 98] on div at bounding box center [206, 189] width 412 height 307
click at [288, 117] on div at bounding box center [206, 189] width 412 height 307
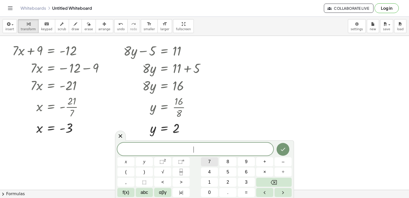
click at [211, 163] on button "7" at bounding box center [209, 161] width 17 height 9
click at [129, 158] on button "x" at bounding box center [125, 161] width 17 height 9
click at [285, 161] on button "–" at bounding box center [283, 161] width 17 height 9
click at [210, 179] on span "1" at bounding box center [209, 181] width 3 height 7
click at [250, 192] on button "=" at bounding box center [246, 192] width 17 height 9
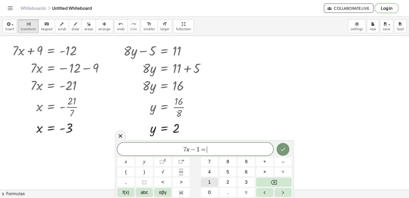
click at [210, 178] on button "1" at bounding box center [209, 181] width 17 height 9
click at [244, 179] on button "3" at bounding box center [246, 181] width 17 height 9
click at [286, 148] on icon "Done" at bounding box center [283, 149] width 6 height 6
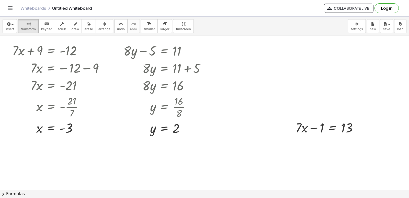
click at [144, 49] on div "insert select one: Math Expression Function Text Youtube Video Graphing Geometr…" at bounding box center [204, 107] width 409 height 181
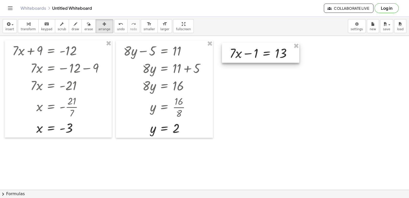
drag, startPoint x: 339, startPoint y: 133, endPoint x: 273, endPoint y: 59, distance: 99.4
click at [273, 59] on div at bounding box center [260, 53] width 77 height 20
click at [22, 22] on div "button" at bounding box center [28, 24] width 15 height 6
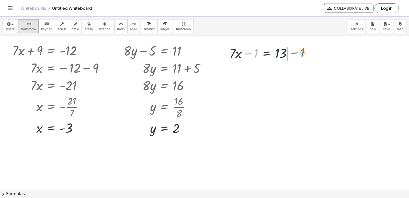
drag, startPoint x: 254, startPoint y: 49, endPoint x: 300, endPoint y: 48, distance: 45.5
click at [300, 48] on div "+ · 7 · x + 9 = - 12 · 7 · x = − 12 − 9 · 7 · x = - 21 x = - · 21 · 7 x = - 3 +…" at bounding box center [206, 189] width 412 height 307
click at [291, 71] on div at bounding box center [270, 69] width 87 height 17
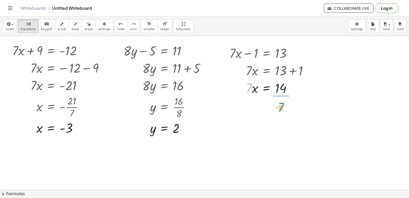
drag, startPoint x: 251, startPoint y: 85, endPoint x: 283, endPoint y: 104, distance: 37.0
click at [283, 104] on div "+ · 7 · x + 9 = - 12 · 7 · x = − 12 − 9 · 7 · x = - 21 x = - · 21 · 7 x = - 3 +…" at bounding box center [206, 189] width 412 height 307
click at [281, 109] on div at bounding box center [270, 109] width 87 height 26
click at [364, 103] on div at bounding box center [206, 189] width 412 height 307
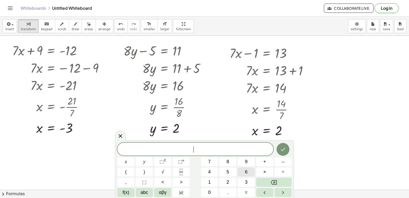
click at [242, 172] on button "6" at bounding box center [246, 171] width 17 height 9
click at [150, 163] on button "y" at bounding box center [144, 161] width 17 height 9
click at [285, 162] on button "–" at bounding box center [283, 161] width 17 height 9
click at [215, 162] on button "7" at bounding box center [209, 161] width 17 height 9
click at [245, 190] on span "=" at bounding box center [246, 192] width 3 height 7
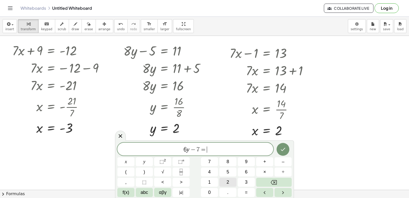
click at [223, 180] on button "2" at bounding box center [227, 181] width 17 height 9
click at [248, 162] on button "9" at bounding box center [246, 161] width 17 height 9
click at [280, 147] on icon "Done" at bounding box center [283, 149] width 6 height 6
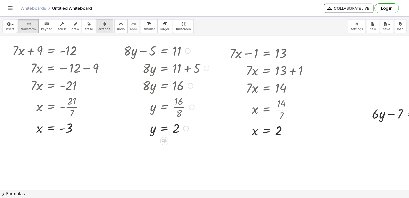
click at [98, 25] on div "button" at bounding box center [104, 24] width 12 height 6
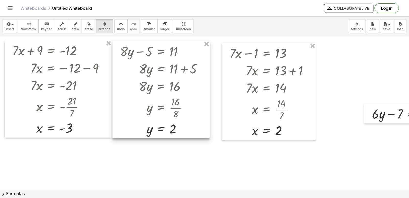
drag, startPoint x: 174, startPoint y: 47, endPoint x: 170, endPoint y: 48, distance: 3.4
click at [170, 48] on div at bounding box center [160, 89] width 97 height 97
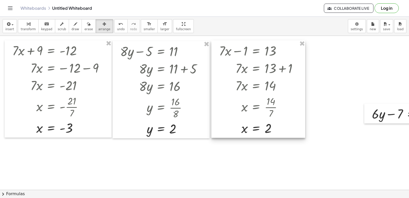
drag, startPoint x: 255, startPoint y: 65, endPoint x: 282, endPoint y: 84, distance: 33.0
click at [244, 63] on div at bounding box center [258, 88] width 94 height 97
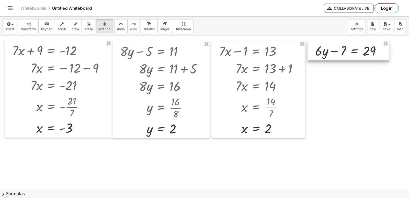
drag, startPoint x: 402, startPoint y: 118, endPoint x: 346, endPoint y: 55, distance: 84.5
click at [346, 55] on div at bounding box center [347, 50] width 81 height 20
drag, startPoint x: 30, startPoint y: 23, endPoint x: 110, endPoint y: 35, distance: 80.9
click at [32, 23] on div "button" at bounding box center [28, 24] width 15 height 6
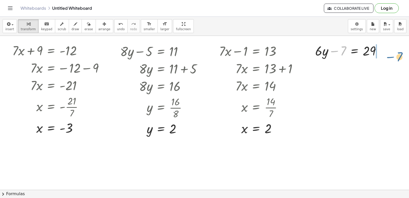
drag, startPoint x: 337, startPoint y: 54, endPoint x: 367, endPoint y: 62, distance: 30.8
click at [391, 59] on div "+ · 7 · x + 9 = - 12 · 7 · x = − 12 − 9 · 7 · x = - 21 x = - · 21 · 7 x = - 3 +…" at bounding box center [223, 189] width 447 height 307
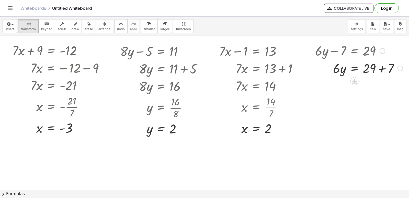
click at [383, 68] on div at bounding box center [359, 67] width 93 height 17
drag, startPoint x: 336, startPoint y: 87, endPoint x: 369, endPoint y: 106, distance: 38.0
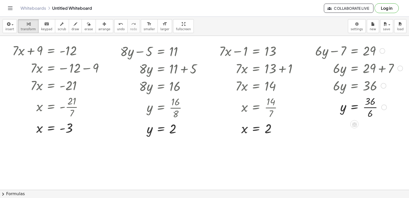
click at [367, 107] on div at bounding box center [359, 107] width 93 height 26
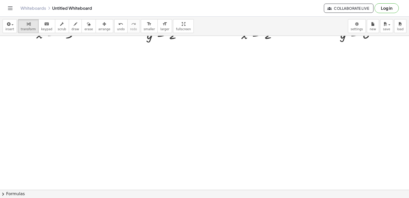
scroll to position [102, 0]
click at [283, 127] on div at bounding box center [223, 87] width 447 height 307
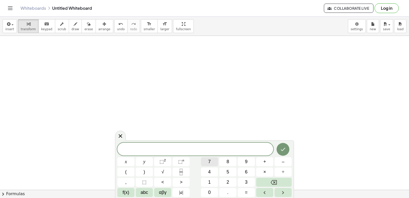
click at [211, 161] on button "7" at bounding box center [209, 161] width 17 height 9
click at [127, 164] on span "x" at bounding box center [126, 161] width 2 height 7
click at [268, 159] on button "+" at bounding box center [264, 161] width 17 height 9
click at [142, 158] on button "y" at bounding box center [144, 161] width 17 height 9
click at [249, 193] on button "=" at bounding box center [246, 192] width 17 height 9
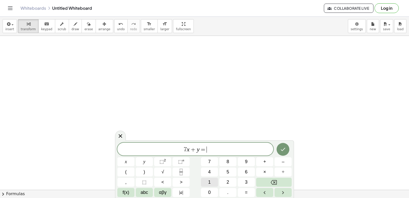
click at [214, 181] on button "1" at bounding box center [209, 181] width 17 height 9
click at [214, 189] on button "0" at bounding box center [209, 192] width 17 height 9
click at [282, 148] on icon "Done" at bounding box center [283, 149] width 6 height 6
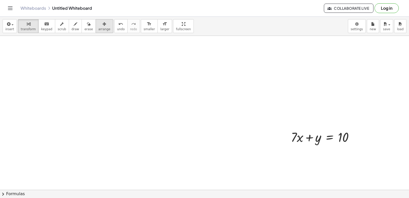
click at [96, 19] on button "arrange" at bounding box center [105, 26] width 18 height 14
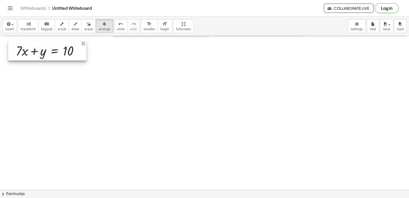
drag, startPoint x: 310, startPoint y: 145, endPoint x: 35, endPoint y: 59, distance: 288.2
click at [35, 59] on div at bounding box center [47, 50] width 78 height 20
click at [30, 29] on span "transform" at bounding box center [28, 29] width 15 height 4
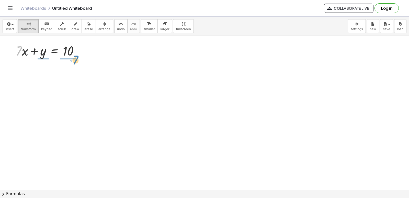
drag, startPoint x: 20, startPoint y: 50, endPoint x: 77, endPoint y: 59, distance: 57.4
click at [118, 26] on icon "undo" at bounding box center [120, 24] width 5 height 6
drag, startPoint x: 17, startPoint y: 51, endPoint x: 94, endPoint y: 48, distance: 76.5
click at [83, 68] on div at bounding box center [61, 67] width 96 height 17
click at [75, 68] on div at bounding box center [61, 67] width 96 height 17
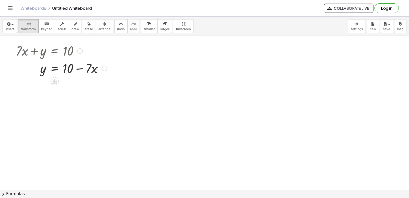
click at [76, 69] on div at bounding box center [61, 67] width 96 height 17
click at [76, 70] on div at bounding box center [61, 67] width 96 height 17
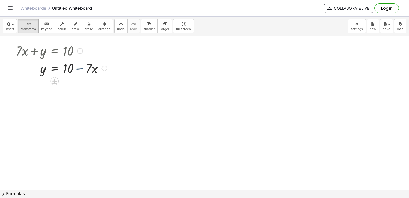
click at [76, 70] on div at bounding box center [61, 67] width 96 height 17
click at [250, 80] on div at bounding box center [223, 87] width 447 height 307
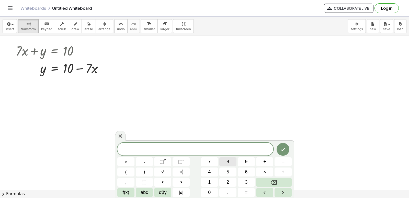
click at [228, 163] on span "8" at bounding box center [227, 161] width 3 height 7
click at [150, 163] on button "y" at bounding box center [144, 161] width 17 height 9
click at [267, 164] on button "+" at bounding box center [264, 161] width 17 height 9
click at [127, 158] on span "x" at bounding box center [126, 161] width 2 height 7
click at [248, 191] on button "=" at bounding box center [246, 192] width 17 height 9
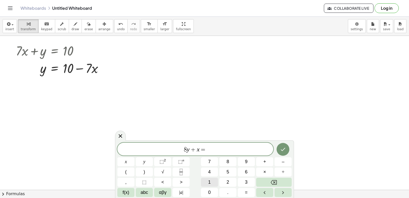
drag, startPoint x: 199, startPoint y: 180, endPoint x: 203, endPoint y: 180, distance: 4.1
click at [202, 180] on div "8 y + x = x y ⬚ 2 ⬚ n 7 8 9 + – ( ) √ 4 5 6 × ÷ , ⬚ < > 1 2 3 f(x) abc αβγ | a …" at bounding box center [204, 169] width 174 height 54
click at [218, 180] on div "8 y + x = x y ⬚ 2 ⬚ n 7 8 9 + – ( ) √ 4 5 6 × ÷ , ⬚ < > 1 2 3 f(x) abc αβγ | a …" at bounding box center [204, 169] width 174 height 54
click at [228, 164] on span "8" at bounding box center [227, 161] width 3 height 7
click at [276, 181] on icon "Backspace" at bounding box center [274, 182] width 6 height 5
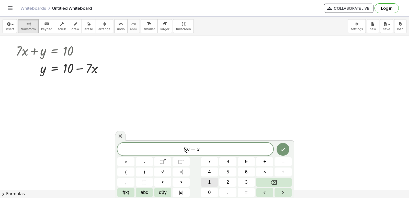
click at [204, 180] on button "1" at bounding box center [209, 181] width 17 height 9
click at [227, 174] on span "5" at bounding box center [227, 171] width 3 height 7
click at [281, 146] on icon "Done" at bounding box center [283, 149] width 6 height 6
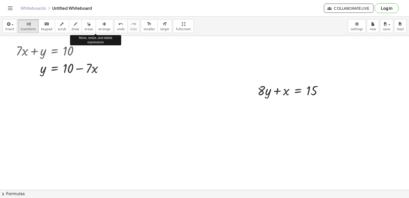
drag, startPoint x: 100, startPoint y: 28, endPoint x: 183, endPoint y: 51, distance: 86.4
click at [102, 28] on button "arrange" at bounding box center [105, 26] width 18 height 14
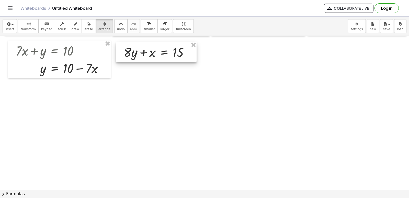
drag, startPoint x: 273, startPoint y: 88, endPoint x: 132, endPoint y: 48, distance: 146.5
click at [132, 48] on div at bounding box center [156, 52] width 81 height 20
drag, startPoint x: 136, startPoint y: 48, endPoint x: 140, endPoint y: 49, distance: 3.9
click at [140, 49] on div at bounding box center [153, 50] width 81 height 20
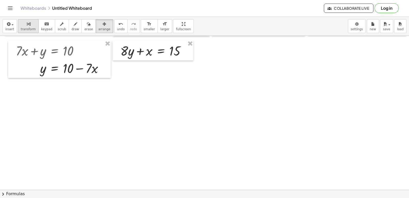
click at [32, 25] on div "button" at bounding box center [28, 24] width 15 height 6
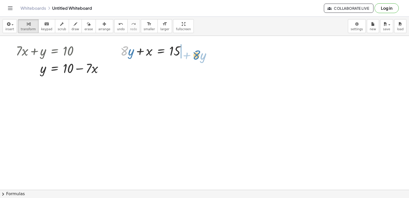
drag, startPoint x: 121, startPoint y: 52, endPoint x: 193, endPoint y: 55, distance: 72.4
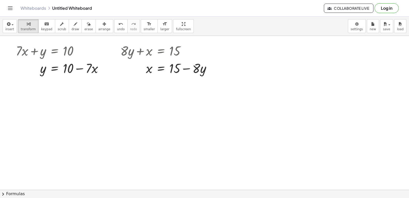
click at [323, 162] on div at bounding box center [223, 87] width 447 height 307
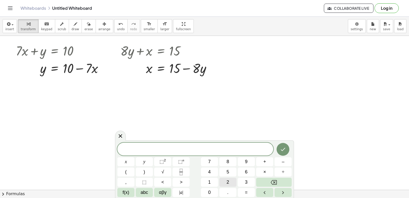
click at [230, 180] on button "2" at bounding box center [227, 181] width 17 height 9
click at [145, 159] on span "y" at bounding box center [144, 161] width 2 height 7
click at [281, 161] on button "–" at bounding box center [283, 161] width 17 height 9
click at [212, 187] on div "2 y − ​ x y ⬚ 2 ⬚ n 7 8 9 + – ( ) √ 4 5 6 × ÷ , ⬚ < > 1 2 3 f(x) abc αβγ | a | …" at bounding box center [204, 169] width 174 height 54
click at [212, 189] on button "0" at bounding box center [209, 192] width 17 height 9
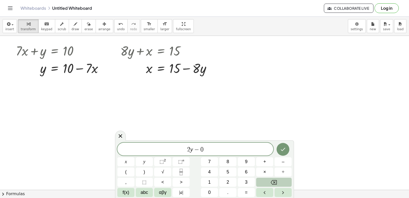
click at [269, 184] on button "Backspace" at bounding box center [274, 181] width 36 height 9
click at [211, 180] on button "1" at bounding box center [209, 181] width 17 height 9
click at [214, 192] on button "0" at bounding box center [209, 192] width 17 height 9
click at [126, 162] on span "x" at bounding box center [126, 161] width 2 height 7
click at [245, 190] on span "=" at bounding box center [246, 192] width 3 height 7
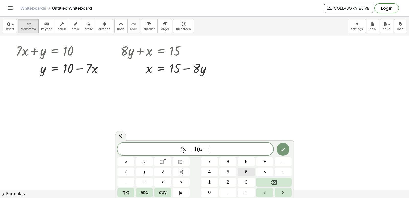
click at [245, 170] on span "6" at bounding box center [246, 171] width 3 height 7
click at [285, 148] on icon "Done" at bounding box center [283, 149] width 6 height 6
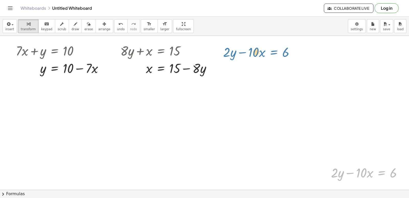
drag, startPoint x: 373, startPoint y: 176, endPoint x: 266, endPoint y: 55, distance: 161.6
click at [266, 55] on div "+ · 7 · x + 9 = - 12 · 7 · x = − 12 − 9 · 7 · x = - 21 x = - · 21 · 7 x = - 3 +…" at bounding box center [223, 87] width 447 height 307
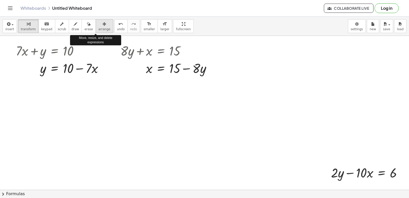
click at [98, 27] on span "arrange" at bounding box center [104, 29] width 12 height 4
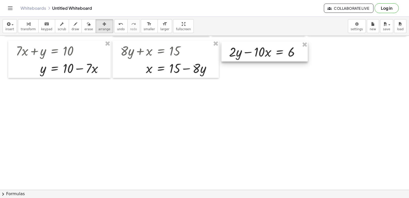
drag, startPoint x: 380, startPoint y: 169, endPoint x: 278, endPoint y: 48, distance: 158.0
click at [278, 48] on div at bounding box center [264, 51] width 86 height 20
click at [24, 22] on div "button" at bounding box center [28, 24] width 15 height 6
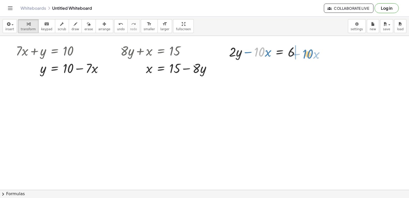
drag, startPoint x: 260, startPoint y: 50, endPoint x: 308, endPoint y: 52, distance: 48.3
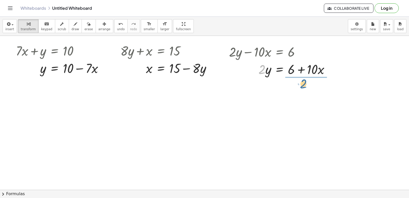
drag, startPoint x: 262, startPoint y: 68, endPoint x: 304, endPoint y: 82, distance: 44.7
drag, startPoint x: 304, startPoint y: 99, endPoint x: 307, endPoint y: 85, distance: 13.8
click at [307, 85] on div at bounding box center [280, 90] width 109 height 26
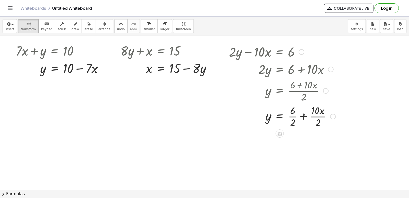
click at [303, 118] on div at bounding box center [281, 116] width 111 height 26
drag, startPoint x: 107, startPoint y: 29, endPoint x: 111, endPoint y: 31, distance: 4.6
click at [114, 29] on button "undo undo" at bounding box center [120, 26] width 13 height 14
drag, startPoint x: 294, startPoint y: 111, endPoint x: 294, endPoint y: 120, distance: 8.7
drag, startPoint x: 314, startPoint y: 133, endPoint x: 319, endPoint y: 151, distance: 18.2
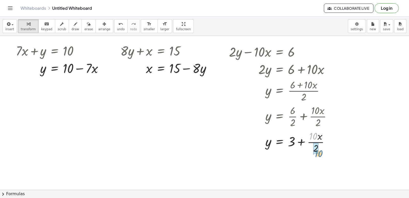
click at [319, 151] on div at bounding box center [281, 142] width 111 height 26
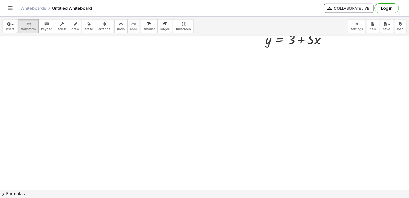
scroll to position [230, 0]
click at [296, 107] on div at bounding box center [223, 36] width 447 height 461
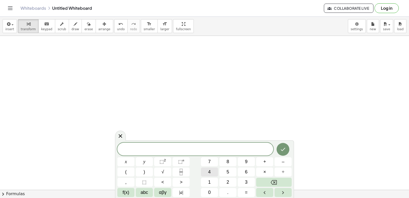
click at [214, 170] on button "4" at bounding box center [209, 171] width 17 height 9
click at [130, 161] on button "x" at bounding box center [125, 161] width 17 height 9
click at [267, 163] on button "+" at bounding box center [264, 161] width 17 height 9
click at [225, 181] on button "2" at bounding box center [227, 181] width 17 height 9
click at [213, 189] on button "0" at bounding box center [209, 192] width 17 height 9
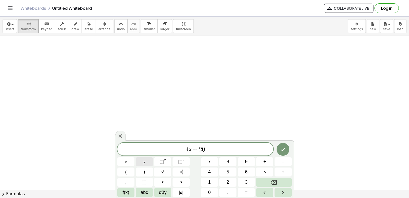
click at [168, 161] on div "4 x + 2 0 ​ x y ⬚ 2 ⬚ n 7 8 9 + – ( ) √ 4 5 6 × ÷ , ⬚ < > 1 2 3 f(x) abc αβγ | …" at bounding box center [204, 169] width 174 height 54
click at [146, 158] on button "y" at bounding box center [144, 161] width 17 height 9
click at [246, 189] on span "=" at bounding box center [246, 192] width 3 height 7
click at [230, 161] on button "8" at bounding box center [227, 161] width 17 height 9
click at [285, 147] on icon "Done" at bounding box center [283, 149] width 6 height 6
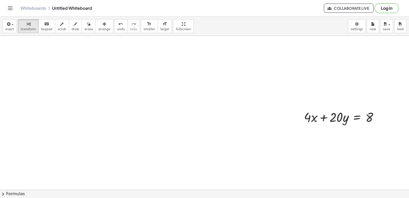
drag, startPoint x: 96, startPoint y: 23, endPoint x: 409, endPoint y: 135, distance: 332.7
click at [99, 25] on div "button" at bounding box center [104, 24] width 12 height 6
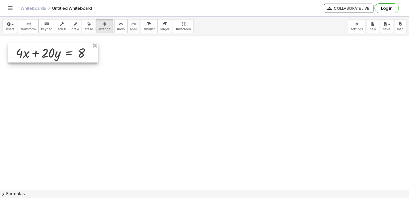
drag, startPoint x: 366, startPoint y: 120, endPoint x: 78, endPoint y: 55, distance: 294.9
click at [78, 55] on div at bounding box center [53, 52] width 90 height 20
click at [26, 26] on div "button" at bounding box center [28, 24] width 15 height 6
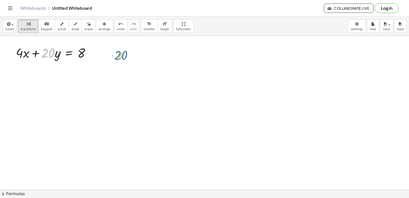
drag, startPoint x: 48, startPoint y: 54, endPoint x: 117, endPoint y: 56, distance: 69.3
drag, startPoint x: 48, startPoint y: 48, endPoint x: 103, endPoint y: 47, distance: 54.7
click at [104, 50] on div "+ · 7 · x + 9 = - 12 · 7 · x = − 12 − 9 · 7 · x = - 21 x = - · 21 · 7 x = - 3 +…" at bounding box center [223, 36] width 447 height 461
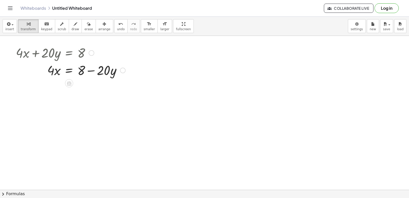
click at [91, 69] on div at bounding box center [70, 69] width 115 height 17
drag, startPoint x: 50, startPoint y: 67, endPoint x: 96, endPoint y: 68, distance: 46.0
click at [96, 68] on div at bounding box center [70, 69] width 115 height 17
drag, startPoint x: 92, startPoint y: 96, endPoint x: 99, endPoint y: 84, distance: 14.0
click at [99, 84] on div at bounding box center [70, 91] width 115 height 26
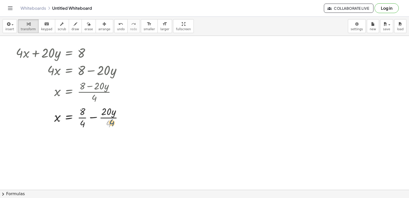
click at [69, 53] on div "+ · 4 · x + · 20 · y = 8 · 4 · x = + 8 − · 20 · y x = · ( + 8 − · 20 · y ) · 4 …" at bounding box center [69, 53] width 0 height 0
drag, startPoint x: 108, startPoint y: 122, endPoint x: 111, endPoint y: 115, distance: 7.6
drag, startPoint x: 85, startPoint y: 146, endPoint x: 85, endPoint y: 138, distance: 8.5
click at [85, 138] on div at bounding box center [71, 143] width 116 height 26
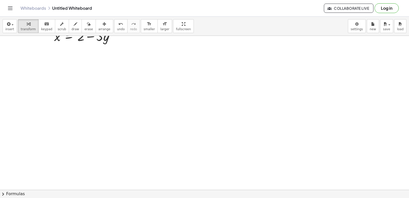
scroll to position [362, 0]
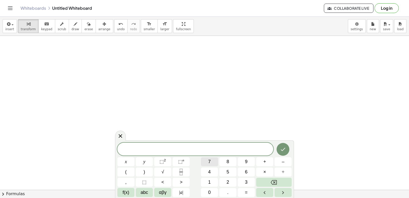
click at [206, 162] on button "7" at bounding box center [209, 161] width 17 height 9
click at [131, 161] on button "x" at bounding box center [125, 161] width 17 height 9
click at [264, 160] on span "+" at bounding box center [264, 161] width 3 height 7
click at [249, 178] on button "3" at bounding box center [246, 181] width 17 height 9
click at [143, 159] on span "y" at bounding box center [144, 161] width 2 height 7
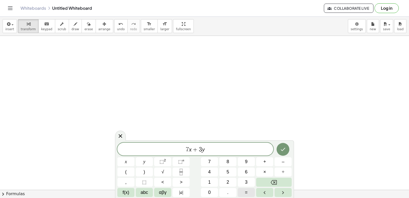
click at [243, 190] on button "=" at bounding box center [246, 192] width 17 height 9
click at [211, 182] on button "1" at bounding box center [209, 181] width 17 height 9
click at [213, 188] on button "0" at bounding box center [209, 192] width 17 height 9
click at [284, 151] on icon "Done" at bounding box center [283, 149] width 6 height 6
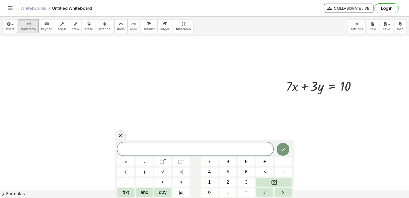
drag, startPoint x: 344, startPoint y: 174, endPoint x: 362, endPoint y: 148, distance: 31.3
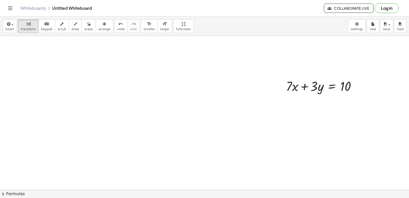
drag, startPoint x: 361, startPoint y: 148, endPoint x: 373, endPoint y: 103, distance: 46.5
drag, startPoint x: 186, startPoint y: 84, endPoint x: 216, endPoint y: 84, distance: 30.2
drag, startPoint x: 138, startPoint y: 70, endPoint x: 106, endPoint y: 70, distance: 32.5
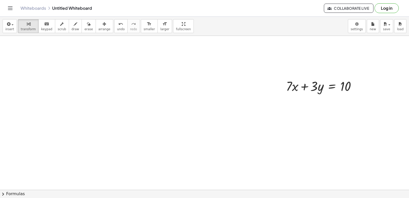
drag, startPoint x: 235, startPoint y: 85, endPoint x: 244, endPoint y: 84, distance: 9.0
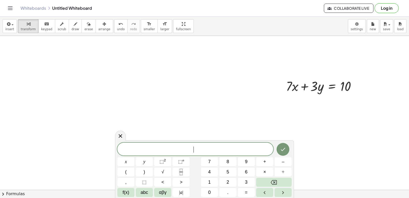
drag, startPoint x: 244, startPoint y: 84, endPoint x: 262, endPoint y: 87, distance: 18.1
drag, startPoint x: 224, startPoint y: 150, endPoint x: 222, endPoint y: 175, distance: 24.8
click at [224, 168] on div "​ x y ⬚ 2 ⬚ n 7 8 9 + – ( ) √ 4 5 6 × ÷ , ⬚ < > 1 2 3 f(x) abc αβγ | a | 0 . =" at bounding box center [204, 169] width 174 height 54
click at [98, 22] on div "button" at bounding box center [104, 24] width 12 height 6
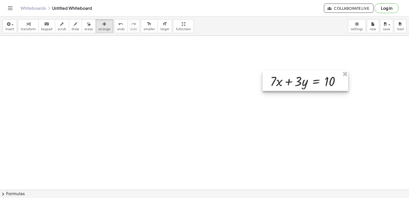
drag, startPoint x: 283, startPoint y: 88, endPoint x: 288, endPoint y: 86, distance: 6.0
click at [285, 87] on div at bounding box center [305, 81] width 86 height 20
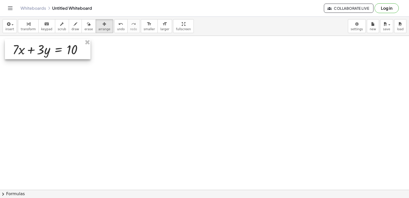
drag, startPoint x: 293, startPoint y: 85, endPoint x: 34, endPoint y: 54, distance: 261.5
click at [34, 54] on div at bounding box center [48, 49] width 86 height 20
drag, startPoint x: 234, startPoint y: 127, endPoint x: 146, endPoint y: 96, distance: 93.0
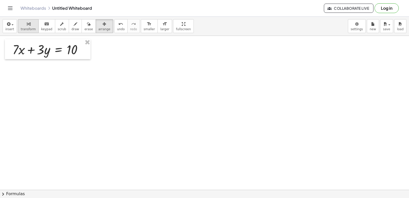
click at [27, 23] on icon "button" at bounding box center [29, 24] width 4 height 6
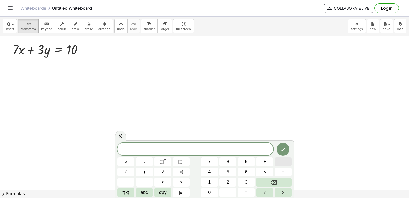
click at [282, 163] on span "–" at bounding box center [283, 161] width 3 height 7
click at [211, 161] on button "7" at bounding box center [209, 161] width 17 height 9
click at [122, 159] on button "x" at bounding box center [125, 161] width 17 height 9
click at [262, 164] on button "+" at bounding box center [264, 161] width 17 height 9
click at [228, 170] on span "5" at bounding box center [227, 171] width 3 height 7
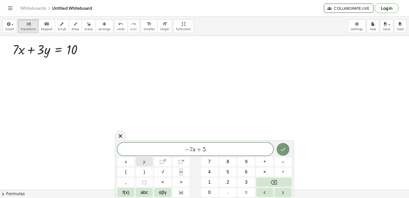
click at [157, 156] on div "− 7 x + 5 ​ x y ⬚ 2 ⬚ n 7 8 9 + – ( ) √ 4 5 6 × ÷ , ⬚ < > 1 2 3 f(x) abc αβγ | …" at bounding box center [204, 169] width 174 height 54
click at [246, 193] on span "=" at bounding box center [246, 192] width 3 height 7
click at [287, 162] on button "–" at bounding box center [283, 161] width 17 height 9
click at [232, 181] on button "2" at bounding box center [227, 181] width 17 height 9
click at [282, 148] on icon "Done" at bounding box center [283, 149] width 6 height 6
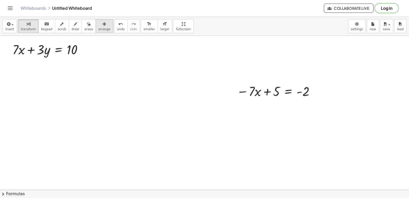
click at [98, 29] on span "arrange" at bounding box center [104, 29] width 12 height 4
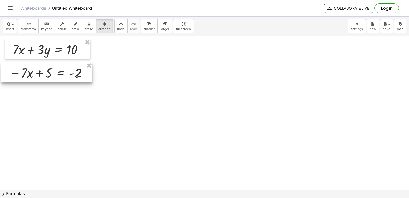
drag, startPoint x: 267, startPoint y: 89, endPoint x: 38, endPoint y: 71, distance: 230.5
click at [38, 71] on div at bounding box center [46, 72] width 91 height 20
click at [24, 28] on span "transform" at bounding box center [28, 29] width 15 height 4
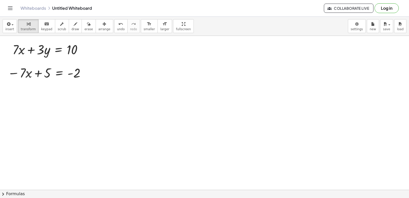
click at [274, 17] on div "insert select one: Math Expression Function Text Youtube Video Graphing Geometr…" at bounding box center [204, 26] width 409 height 19
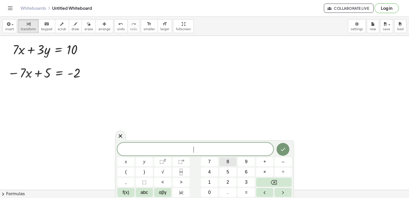
click at [228, 164] on span "8" at bounding box center [227, 161] width 3 height 7
click at [145, 158] on span "y" at bounding box center [144, 161] width 2 height 7
click at [248, 194] on button "=" at bounding box center [246, 192] width 17 height 9
click at [227, 163] on span "8" at bounding box center [227, 161] width 3 height 7
click at [283, 150] on icon "Done" at bounding box center [283, 148] width 5 height 3
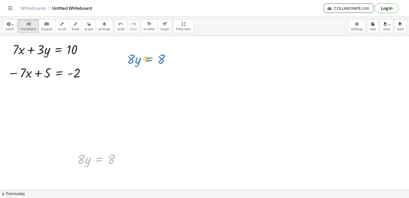
drag, startPoint x: 101, startPoint y: 157, endPoint x: 151, endPoint y: 57, distance: 111.4
click at [91, 39] on div "insert select one: Math Expression Function Text Youtube Video Graphing Geometr…" at bounding box center [204, 107] width 409 height 181
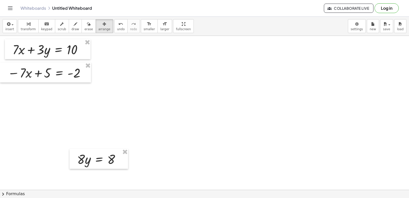
drag, startPoint x: 85, startPoint y: 145, endPoint x: 85, endPoint y: 149, distance: 3.8
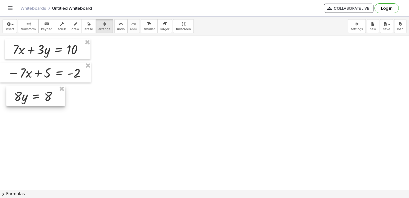
drag, startPoint x: 84, startPoint y: 153, endPoint x: 25, endPoint y: 80, distance: 93.6
click at [20, 86] on div at bounding box center [35, 96] width 59 height 20
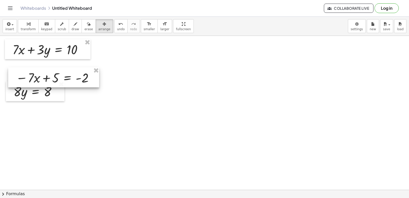
drag, startPoint x: 17, startPoint y: 83, endPoint x: 26, endPoint y: 78, distance: 10.5
click at [25, 81] on div at bounding box center [53, 77] width 91 height 20
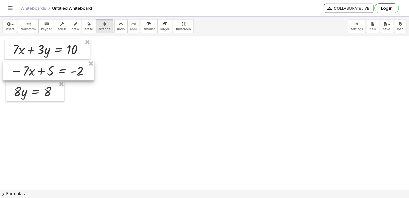
drag, startPoint x: 26, startPoint y: 77, endPoint x: 15, endPoint y: 81, distance: 12.4
click at [18, 73] on div at bounding box center [48, 70] width 91 height 20
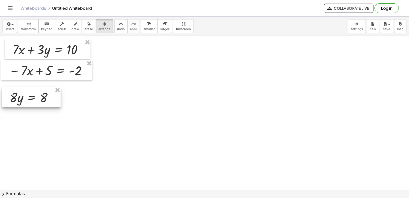
drag, startPoint x: 22, startPoint y: 98, endPoint x: 20, endPoint y: 78, distance: 20.2
click at [17, 102] on div at bounding box center [31, 97] width 59 height 20
click at [29, 30] on span "transform" at bounding box center [28, 29] width 15 height 4
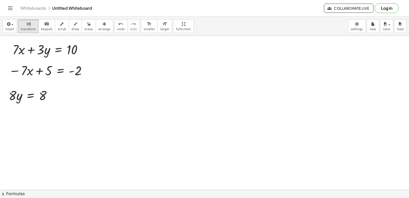
drag, startPoint x: 12, startPoint y: 101, endPoint x: 14, endPoint y: 95, distance: 6.0
click at [13, 97] on div at bounding box center [32, 94] width 52 height 17
drag, startPoint x: 14, startPoint y: 94, endPoint x: 44, endPoint y: 106, distance: 32.9
click at [40, 114] on div at bounding box center [33, 117] width 54 height 26
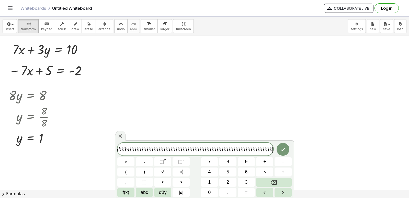
scroll to position [0, 0]
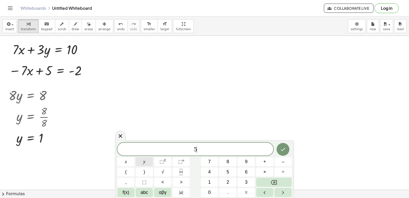
click at [138, 164] on button "y" at bounding box center [144, 161] width 17 height 9
click at [265, 163] on span "+" at bounding box center [264, 161] width 3 height 7
click at [242, 178] on button "3" at bounding box center [246, 181] width 17 height 9
click at [126, 162] on span "x" at bounding box center [126, 161] width 2 height 7
click at [250, 194] on button "=" at bounding box center [246, 192] width 17 height 9
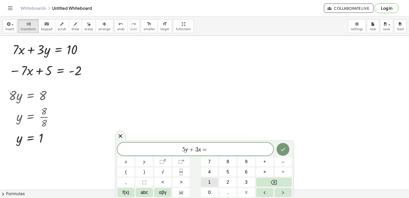
click at [212, 181] on button "1" at bounding box center [209, 181] width 17 height 9
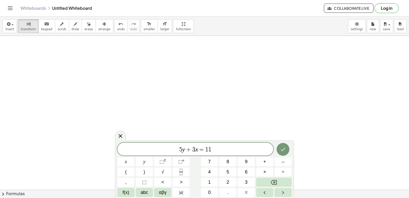
scroll to position [541, 0]
click at [288, 153] on button "Done" at bounding box center [283, 149] width 13 height 13
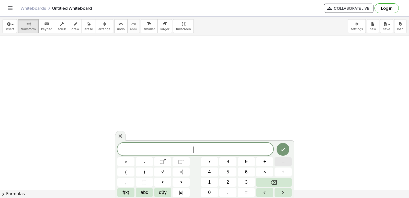
click at [290, 162] on button "–" at bounding box center [283, 161] width 17 height 9
click at [225, 169] on button "5" at bounding box center [227, 171] width 17 height 9
click at [268, 166] on div "− 5 ​ x y ⬚ 2 ⬚ n 7 8 9 + – ( ) √ 4 5 6 × ÷ , ⬚ < > 1 2 3 f(x) abc αβγ | a | 0 …" at bounding box center [204, 169] width 174 height 54
click at [210, 162] on span "7" at bounding box center [209, 161] width 3 height 7
click at [126, 163] on button "x" at bounding box center [125, 161] width 17 height 9
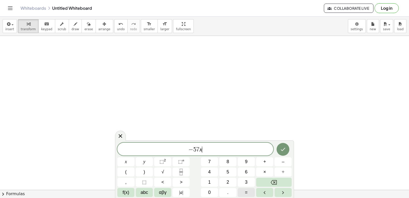
click at [242, 194] on button "=" at bounding box center [246, 192] width 17 height 9
click at [251, 159] on button "9" at bounding box center [246, 161] width 17 height 9
click at [190, 148] on span "5" at bounding box center [189, 149] width 3 height 6
click at [264, 162] on span "+" at bounding box center [264, 161] width 3 height 7
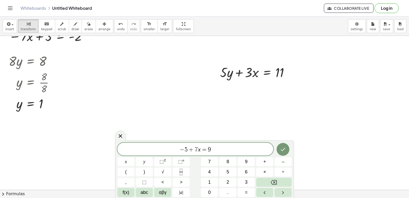
scroll to position [388, 0]
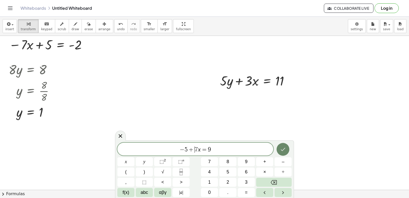
click at [281, 149] on icon "Done" at bounding box center [283, 149] width 6 height 6
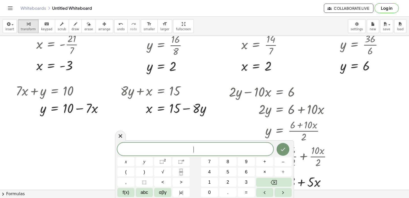
scroll to position [30, 0]
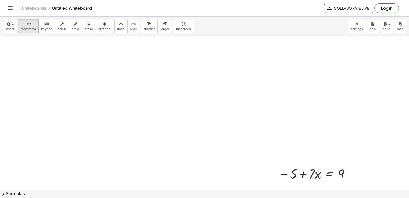
scroll to position [613, 0]
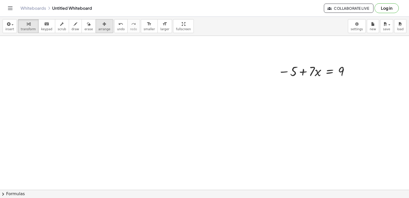
click at [102, 25] on icon "button" at bounding box center [104, 24] width 4 height 6
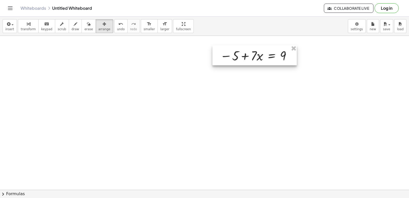
drag, startPoint x: 303, startPoint y: 77, endPoint x: 245, endPoint y: 61, distance: 60.1
click at [245, 61] on div at bounding box center [254, 55] width 84 height 20
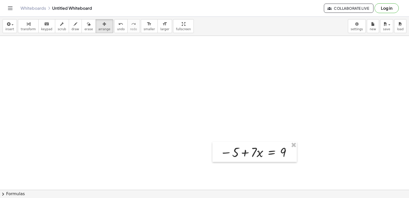
scroll to position [511, 0]
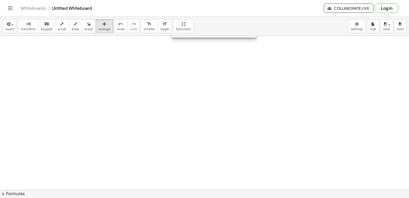
drag, startPoint x: 270, startPoint y: 151, endPoint x: 230, endPoint y: 20, distance: 136.2
click at [230, 20] on div "insert select one: Math Expression Function Text Youtube Video Graphing Geometr…" at bounding box center [204, 107] width 409 height 181
drag, startPoint x: 298, startPoint y: 71, endPoint x: 302, endPoint y: 82, distance: 11.5
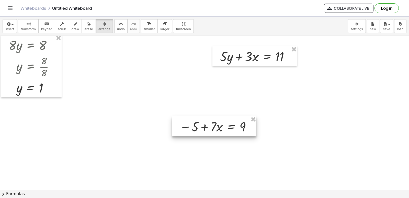
scroll to position [409, 0]
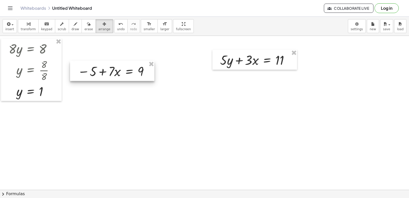
drag, startPoint x: 221, startPoint y: 130, endPoint x: 119, endPoint y: 71, distance: 117.7
click at [119, 71] on div at bounding box center [112, 71] width 84 height 20
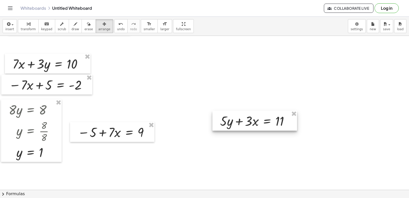
scroll to position [332, 0]
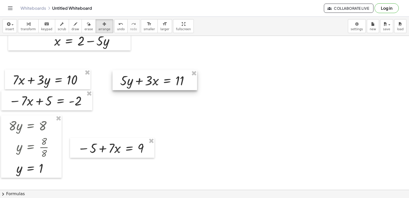
drag, startPoint x: 256, startPoint y: 136, endPoint x: 157, endPoint y: 80, distance: 113.7
click at [157, 80] on div at bounding box center [154, 80] width 85 height 20
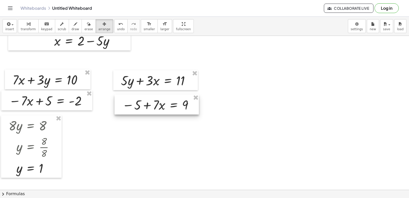
drag, startPoint x: 135, startPoint y: 139, endPoint x: 265, endPoint y: 111, distance: 132.0
click at [178, 96] on div at bounding box center [157, 104] width 84 height 20
click at [357, 108] on div at bounding box center [223, 88] width 447 height 768
click at [265, 112] on div at bounding box center [223, 88] width 447 height 768
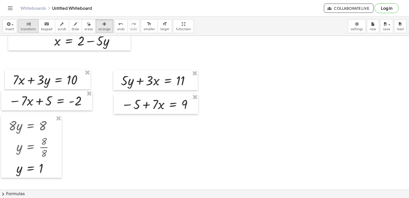
click at [29, 28] on span "transform" at bounding box center [28, 29] width 15 height 4
click at [383, 131] on div at bounding box center [223, 88] width 447 height 768
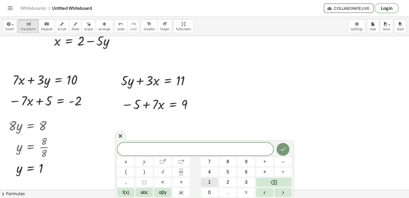
click at [212, 183] on button "1" at bounding box center [209, 181] width 17 height 9
click at [211, 190] on button "0" at bounding box center [209, 192] width 17 height 9
click at [141, 164] on div "1 0 ​ x y ⬚ 2 ⬚ n 7 8 9 + – ( ) √ 4 5 6 × ÷ , ⬚ < > 1 2 3 f(x) abc αβγ | a | 0 …" at bounding box center [204, 169] width 174 height 54
click at [250, 190] on button "=" at bounding box center [246, 192] width 17 height 9
click at [197, 151] on span "=" at bounding box center [198, 149] width 7 height 6
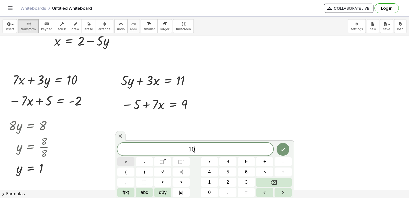
click at [123, 157] on button "x" at bounding box center [125, 161] width 17 height 9
click at [216, 149] on span "1 0 x = ​" at bounding box center [195, 149] width 156 height 7
click at [230, 179] on button "2" at bounding box center [227, 181] width 17 height 9
click at [209, 192] on span "0" at bounding box center [209, 192] width 3 height 7
click at [279, 151] on button "Done" at bounding box center [283, 149] width 13 height 13
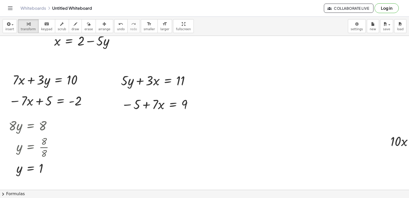
click at [96, 27] on button "arrange" at bounding box center [105, 26] width 18 height 14
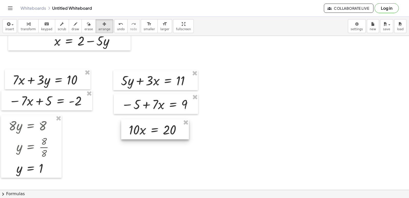
drag, startPoint x: 397, startPoint y: 143, endPoint x: 135, endPoint y: 132, distance: 262.0
click at [135, 132] on div at bounding box center [155, 129] width 68 height 20
drag, startPoint x: 145, startPoint y: 126, endPoint x: 134, endPoint y: 125, distance: 10.6
click at [134, 125] on div at bounding box center [145, 128] width 68 height 20
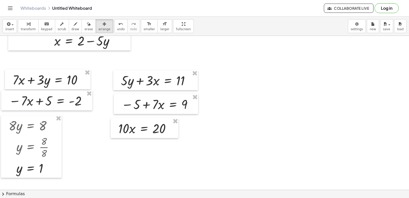
drag, startPoint x: 23, startPoint y: 28, endPoint x: 224, endPoint y: 105, distance: 214.7
click at [25, 28] on span "transform" at bounding box center [28, 29] width 15 height 4
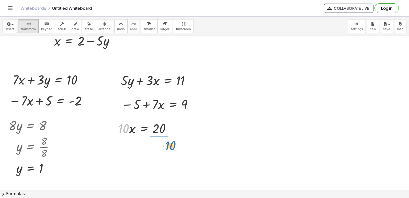
drag, startPoint x: 123, startPoint y: 130, endPoint x: 162, endPoint y: 151, distance: 43.8
click at [159, 148] on div at bounding box center [147, 149] width 62 height 26
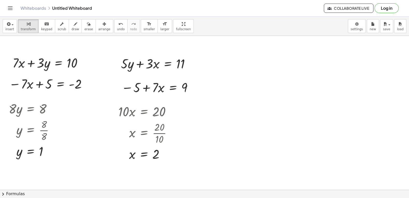
scroll to position [358, 0]
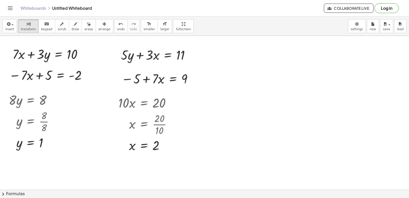
click at [333, 156] on div at bounding box center [226, 62] width 452 height 768
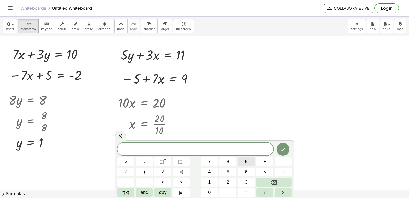
click at [244, 158] on button "9" at bounding box center [246, 161] width 17 height 9
click at [128, 162] on button "x" at bounding box center [125, 161] width 17 height 9
click at [286, 163] on button "–" at bounding box center [283, 161] width 17 height 9
click at [228, 174] on span "5" at bounding box center [227, 171] width 3 height 7
click at [148, 165] on button "y" at bounding box center [144, 161] width 17 height 9
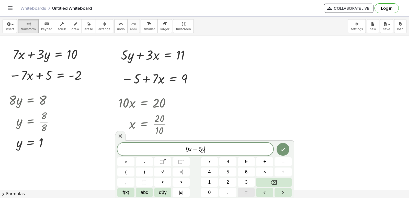
click at [247, 193] on button "=" at bounding box center [246, 192] width 17 height 9
click at [230, 162] on button "8" at bounding box center [227, 161] width 17 height 9
click at [282, 150] on icon "Done" at bounding box center [283, 148] width 5 height 3
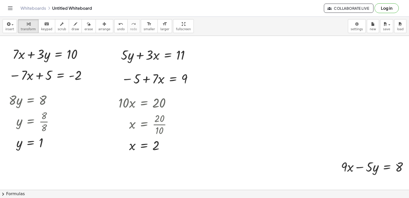
drag, startPoint x: 237, startPoint y: 164, endPoint x: 241, endPoint y: 160, distance: 6.0
click at [241, 161] on div at bounding box center [226, 62] width 452 height 768
drag, startPoint x: 241, startPoint y: 160, endPoint x: 237, endPoint y: 157, distance: 4.6
click at [241, 159] on div at bounding box center [226, 62] width 452 height 768
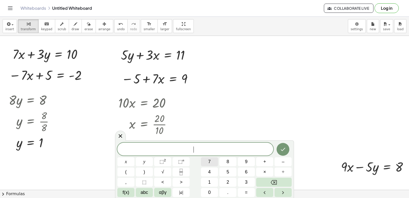
click at [204, 162] on button "7" at bounding box center [209, 161] width 17 height 9
click at [126, 158] on span "x" at bounding box center [126, 161] width 2 height 7
click at [269, 172] on button "×" at bounding box center [264, 171] width 17 height 9
click at [231, 169] on button "5" at bounding box center [227, 171] width 17 height 9
click at [139, 159] on button "y" at bounding box center [144, 161] width 17 height 9
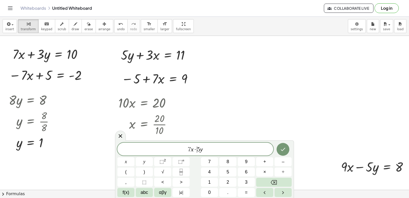
click at [195, 148] on span "·" at bounding box center [195, 149] width 4 height 6
click at [268, 185] on button "Backspace" at bounding box center [274, 181] width 36 height 9
click at [267, 159] on button "+" at bounding box center [264, 161] width 17 height 9
click at [232, 147] on span "7 x + ​ 5 y" at bounding box center [195, 149] width 156 height 7
click at [247, 191] on span "=" at bounding box center [246, 192] width 3 height 7
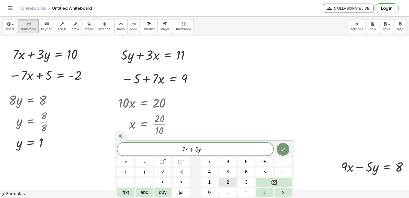
drag, startPoint x: 230, startPoint y: 186, endPoint x: 231, endPoint y: 183, distance: 3.5
click at [231, 184] on div "7 x + 5 y = x y ⬚ 2 ⬚ n 7 8 9 + – ( ) √ 4 5 6 × ÷ , ⬚ < > 1 2 3 f(x) abc αβγ | …" at bounding box center [204, 169] width 174 height 54
click at [231, 183] on button "2" at bounding box center [227, 181] width 17 height 9
click at [214, 170] on button "4" at bounding box center [209, 171] width 17 height 9
click at [282, 151] on icon "Done" at bounding box center [283, 149] width 6 height 6
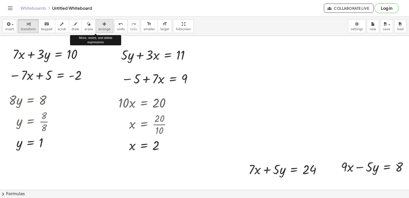
click at [99, 29] on span "arrange" at bounding box center [104, 29] width 12 height 4
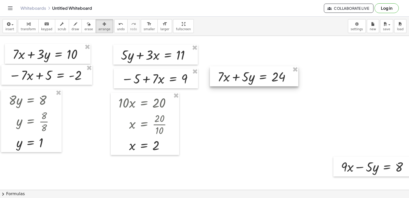
drag, startPoint x: 296, startPoint y: 169, endPoint x: 266, endPoint y: 76, distance: 97.6
click at [266, 76] on div at bounding box center [254, 76] width 88 height 20
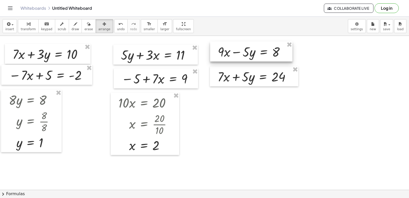
drag, startPoint x: 358, startPoint y: 167, endPoint x: 235, endPoint y: 52, distance: 168.4
click at [235, 52] on div at bounding box center [251, 51] width 82 height 20
click at [326, 95] on div at bounding box center [226, 62] width 452 height 768
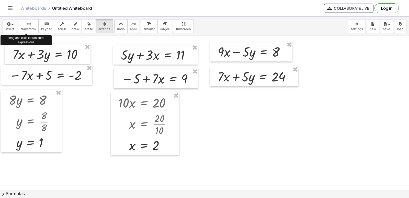
drag, startPoint x: 23, startPoint y: 22, endPoint x: 347, endPoint y: 148, distance: 347.6
click at [28, 24] on div "button" at bounding box center [28, 24] width 15 height 6
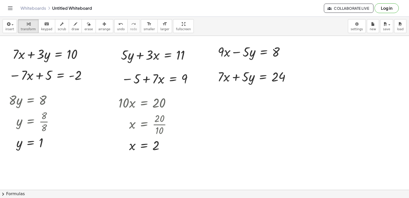
drag, startPoint x: 347, startPoint y: 148, endPoint x: 267, endPoint y: 156, distance: 80.1
click at [268, 156] on div at bounding box center [226, 62] width 452 height 768
drag, startPoint x: 332, startPoint y: 96, endPoint x: 306, endPoint y: 171, distance: 79.4
click at [331, 99] on div at bounding box center [226, 62] width 452 height 768
click at [318, 107] on div at bounding box center [226, 62] width 452 height 768
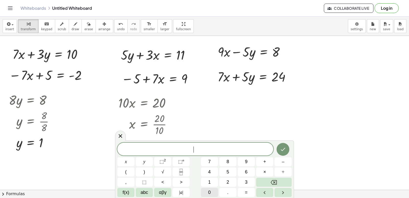
click at [207, 179] on button "1" at bounding box center [209, 181] width 17 height 9
click at [247, 173] on span "6" at bounding box center [246, 171] width 3 height 7
click at [137, 161] on div "1 6 ​ x y ⬚ 2 ⬚ n 7 8 9 + – ( ) √ 4 5 6 × ÷ , ⬚ < > 1 2 3 f(x) abc αβγ | a | 0 …" at bounding box center [204, 169] width 174 height 54
click at [245, 193] on span "=" at bounding box center [246, 192] width 3 height 7
click at [241, 179] on button "3" at bounding box center [246, 181] width 17 height 9
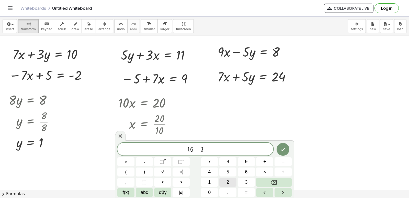
click at [235, 182] on button "2" at bounding box center [227, 181] width 17 height 9
click at [191, 148] on span "1 6 ​ = 3 2" at bounding box center [195, 149] width 156 height 7
click at [129, 159] on button "x" at bounding box center [125, 161] width 17 height 9
click at [285, 152] on icon "Done" at bounding box center [283, 149] width 6 height 6
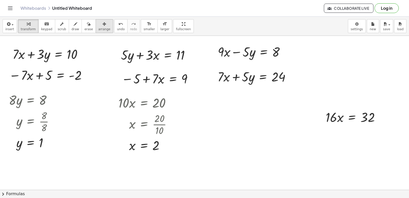
click at [98, 26] on div "button" at bounding box center [104, 24] width 12 height 6
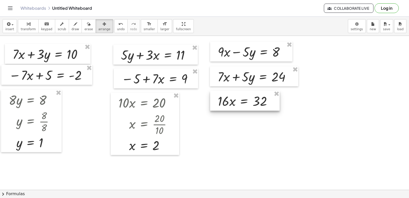
drag, startPoint x: 322, startPoint y: 116, endPoint x: 216, endPoint y: 100, distance: 107.0
click at [216, 100] on div at bounding box center [245, 100] width 70 height 20
click at [31, 28] on span "transform" at bounding box center [28, 29] width 15 height 4
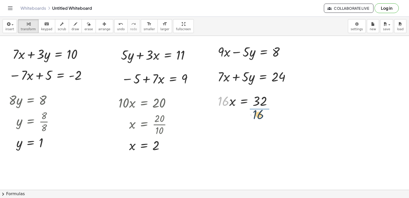
drag, startPoint x: 225, startPoint y: 100, endPoint x: 261, endPoint y: 114, distance: 39.3
drag, startPoint x: 265, startPoint y: 120, endPoint x: 276, endPoint y: 157, distance: 39.1
click at [266, 120] on div at bounding box center [247, 122] width 64 height 26
drag, startPoint x: 360, startPoint y: 117, endPoint x: 363, endPoint y: 115, distance: 3.3
click at [363, 115] on div at bounding box center [226, 62] width 452 height 768
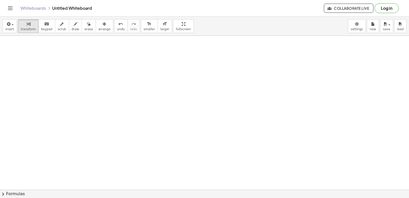
scroll to position [536, 0]
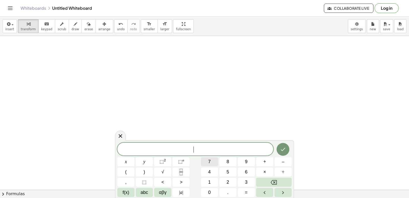
click at [213, 161] on button "7" at bounding box center [209, 161] width 17 height 9
click at [127, 164] on button "x" at bounding box center [125, 161] width 17 height 9
click at [268, 159] on button "+" at bounding box center [264, 161] width 17 height 9
click at [234, 170] on button "5" at bounding box center [227, 171] width 17 height 9
click at [143, 157] on button "y" at bounding box center [144, 161] width 17 height 9
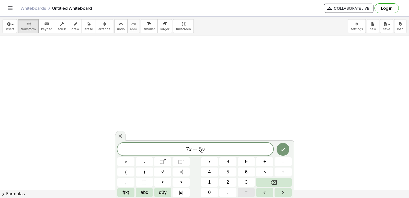
click at [248, 195] on button "=" at bounding box center [246, 192] width 17 height 9
click at [245, 182] on button "3" at bounding box center [246, 181] width 17 height 9
click at [248, 171] on button "6" at bounding box center [246, 171] width 17 height 9
click at [283, 141] on div "7 x + 5 y = 3 6 ​ x y ⬚ 2 ⬚ n 7 8 9 + – ( ) √ 4 5 6 × ÷ , ⬚ < > 1 2 3 f(x) abc …" at bounding box center [204, 169] width 179 height 58
click at [292, 153] on div "7 x + 5 y = 3 6 x y ⬚ 2 ⬚ n 7 8 9 + – ( ) √ 4 5 6 × ÷ , ⬚ < > 1 2 3 f(x) abc αβ…" at bounding box center [204, 169] width 179 height 58
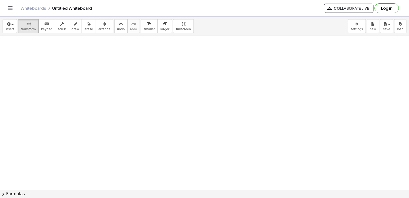
drag, startPoint x: 331, startPoint y: 152, endPoint x: 290, endPoint y: 146, distance: 41.0
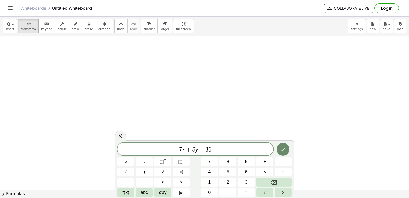
click at [281, 144] on body "Graspable Math Activities Get Started Activity Bank Assigned Work Classes White…" at bounding box center [204, 99] width 409 height 198
click at [284, 146] on button "Done" at bounding box center [283, 149] width 13 height 13
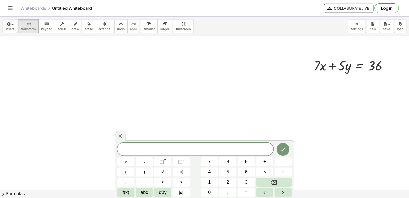
drag, startPoint x: 180, startPoint y: 70, endPoint x: 192, endPoint y: 76, distance: 14.1
drag, startPoint x: 352, startPoint y: 84, endPoint x: 339, endPoint y: 106, distance: 25.4
drag, startPoint x: 236, startPoint y: 103, endPoint x: 240, endPoint y: 102, distance: 4.4
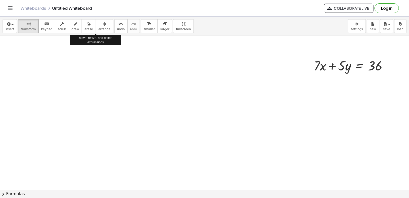
drag, startPoint x: 98, startPoint y: 26, endPoint x: 273, endPoint y: 41, distance: 175.5
click at [111, 27] on div "insert select one: Math Expression Function Text Youtube Video Graphing Geometr…" at bounding box center [204, 26] width 409 height 19
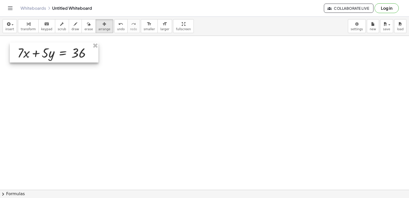
drag, startPoint x: 346, startPoint y: 61, endPoint x: 49, endPoint y: 48, distance: 296.8
click at [49, 48] on div at bounding box center [54, 52] width 89 height 20
drag, startPoint x: 100, startPoint y: 29, endPoint x: 112, endPoint y: 32, distance: 12.2
click at [101, 29] on span "arrange" at bounding box center [104, 29] width 12 height 4
drag, startPoint x: 369, startPoint y: 106, endPoint x: 314, endPoint y: 106, distance: 55.0
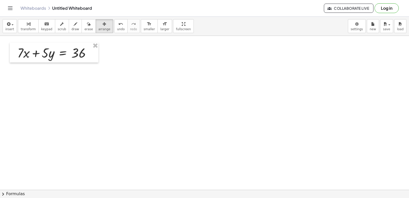
click at [30, 26] on div "button" at bounding box center [28, 24] width 15 height 6
drag, startPoint x: 384, startPoint y: 156, endPoint x: 159, endPoint y: 102, distance: 231.9
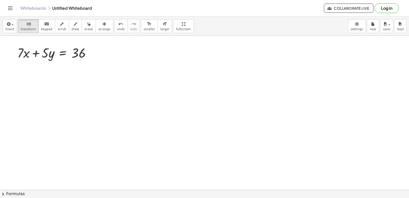
drag, startPoint x: 251, startPoint y: 114, endPoint x: 244, endPoint y: 148, distance: 34.4
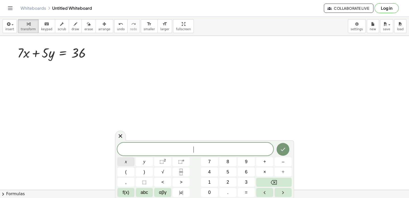
click at [131, 161] on button "x" at bounding box center [125, 161] width 17 height 9
click at [245, 191] on span "=" at bounding box center [246, 192] width 3 height 7
click at [246, 178] on button "3" at bounding box center [246, 181] width 17 height 9
click at [281, 151] on icon "Done" at bounding box center [283, 149] width 6 height 6
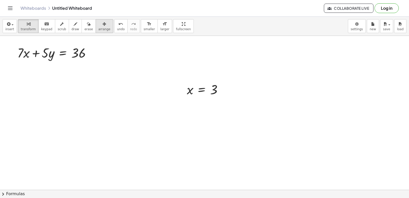
click at [102, 26] on icon "button" at bounding box center [104, 24] width 4 height 6
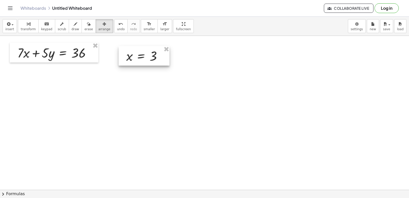
drag, startPoint x: 201, startPoint y: 94, endPoint x: 141, endPoint y: 61, distance: 69.1
click at [141, 61] on div at bounding box center [144, 55] width 51 height 19
click at [29, 31] on span "transform" at bounding box center [28, 29] width 15 height 4
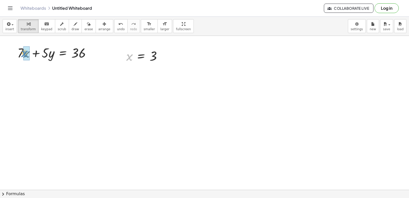
drag, startPoint x: 131, startPoint y: 57, endPoint x: 26, endPoint y: 53, distance: 105.1
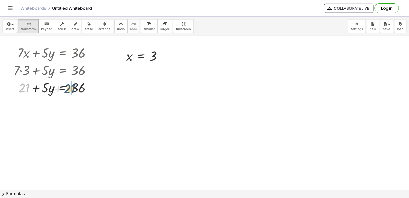
drag, startPoint x: 27, startPoint y: 89, endPoint x: 131, endPoint y: 98, distance: 104.4
click at [93, 86] on div at bounding box center [54, 86] width 86 height 17
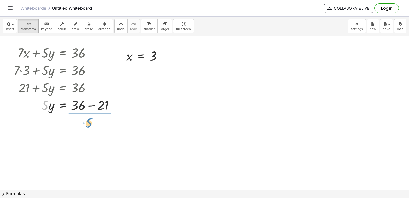
drag, startPoint x: 45, startPoint y: 105, endPoint x: 89, endPoint y: 124, distance: 47.9
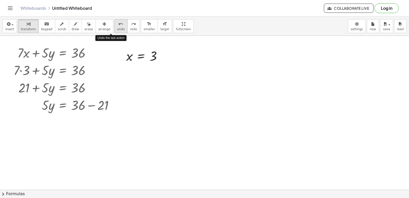
click at [114, 32] on button "undo undo" at bounding box center [120, 26] width 13 height 14
